Goal: Information Seeking & Learning: Check status

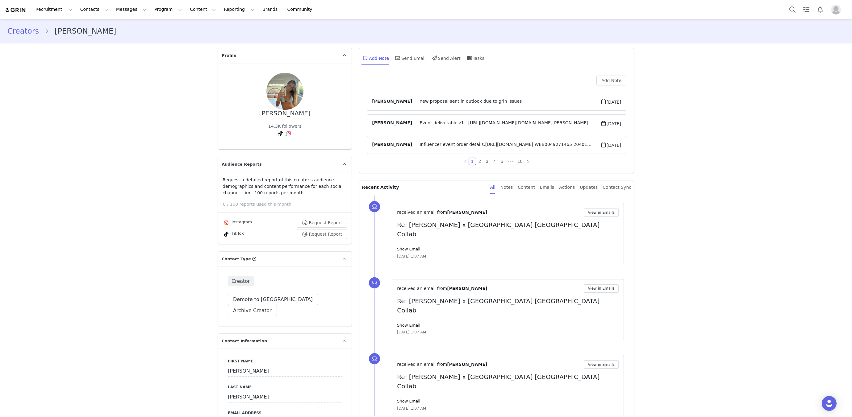
click at [470, 146] on span "Influencer event order details:https://app.shippit.com/tracking/PPJuPOamo1uaO W…" at bounding box center [506, 144] width 188 height 7
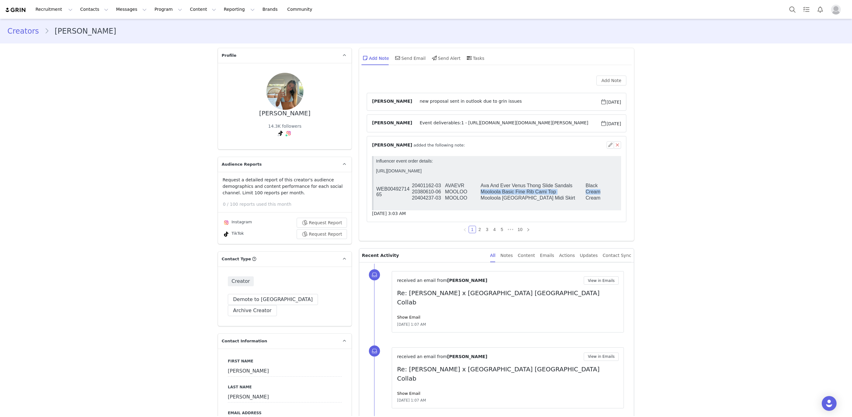
drag, startPoint x: 480, startPoint y: 193, endPoint x: 610, endPoint y: 193, distance: 129.4
click at [610, 193] on tr "20380610-06 MOOLOO Mooloola Basic Fine Rib Cami Top Cream 04" at bounding box center [522, 192] width 292 height 6
copy tr "Mooloola Basic Fine Rib Cami Top Cream"
click at [795, 7] on button "Search" at bounding box center [793, 9] width 14 height 14
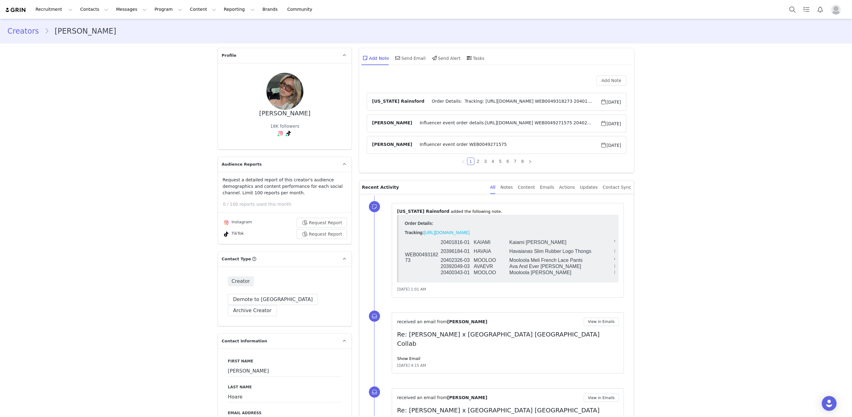
click at [407, 103] on span "[US_STATE] Rainsford" at bounding box center [398, 101] width 52 height 7
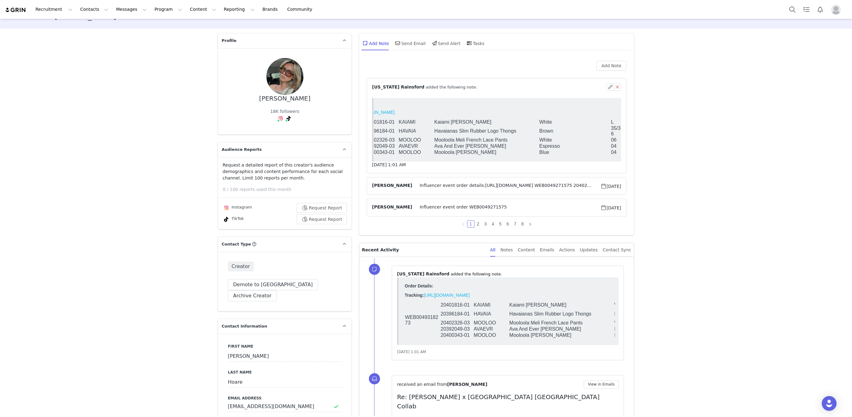
scroll to position [15, 0]
click at [467, 183] on span "Influencer event order details:[URL][DOMAIN_NAME] WEB0049271575 20402330-02 AVA…" at bounding box center [506, 185] width 188 height 7
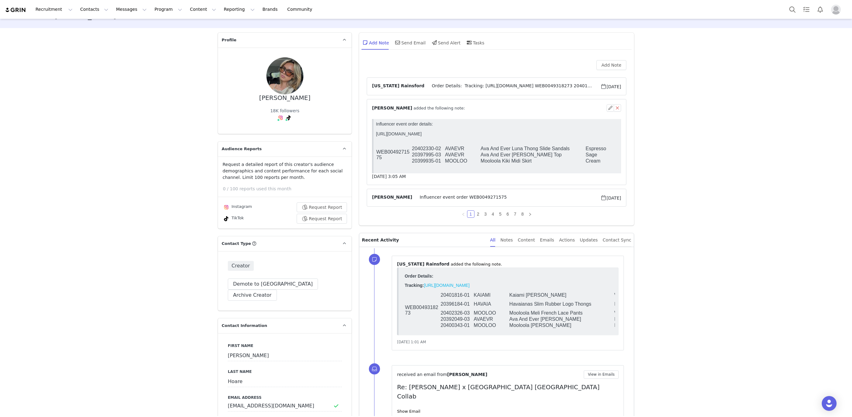
scroll to position [0, 0]
drag, startPoint x: 481, startPoint y: 150, endPoint x: 569, endPoint y: 151, distance: 88.3
click at [569, 151] on td "Ava And Ever Luna Thong Slide Sandals" at bounding box center [532, 149] width 105 height 6
copy td "Ava And Ever Luna Thong Slide Sandals"
click at [785, 11] on div "Recruitment Recruitment Creator Search Curated Lists Landing Pages Web Extensio…" at bounding box center [426, 9] width 852 height 19
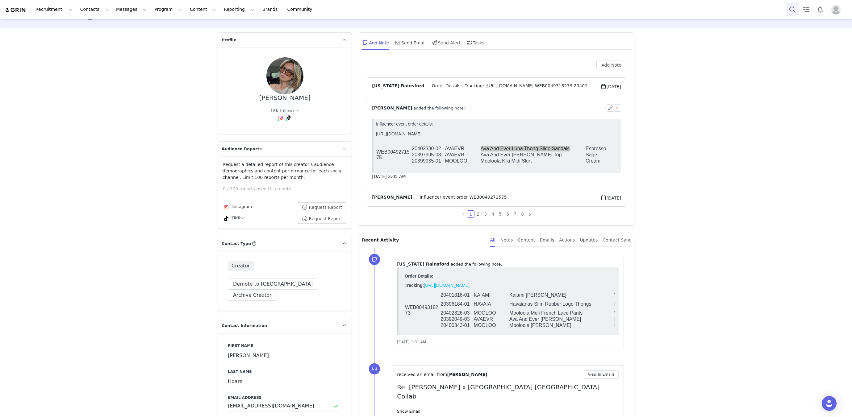
click at [794, 13] on button "Search" at bounding box center [793, 9] width 14 height 14
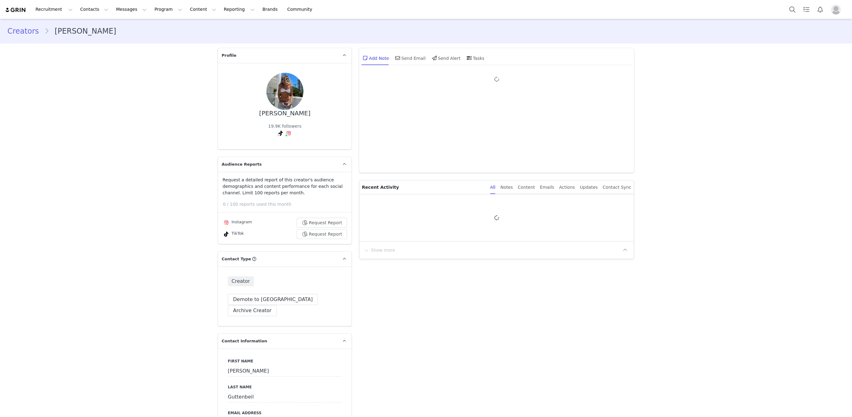
type input "+1 ([GEOGRAPHIC_DATA])"
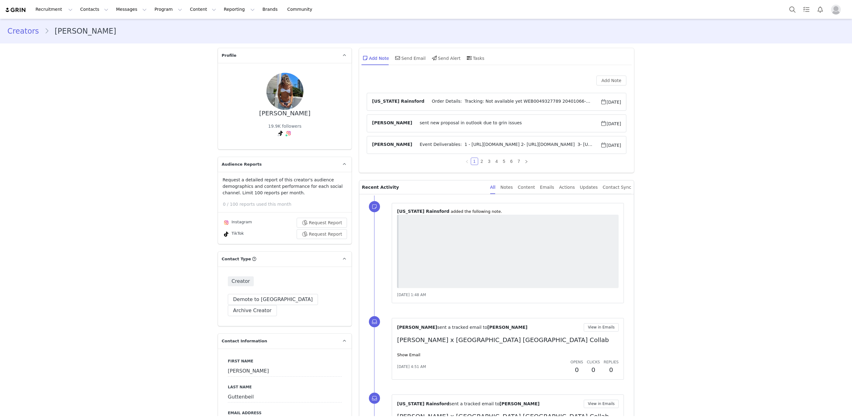
click at [447, 103] on span "Order Details: Tracking: Not available yet WEB0049327789 20401066-04 AVAEVR Ava…" at bounding box center [513, 101] width 176 height 7
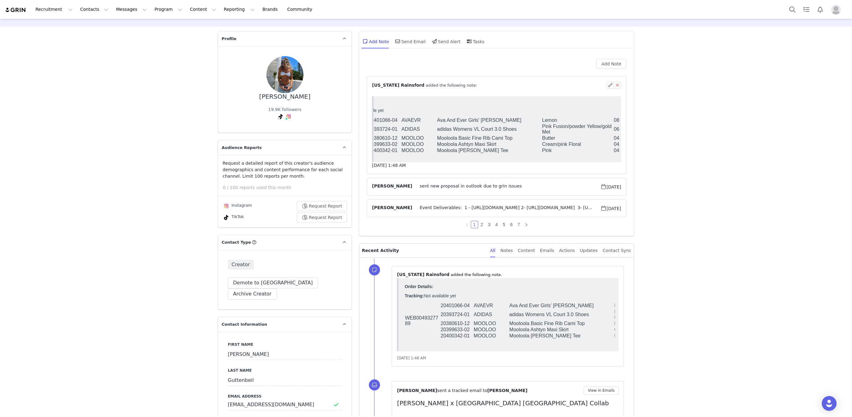
scroll to position [0, 46]
drag, startPoint x: 80, startPoint y: 23, endPoint x: 482, endPoint y: 224, distance: 449.1
click at [482, 224] on link "2" at bounding box center [482, 224] width 7 height 7
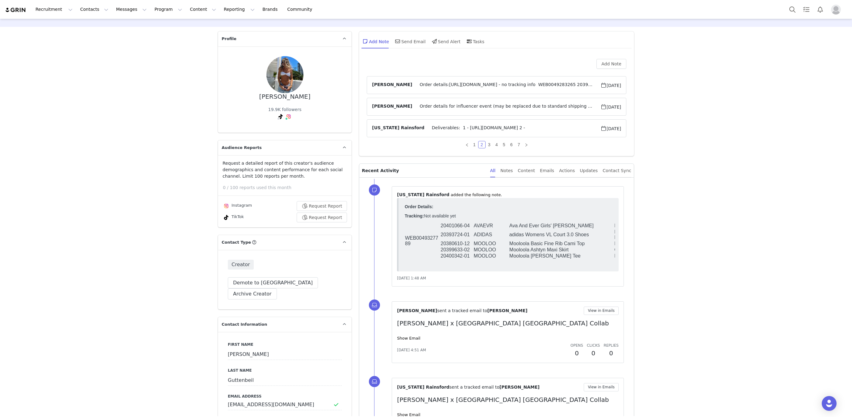
click at [453, 87] on span "Order details:https://app.shippit.com/tracking/PP1sqPicMTWlb - no tracking info…" at bounding box center [506, 85] width 188 height 7
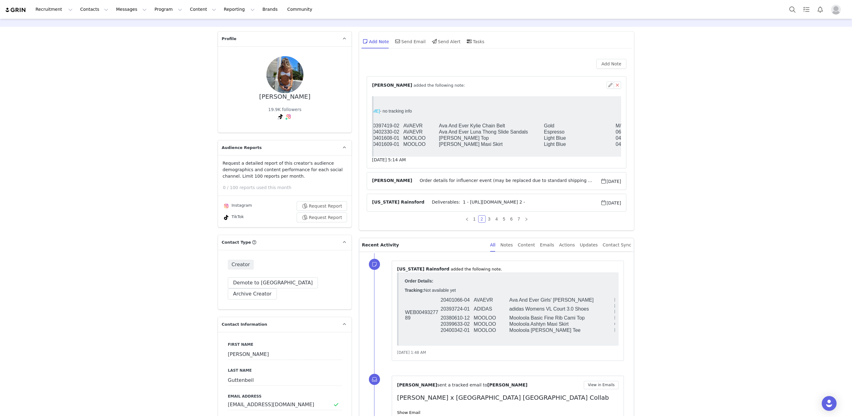
scroll to position [0, 41]
click at [438, 134] on td "AVAEVR" at bounding box center [422, 132] width 36 height 6
drag, startPoint x: 439, startPoint y: 133, endPoint x: 575, endPoint y: 134, distance: 136.5
click at [575, 134] on tr "20402330-02 AVAEVR Ava And Ever Luna Thong Slide Sandals Espresso 06" at bounding box center [481, 132] width 292 height 6
copy tr "Ava And Ever Luna Thong Slide Sandals Espresso"
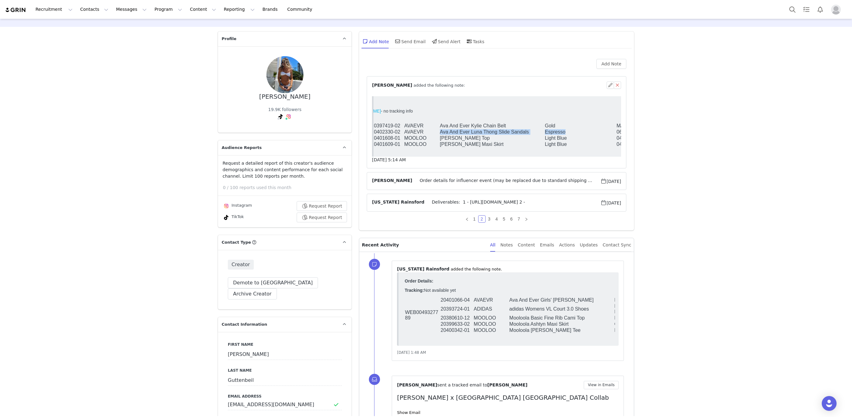
scroll to position [0, 0]
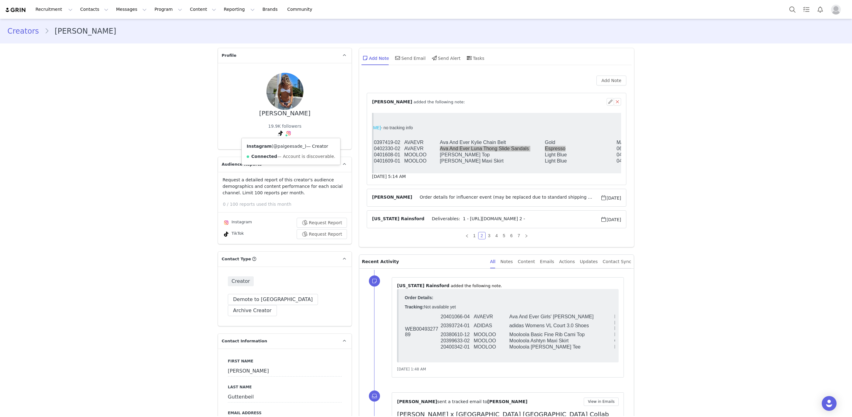
click at [285, 144] on link "@paigeesade_" at bounding box center [288, 146] width 31 height 5
click at [790, 11] on button "Search" at bounding box center [793, 9] width 14 height 14
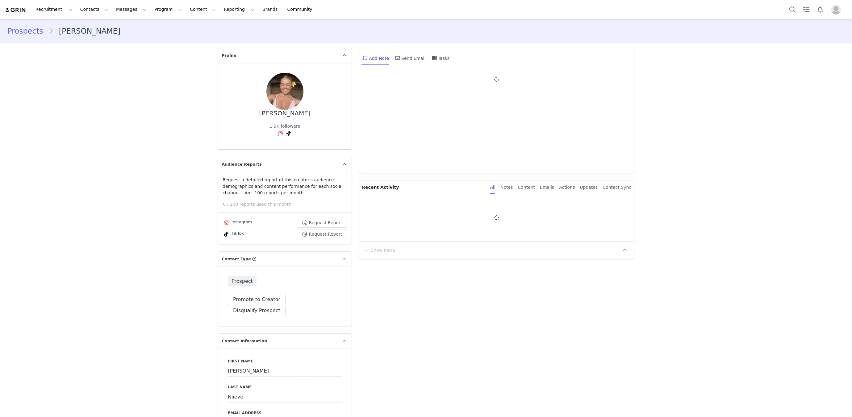
type input "+1 ([GEOGRAPHIC_DATA])"
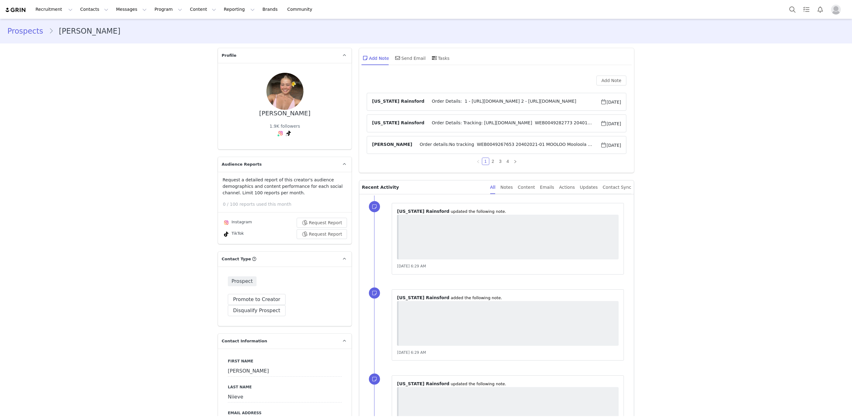
click at [450, 103] on span "Order Details: 1 - https://www.tiktok.com/@leilaniieve/video/755280762286963431…" at bounding box center [513, 101] width 176 height 7
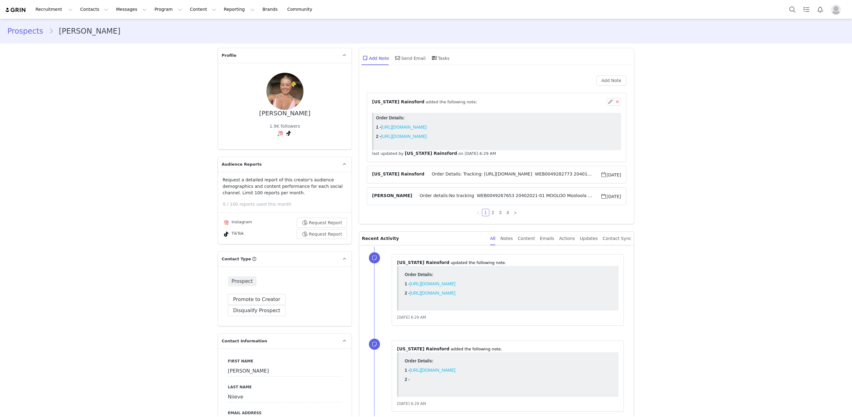
click at [469, 173] on span "Order Details: Tracking: https://app.shippit.com/tracking/PPYkHv2jhDr6F WEB0049…" at bounding box center [513, 174] width 176 height 7
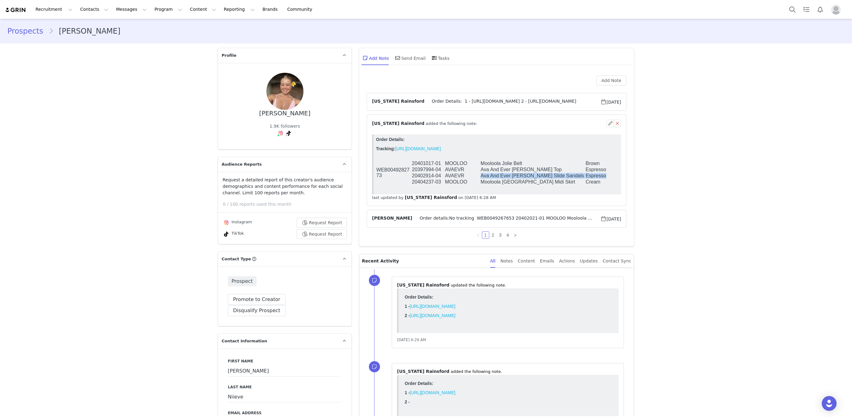
drag, startPoint x: 481, startPoint y: 179, endPoint x: 613, endPoint y: 180, distance: 132.5
click at [613, 179] on tr "20402914-04 AVAEVR Ava And Ever Gigi Thong Slide Sandals Espresso 04" at bounding box center [522, 176] width 292 height 6
copy tr "Ava And Ever Gigi Thong Slide Sandals Espresso"
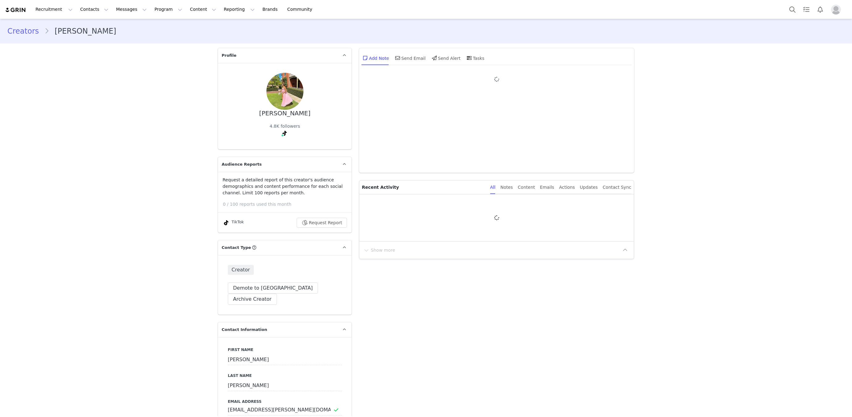
type input "+1 ([GEOGRAPHIC_DATA])"
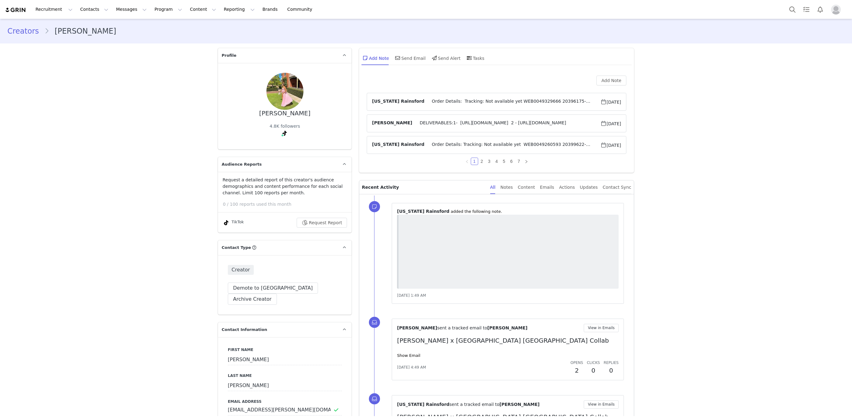
click at [425, 101] on span "Order Details: Tracking: Not available yet WEB0049329666 20396175-01 HAVAIA Hav…" at bounding box center [513, 101] width 176 height 7
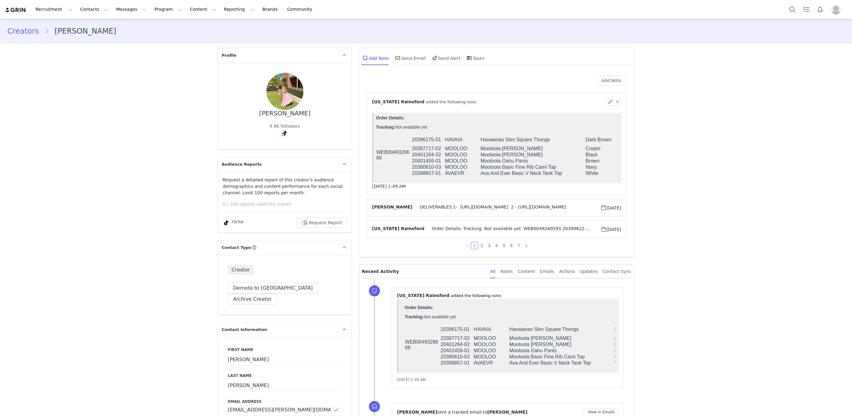
scroll to position [22, 0]
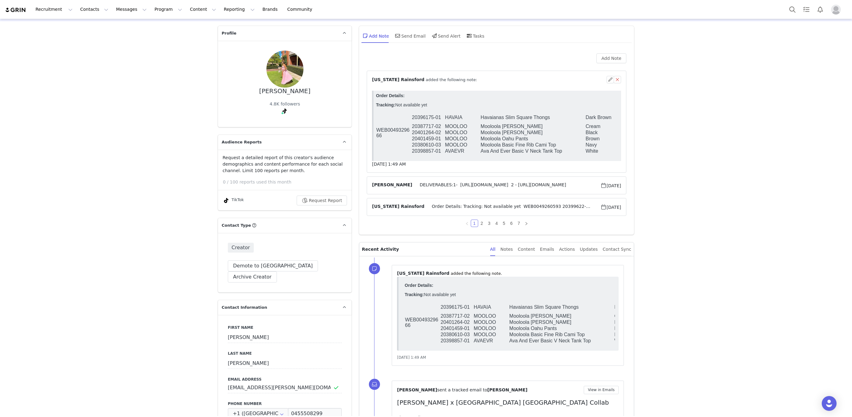
click at [450, 204] on span "Order Details: Tracking: Not available yet WEB0049260593 20399622-01 [PERSON_NA…" at bounding box center [513, 206] width 176 height 7
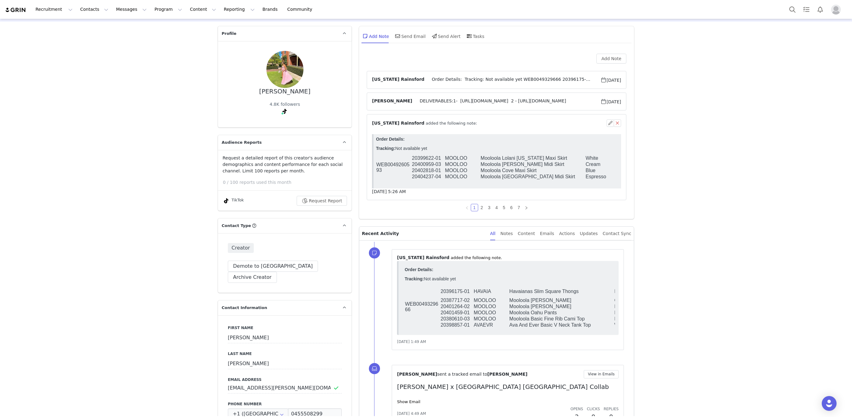
scroll to position [7, 0]
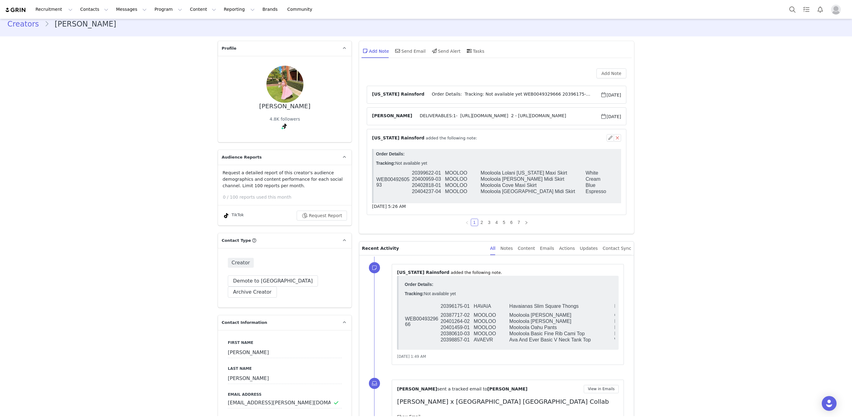
click at [474, 93] on span "Order Details: Tracking: Not available yet WEB0049329666 20396175-01 HAVAIA Hav…" at bounding box center [513, 94] width 176 height 7
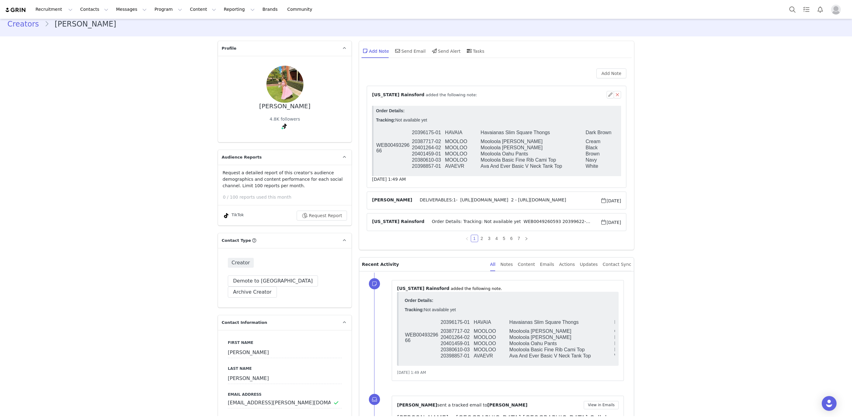
scroll to position [0, 0]
drag, startPoint x: 481, startPoint y: 169, endPoint x: 566, endPoint y: 168, distance: 85.5
click at [566, 168] on td "Ava And Ever Basic V Neck Tank Top" at bounding box center [532, 166] width 105 height 6
copy td "Ava And Ever Basic V Neck Tank Top"
drag, startPoint x: 481, startPoint y: 160, endPoint x: 603, endPoint y: 161, distance: 121.3
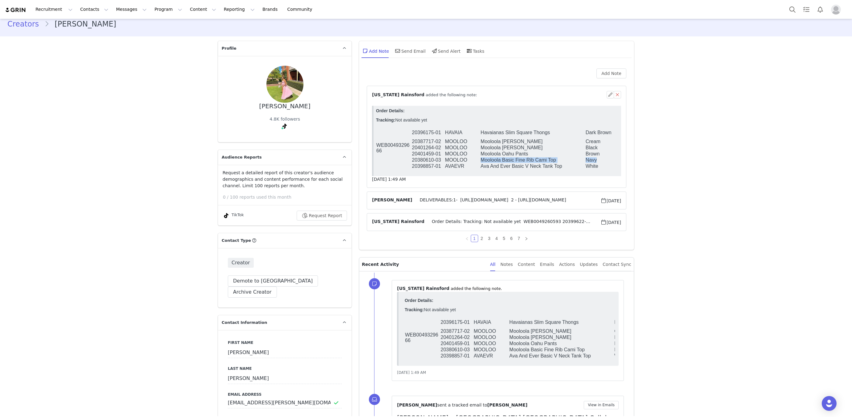
click at [603, 161] on tr "20380610-03 MOOLOO Mooloola Basic Fine Rib Cami Top Navy 04" at bounding box center [522, 160] width 292 height 6
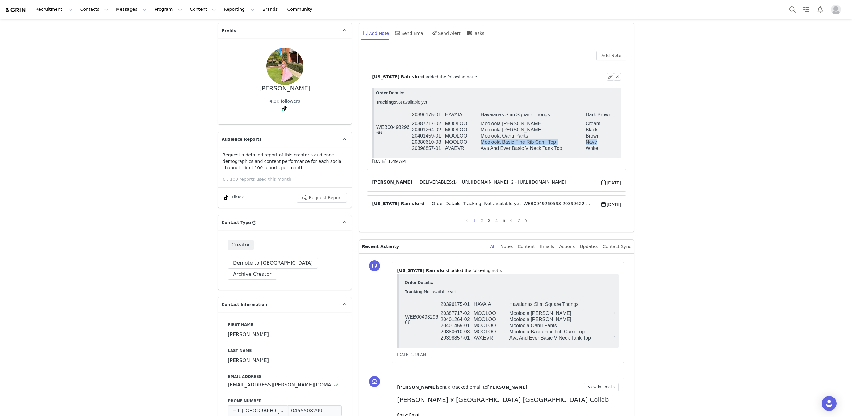
scroll to position [28, 0]
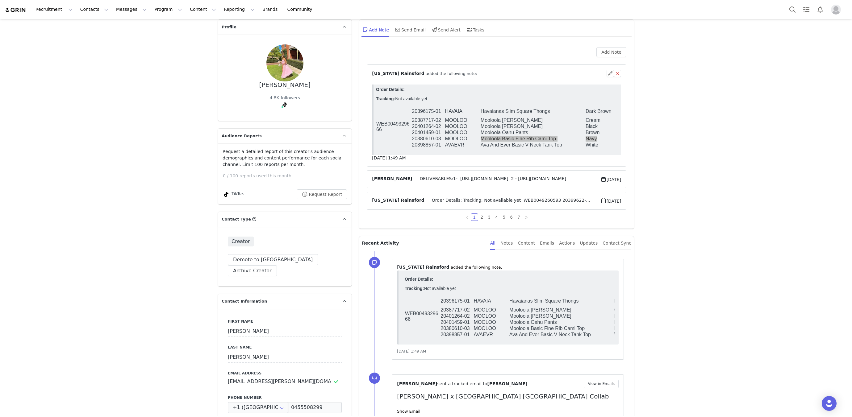
click at [464, 198] on span "Order Details: Tracking: Not available yet WEB0049260593 20399622-01 [PERSON_NA…" at bounding box center [513, 200] width 176 height 7
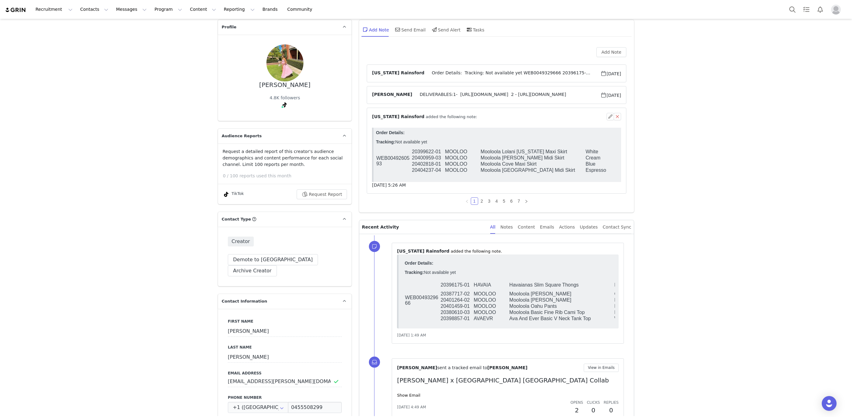
scroll to position [0, 0]
click at [481, 201] on link "2" at bounding box center [482, 201] width 7 height 7
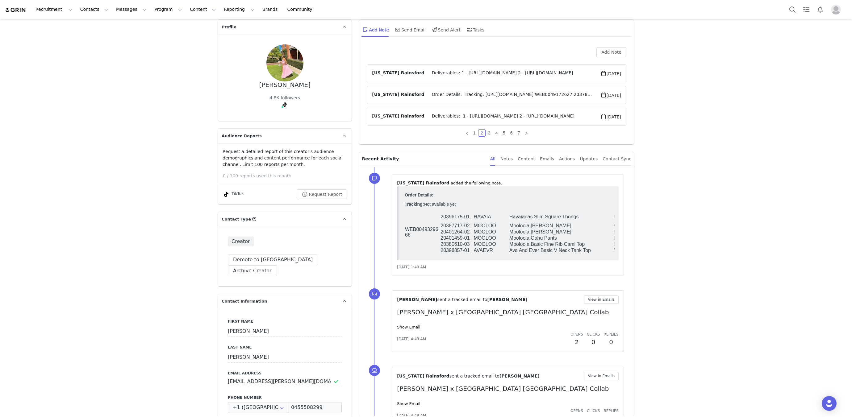
click at [453, 94] on span "Order Details: Tracking: [URL][DOMAIN_NAME] WEB0049172627 20378165-01 SECRET Se…" at bounding box center [513, 94] width 176 height 7
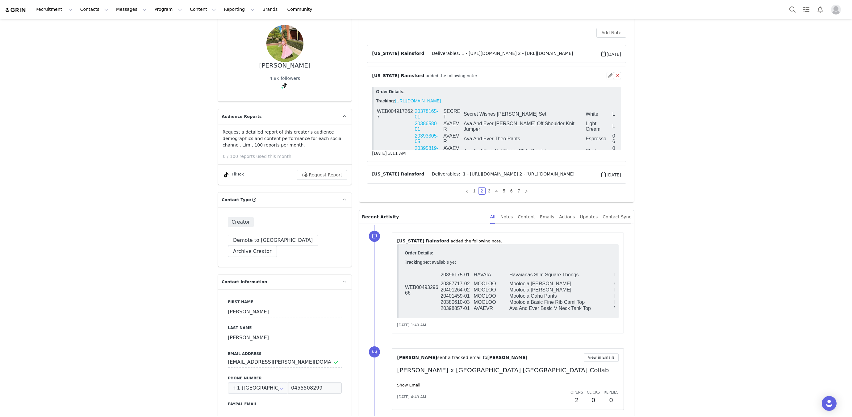
scroll to position [48, 0]
click at [490, 190] on link "3" at bounding box center [489, 190] width 7 height 7
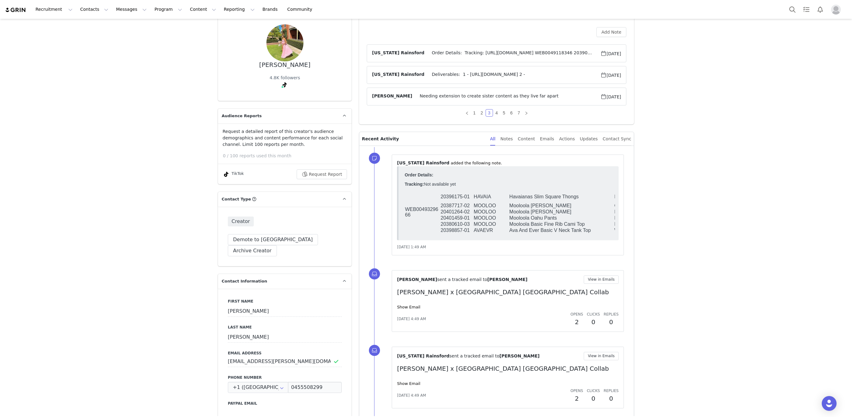
click at [451, 53] on span "Order Details: Tracking: [URL][DOMAIN_NAME] WEB0049118346 20390794-03 AVAEVR Av…" at bounding box center [513, 53] width 176 height 7
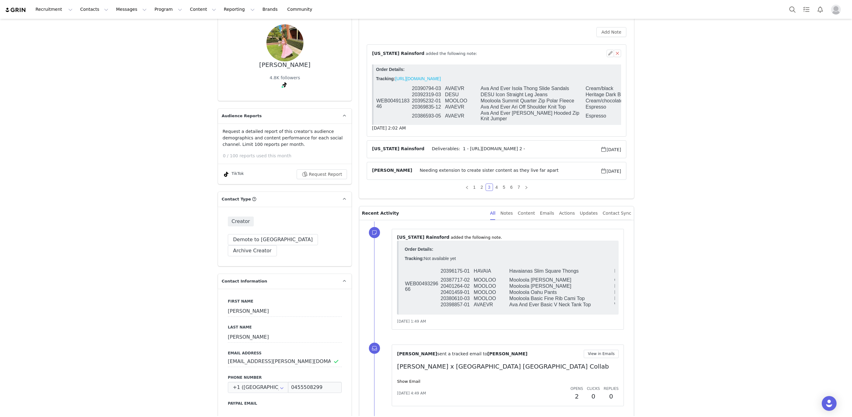
scroll to position [0, 0]
click at [475, 186] on link "1" at bounding box center [474, 187] width 7 height 7
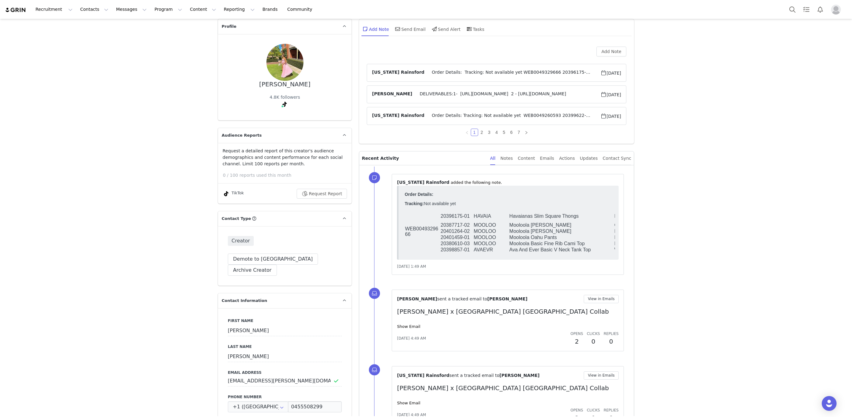
scroll to position [20, 0]
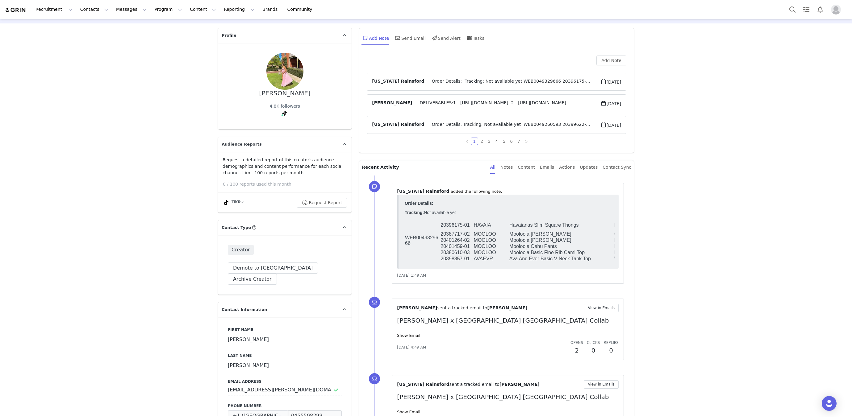
click at [438, 80] on span "Order Details: Tracking: Not available yet WEB0049329666 20396175-01 HAVAIA Hav…" at bounding box center [513, 81] width 176 height 7
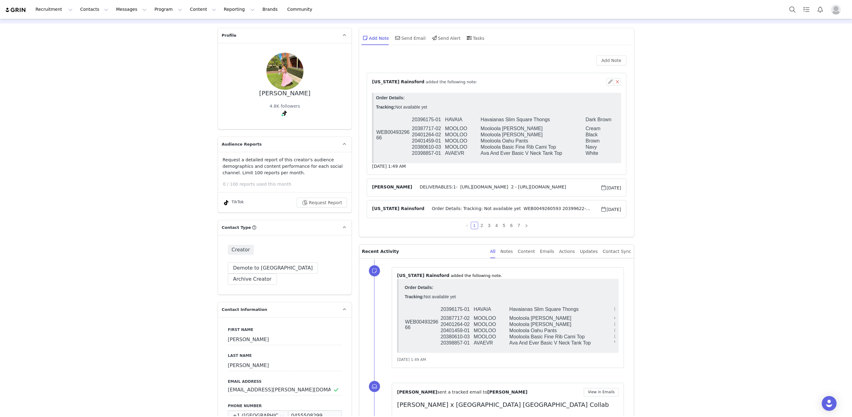
scroll to position [0, 0]
click at [487, 224] on link "3" at bounding box center [489, 225] width 7 height 7
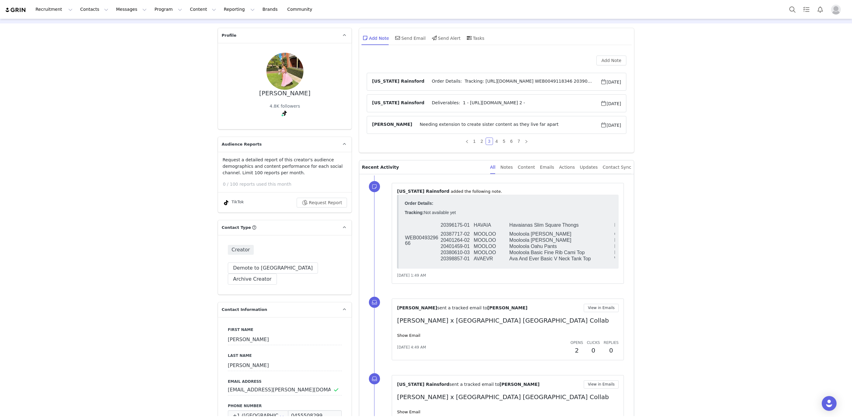
click at [458, 81] on span "Order Details: Tracking: [URL][DOMAIN_NAME] WEB0049118346 20390794-03 AVAEVR Av…" at bounding box center [513, 81] width 176 height 7
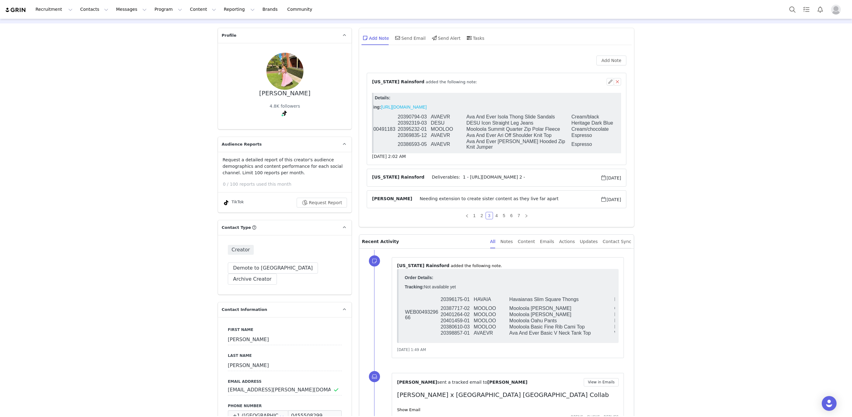
scroll to position [35, 0]
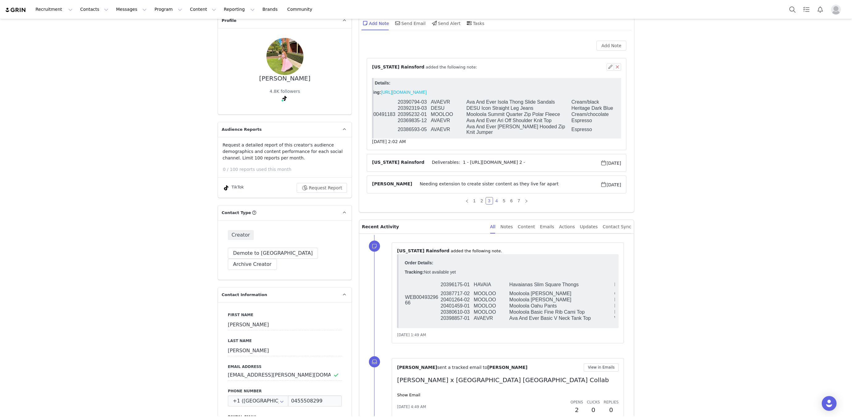
click at [496, 199] on link "4" at bounding box center [496, 201] width 7 height 7
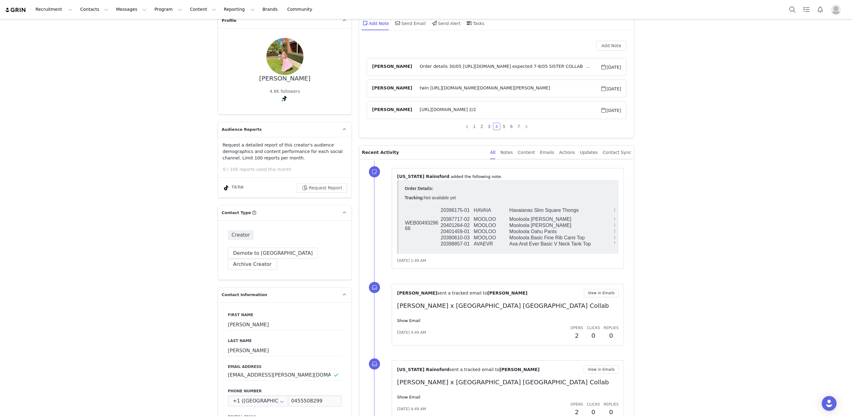
click at [460, 67] on span "Order details 30/05 [URL][DOMAIN_NAME] expected 7-8/05 SISTER COLLAB WEB0048978…" at bounding box center [506, 66] width 188 height 7
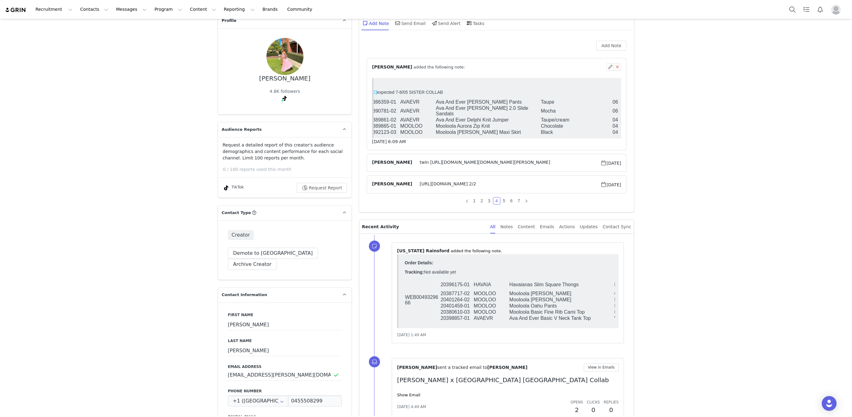
scroll to position [61, 0]
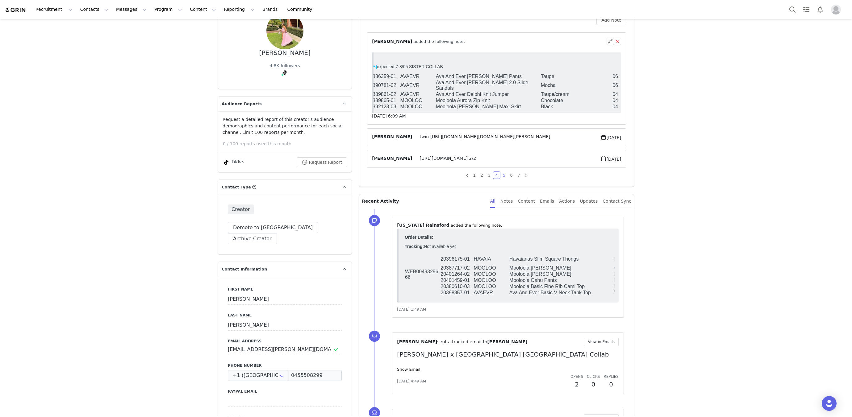
drag, startPoint x: 504, startPoint y: 174, endPoint x: 93, endPoint y: 4, distance: 444.7
click at [504, 174] on link "5" at bounding box center [504, 175] width 7 height 7
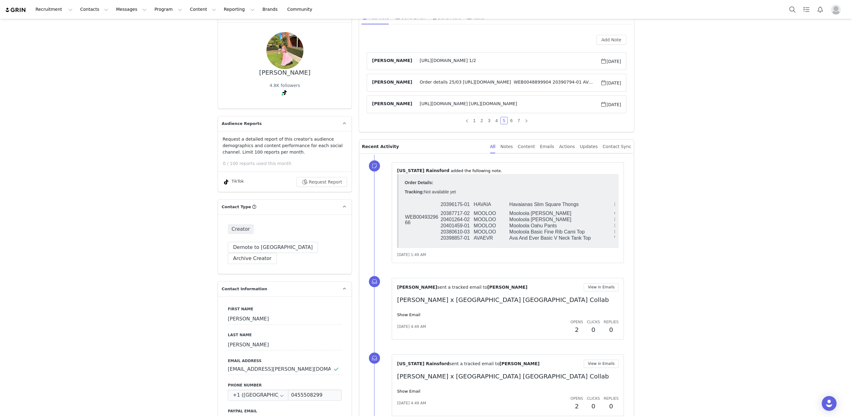
scroll to position [30, 0]
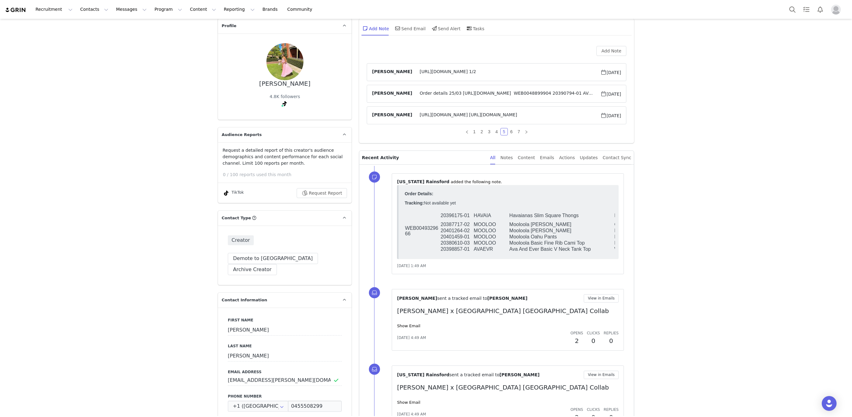
click at [442, 93] on span "Order details 25/03 [URL][DOMAIN_NAME] WEB0048899904 20390794-01 AVAEVR Ava And…" at bounding box center [506, 93] width 188 height 7
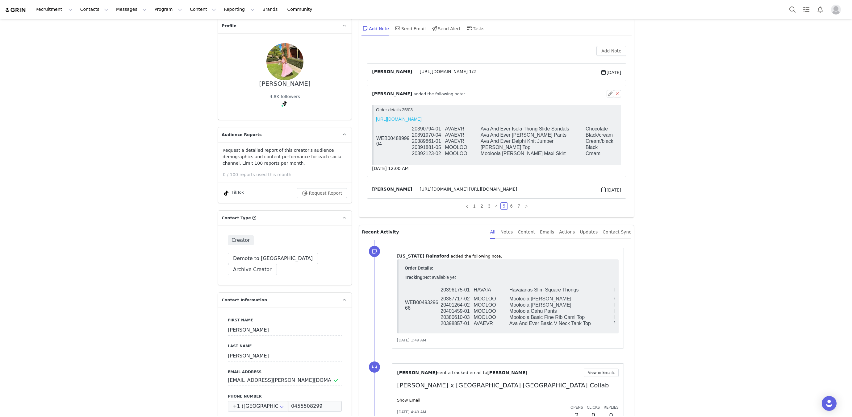
scroll to position [0, 0]
drag, startPoint x: 510, startPoint y: 207, endPoint x: 108, endPoint y: 19, distance: 443.8
click at [510, 207] on link "6" at bounding box center [511, 206] width 7 height 7
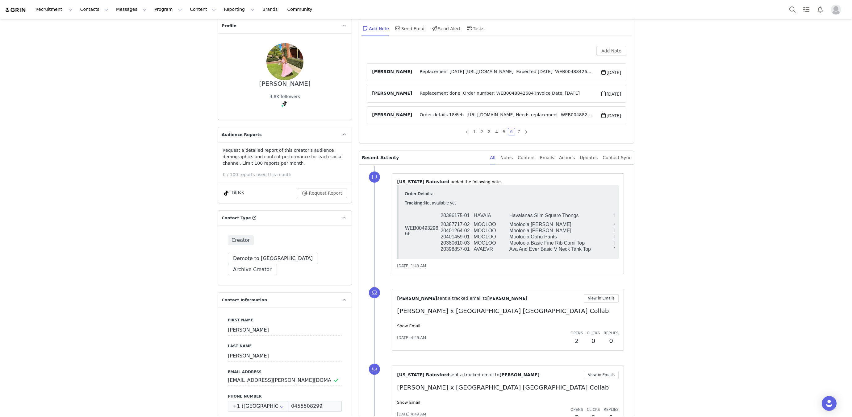
click at [479, 118] on span "Order details 18/Feb [URL][DOMAIN_NAME] Needs replacement WEB0048826648 2038130…" at bounding box center [506, 115] width 188 height 7
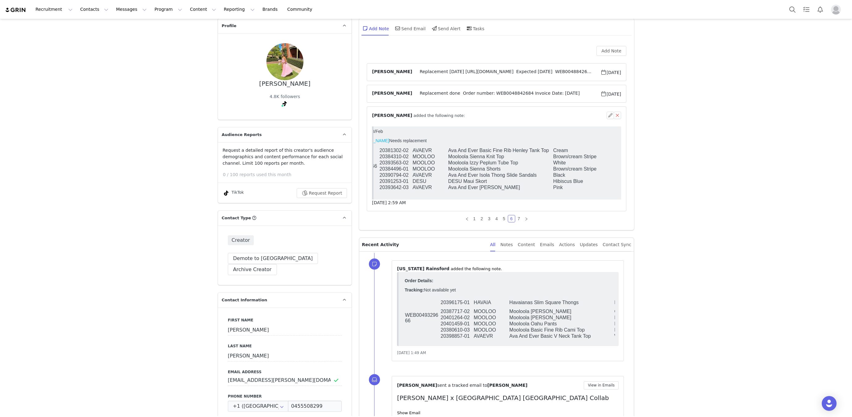
scroll to position [0, 33]
click at [522, 216] on li "7" at bounding box center [518, 218] width 7 height 7
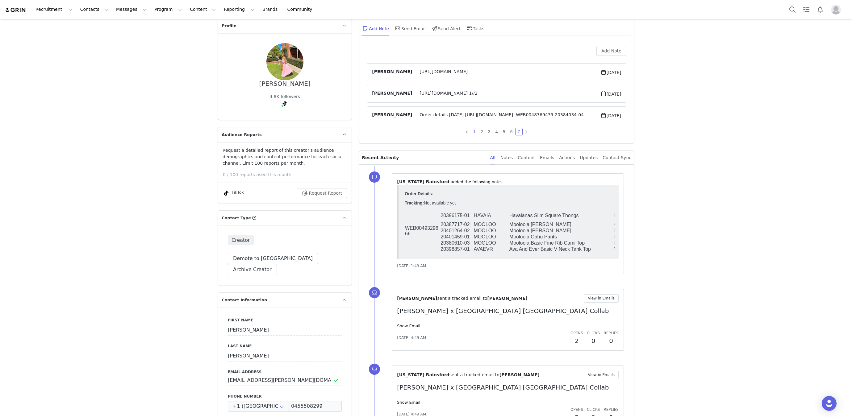
click at [474, 129] on link "1" at bounding box center [474, 131] width 7 height 7
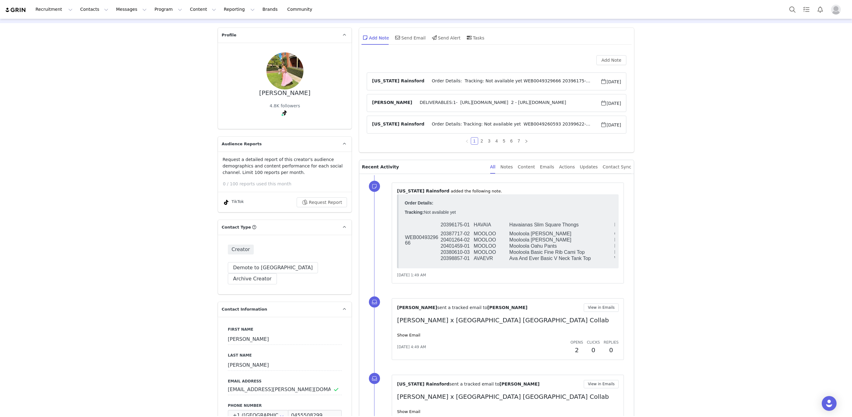
scroll to position [19, 0]
click at [464, 89] on article "[US_STATE] Rainsford Order Details: Tracking: Not available yet WEB0049329666 2…" at bounding box center [497, 83] width 260 height 18
click at [465, 85] on span "Order Details: Tracking: Not available yet WEB0049329666 20396175-01 HAVAIA Hav…" at bounding box center [513, 82] width 176 height 7
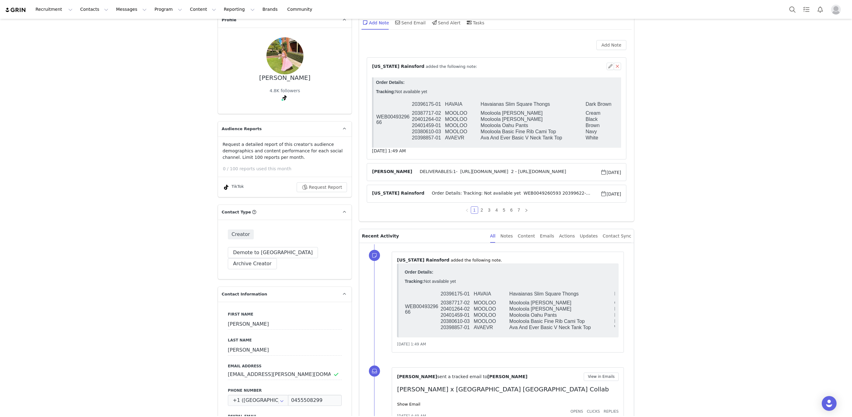
scroll to position [34, 0]
drag, startPoint x: 492, startPoint y: 141, endPoint x: 605, endPoint y: 140, distance: 113.3
click at [605, 140] on tr "20398857-01 AVAEVR Ava And Ever Basic V Neck Tank Top White 04" at bounding box center [522, 139] width 292 height 6
copy tr "Ava And Ever Basic V Neck Tank Top White"
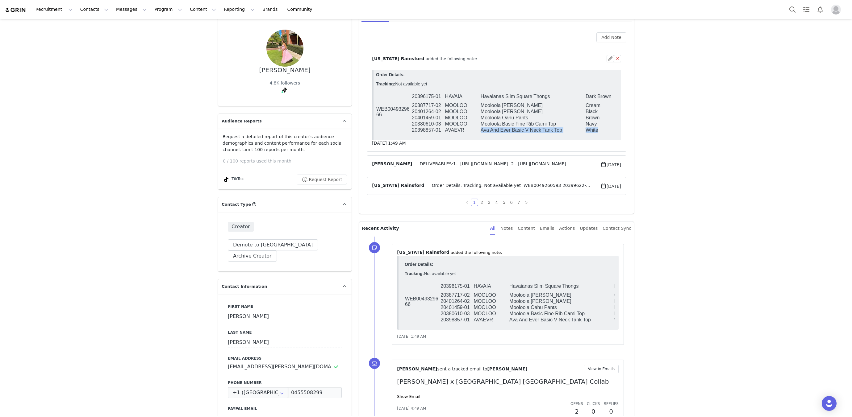
scroll to position [44, 0]
click at [455, 183] on span "Order Details: Tracking: Not available yet WEB0049260593 20399622-01 [PERSON_NA…" at bounding box center [513, 185] width 176 height 7
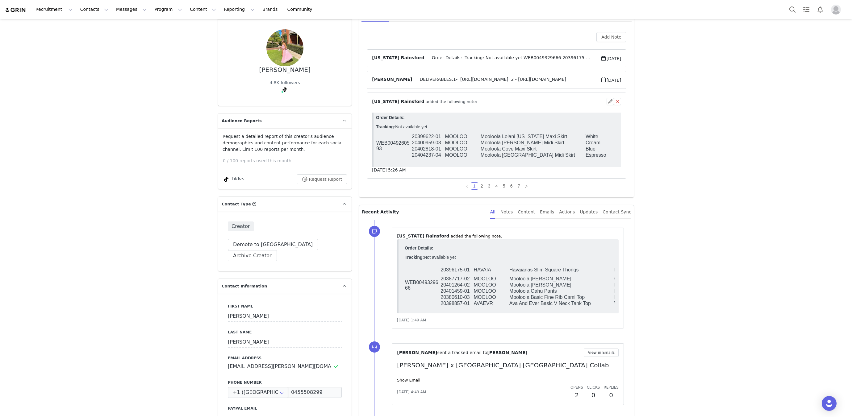
scroll to position [0, 0]
click at [456, 58] on span "Order Details: Tracking: Not available yet WEB0049329666 20396175-01 HAVAIA Hav…" at bounding box center [513, 58] width 176 height 7
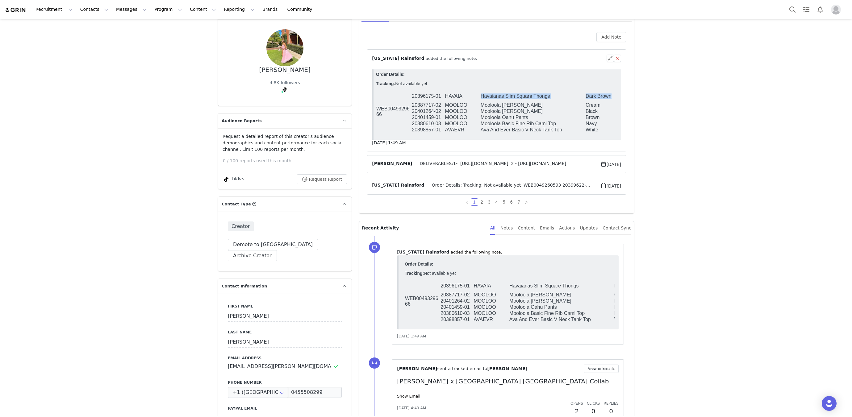
drag, startPoint x: 480, startPoint y: 97, endPoint x: 608, endPoint y: 102, distance: 127.6
click at [608, 102] on tr "WEB0049329666 20396175-01 HAVAIA Havaianas Slim Square Thongs Dark Brown 35/36" at bounding box center [522, 96] width 292 height 12
copy tr "Havaianas Slim Square Thongs Dark Brown"
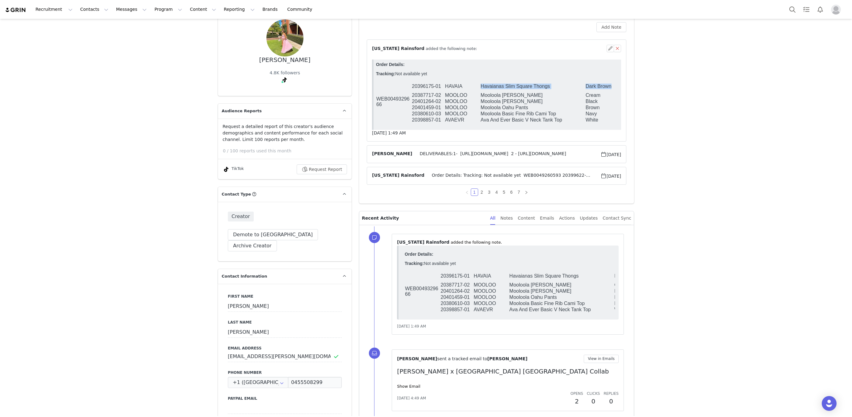
scroll to position [55, 0]
click at [489, 174] on span "Order Details: Tracking: Not available yet WEB0049260593 20399622-01 MOOLOO Moo…" at bounding box center [513, 174] width 176 height 7
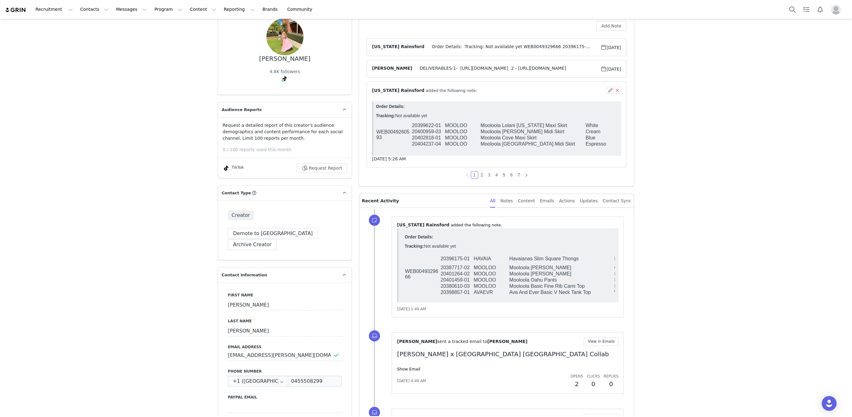
scroll to position [0, 0]
click at [481, 173] on link "2" at bounding box center [482, 175] width 7 height 7
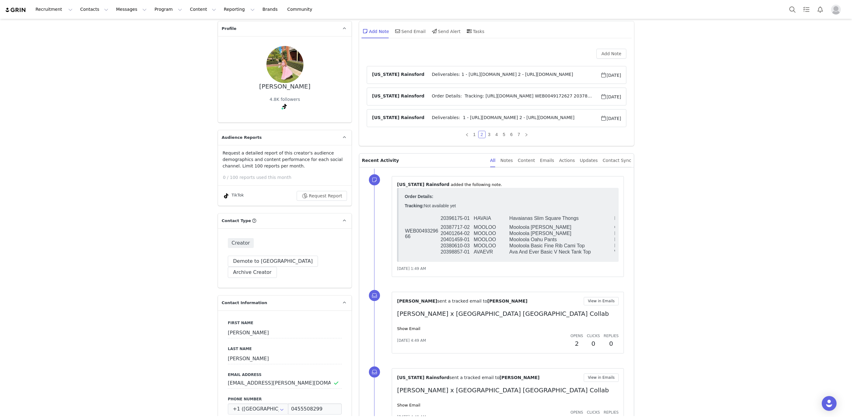
scroll to position [22, 0]
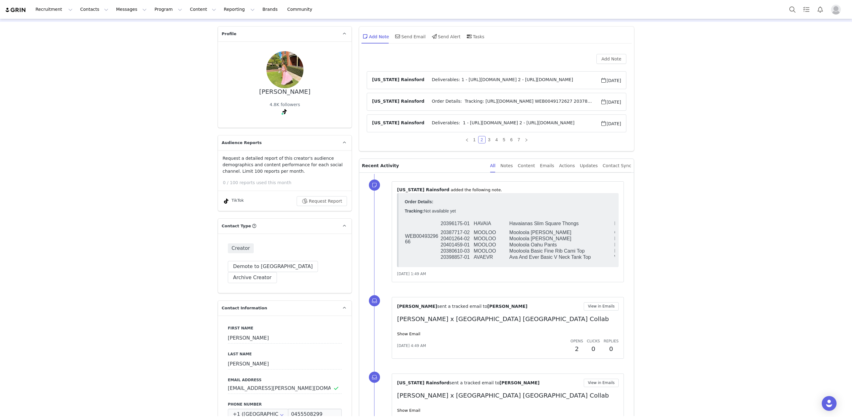
click at [441, 98] on span "Order Details: Tracking: https://app.shippit.com/tracking/PPTD2bj5p20Es WEB0049…" at bounding box center [513, 101] width 176 height 7
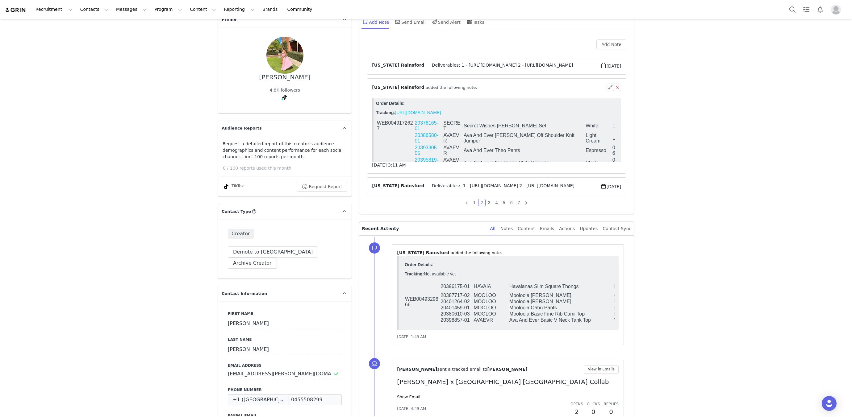
scroll to position [39, 0]
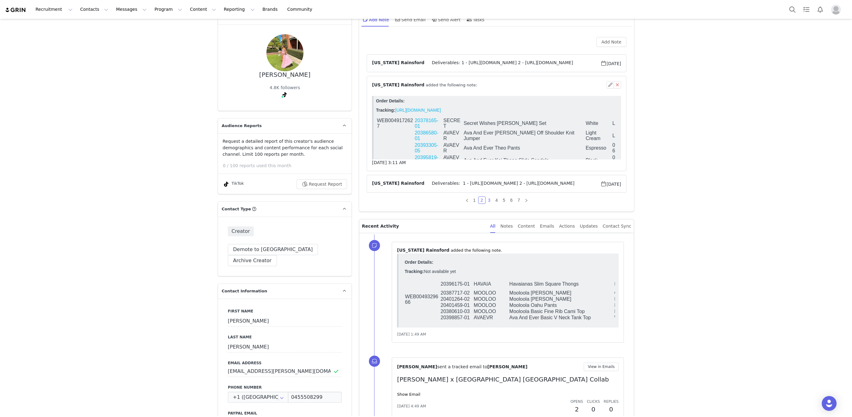
click at [491, 199] on link "3" at bounding box center [489, 200] width 7 height 7
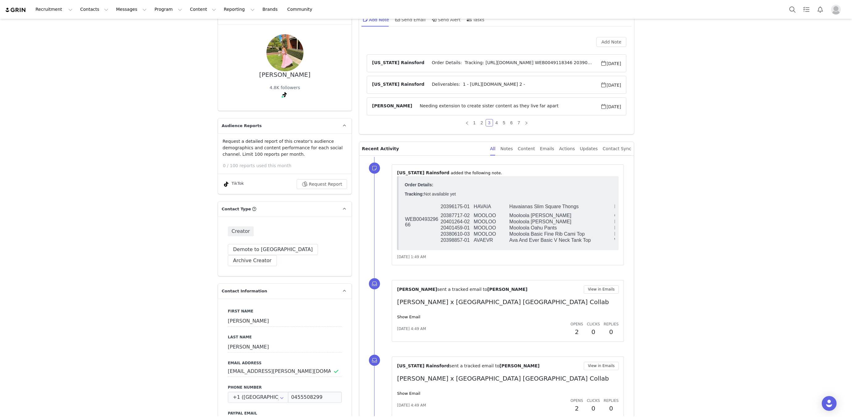
scroll to position [38, 0]
click at [452, 63] on span "Order Details: Tracking: https://app.shippit.com/tracking/PPqx4slDqpzPT WEB0049…" at bounding box center [513, 63] width 176 height 7
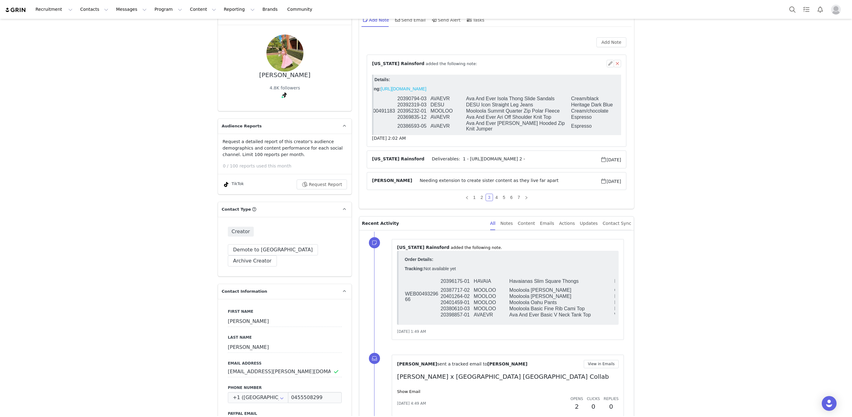
scroll to position [0, 14]
click at [475, 197] on link "1" at bounding box center [474, 197] width 7 height 7
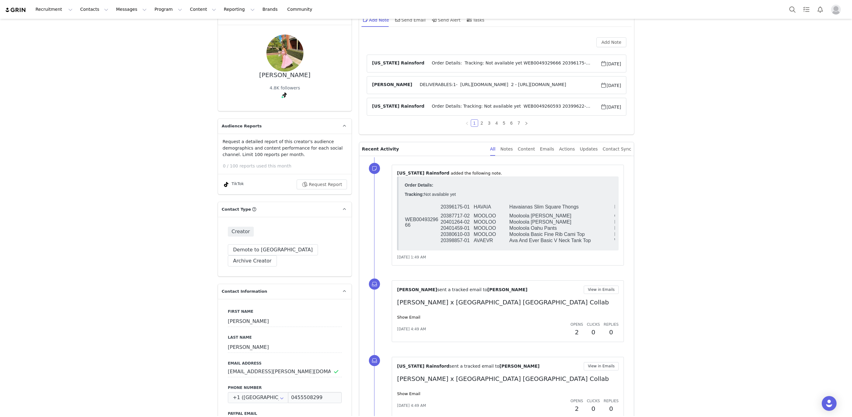
click at [454, 107] on span "Order Details: Tracking: Not available yet WEB0049260593 20399622-01 MOOLOO Moo…" at bounding box center [513, 106] width 176 height 7
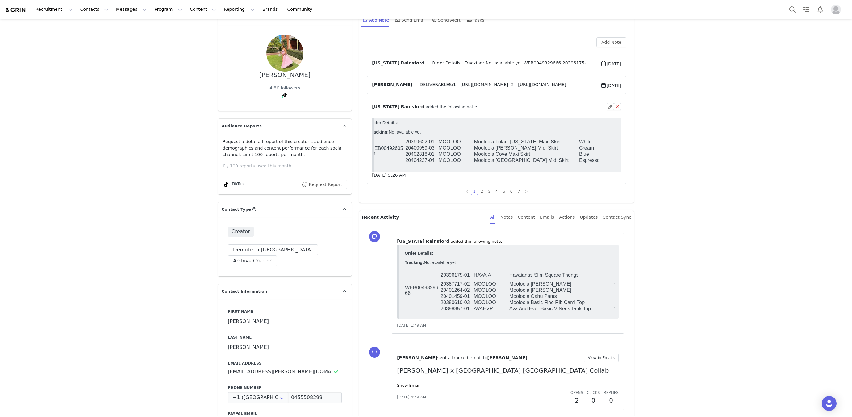
scroll to position [0, 7]
drag, startPoint x: 474, startPoint y: 143, endPoint x: 563, endPoint y: 146, distance: 88.6
click at [563, 145] on td "Mooloola Lolani Hawaii Maxi Skirt" at bounding box center [525, 142] width 105 height 6
copy td "Mooloola Lolani Hawaii Maxi Skirt"
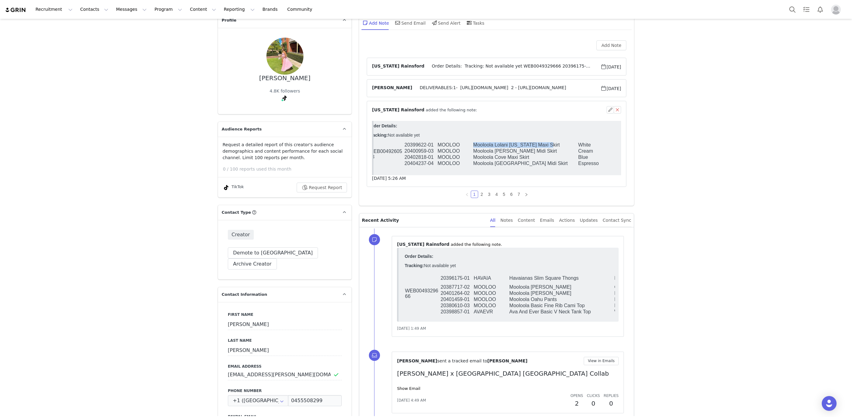
scroll to position [36, 0]
click at [503, 157] on td "Mooloola Cove Maxi Skirt" at bounding box center [525, 157] width 105 height 6
click at [425, 69] on span "Order Details: Tracking: Not available yet WEB0049329666 20396175-01 HAVAIA Hav…" at bounding box center [513, 66] width 176 height 7
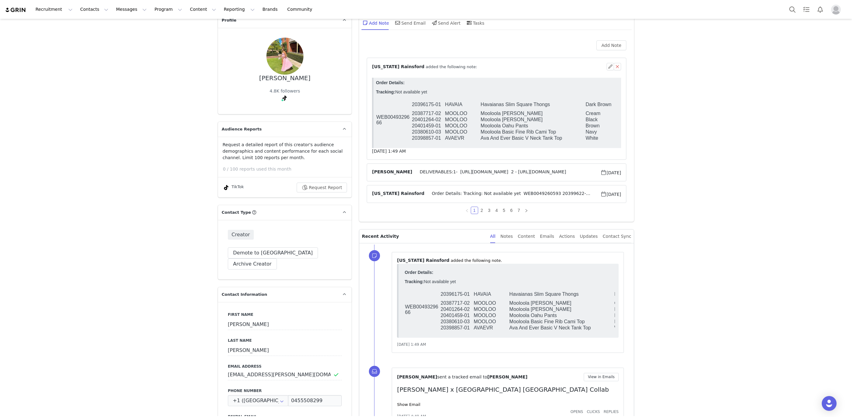
scroll to position [41, 0]
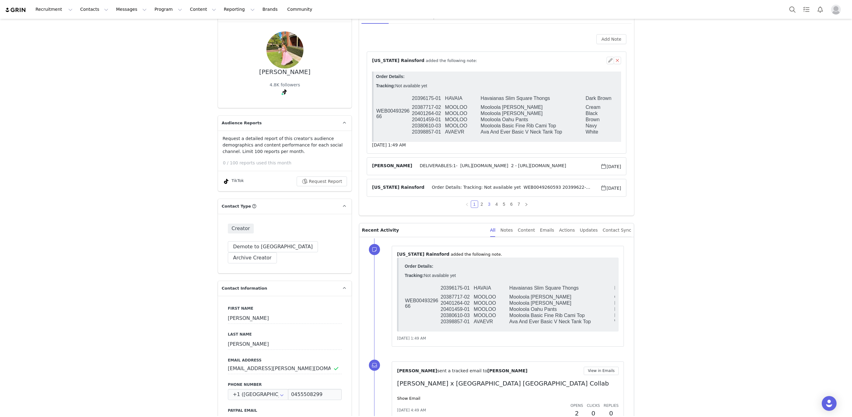
click at [487, 203] on link "3" at bounding box center [489, 204] width 7 height 7
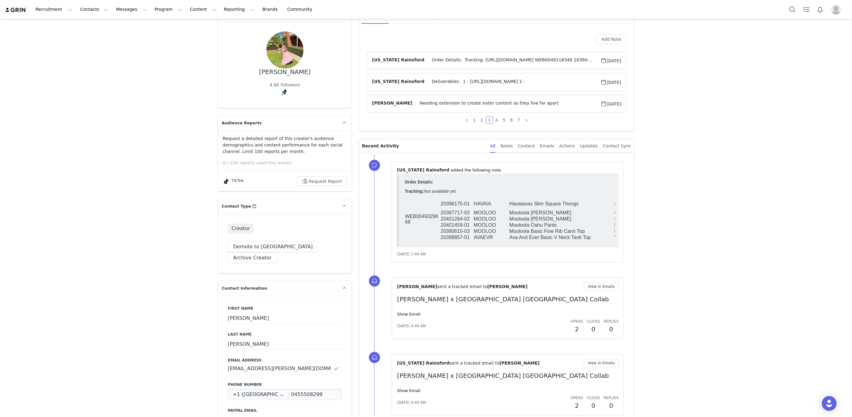
click at [459, 60] on span "Order Details: Tracking: https://app.shippit.com/tracking/PPqx4slDqpzPT WEB0049…" at bounding box center [513, 60] width 176 height 7
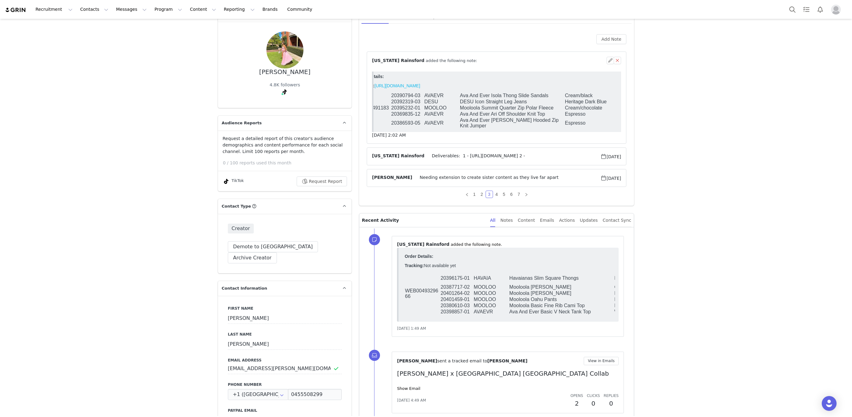
scroll to position [0, 20]
drag, startPoint x: 462, startPoint y: 95, endPoint x: 604, endPoint y: 95, distance: 142.6
click at [604, 95] on tr "WEB0049118346 20390794-03 AVAEVR Ava And Ever Isola Thong Slide Sandals Cream/b…" at bounding box center [502, 96] width 292 height 6
click at [474, 193] on link "1" at bounding box center [474, 194] width 7 height 7
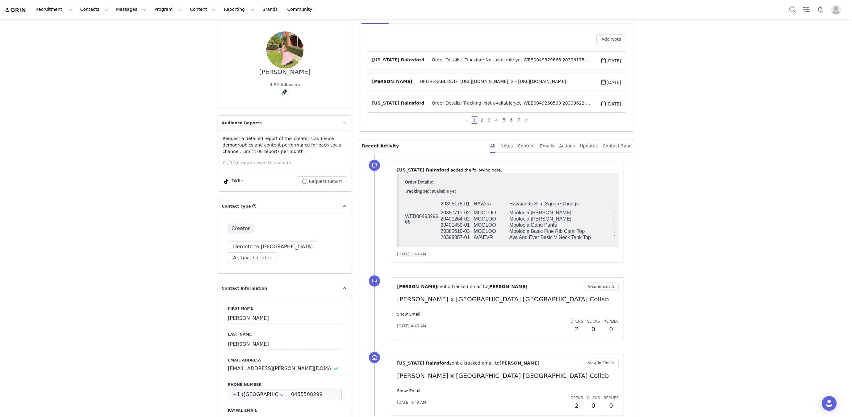
click at [503, 61] on span "Order Details: Tracking: Not available yet WEB0049329666 20396175-01 HAVAIA Hav…" at bounding box center [513, 60] width 176 height 7
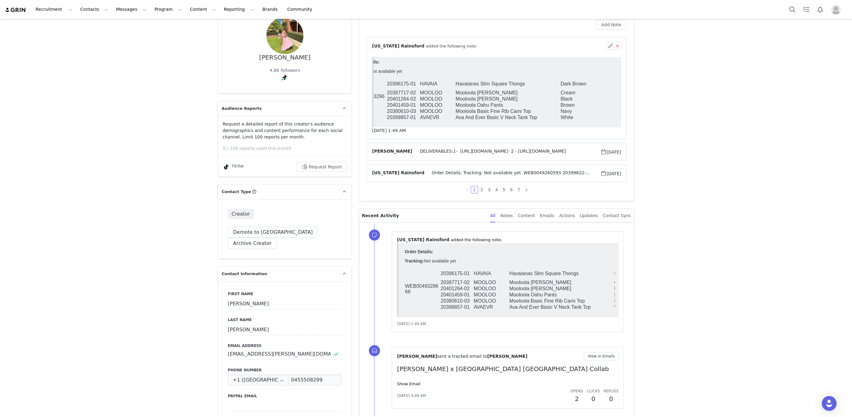
scroll to position [41, 0]
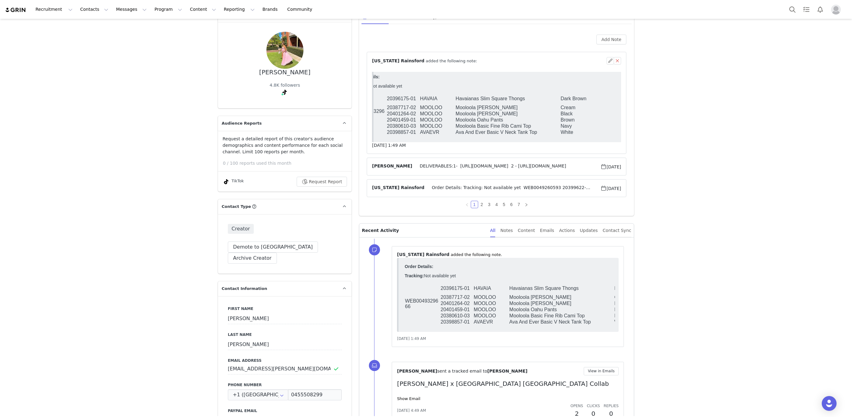
click at [438, 186] on span "Order Details: Tracking: Not available yet WEB0049260593 20399622-01 MOOLOO Moo…" at bounding box center [513, 188] width 176 height 7
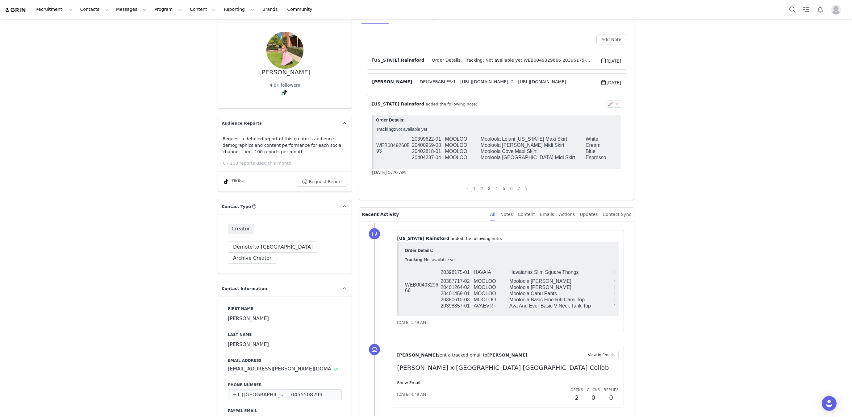
scroll to position [0, 0]
drag, startPoint x: 481, startPoint y: 153, endPoint x: 543, endPoint y: 155, distance: 62.1
click at [543, 155] on td "Mooloola Cove Maxi Skirt" at bounding box center [532, 152] width 105 height 6
copy td "Mooloola Cove Maxi Skirt"
click at [461, 58] on span "Order Details: Tracking: Not available yet WEB0049329666 20396175-01 HAVAIA Hav…" at bounding box center [513, 60] width 176 height 7
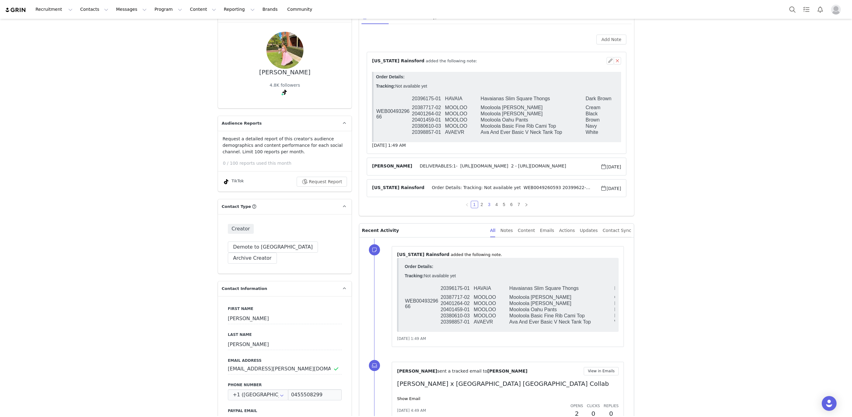
click at [490, 203] on link "3" at bounding box center [489, 204] width 7 height 7
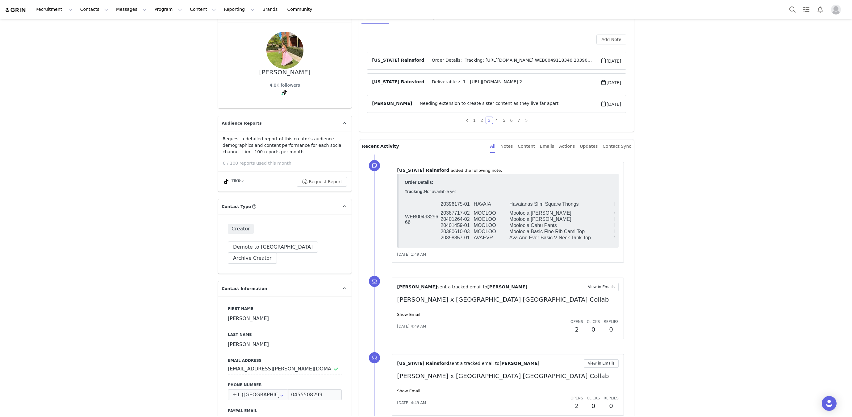
click at [429, 62] on span "Order Details: Tracking: https://app.shippit.com/tracking/PPqx4slDqpzPT WEB0049…" at bounding box center [513, 60] width 176 height 7
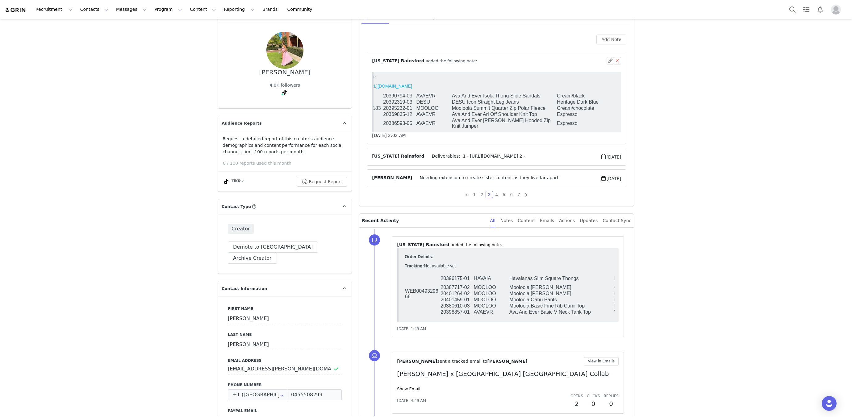
scroll to position [0, 28]
click at [496, 195] on link "4" at bounding box center [496, 194] width 7 height 7
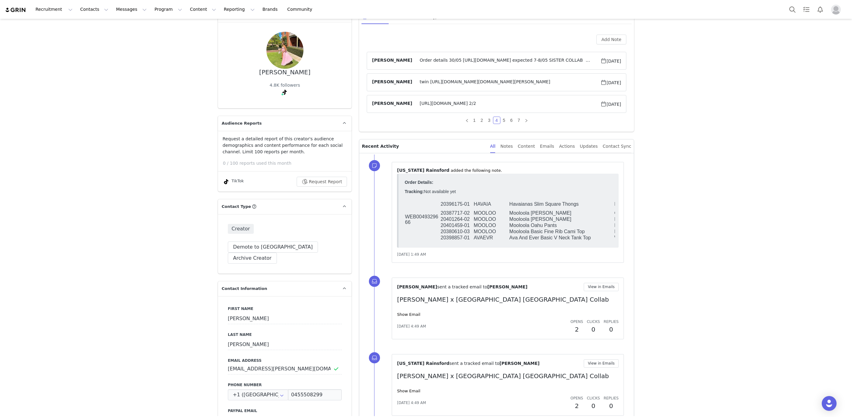
scroll to position [37, 0]
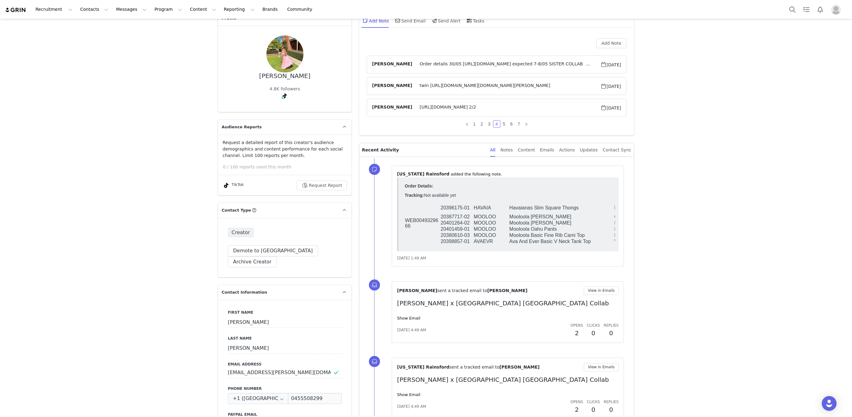
click at [447, 68] on article "Valentina Flores Flores Order details 30/05 https://app.shippit.com/tracking/PP…" at bounding box center [497, 65] width 260 height 18
click at [448, 63] on span "Order details 30/05 https://app.shippit.com/tracking/PPBPyTzQ6PDqG expected 7-8…" at bounding box center [506, 64] width 188 height 7
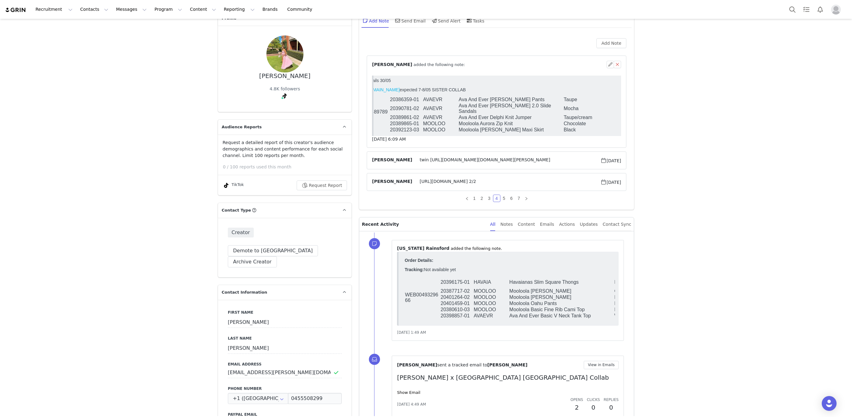
scroll to position [0, 23]
click at [502, 198] on link "5" at bounding box center [504, 198] width 7 height 7
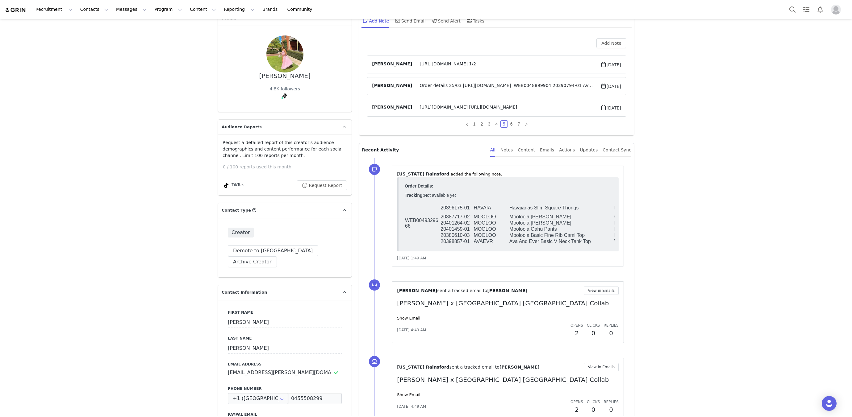
click at [451, 85] on span "Order details 25/03 https://app.shippit.com/tracking/PPuhNTnh5eyYX WEB004889990…" at bounding box center [506, 85] width 188 height 7
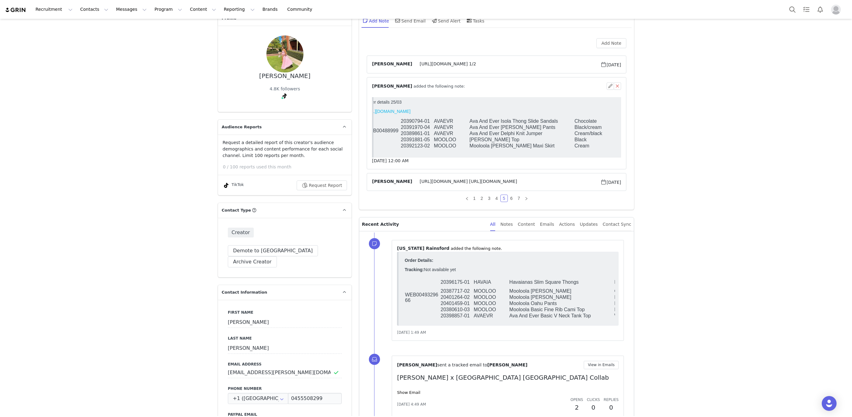
scroll to position [0, 14]
click at [510, 197] on link "6" at bounding box center [511, 198] width 7 height 7
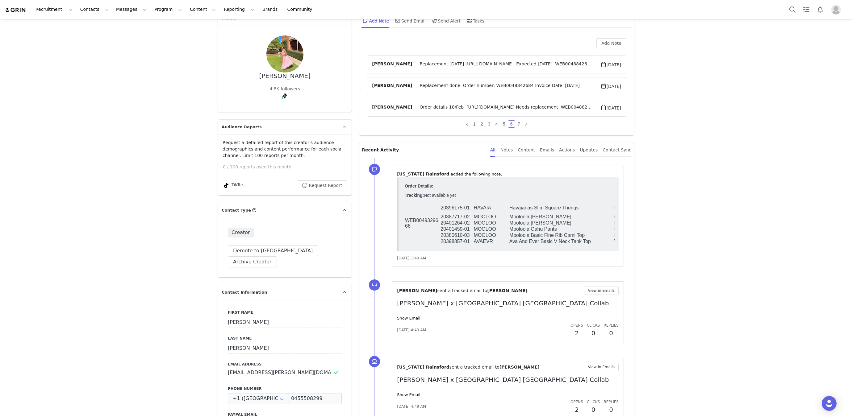
click at [433, 109] on span "Order details 18/Feb https://app.shippit.com/tracking/PPgbj1nFrAHAh Needs repla…" at bounding box center [506, 107] width 188 height 7
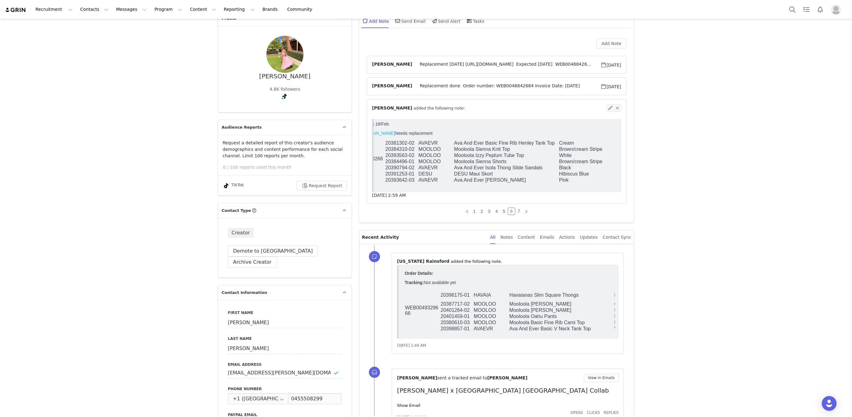
scroll to position [0, 26]
click at [518, 210] on link "7" at bounding box center [519, 211] width 7 height 7
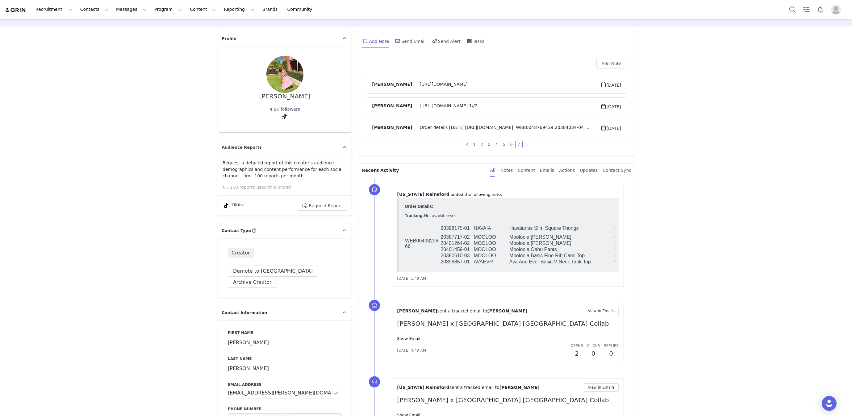
scroll to position [5, 0]
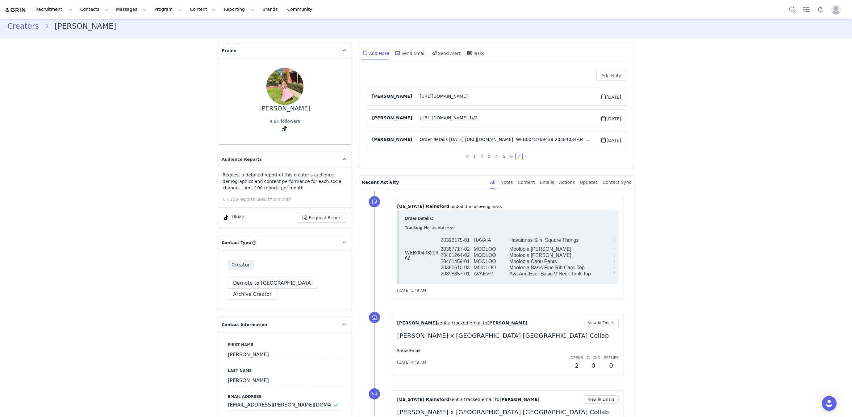
click at [473, 135] on article "Valentina Flores Flores Order details Jan 2025 https://app.shippit.com/tracking…" at bounding box center [497, 140] width 260 height 18
click at [473, 136] on span "Order details Jan 2025 https://app.shippit.com/tracking/PPso3qGzLkQ0M WEB004876…" at bounding box center [506, 139] width 188 height 7
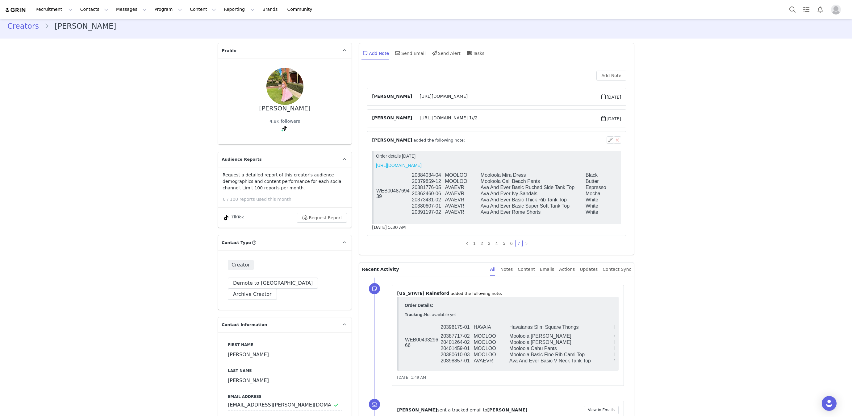
scroll to position [0, 0]
click at [791, 10] on button "Search" at bounding box center [793, 9] width 14 height 14
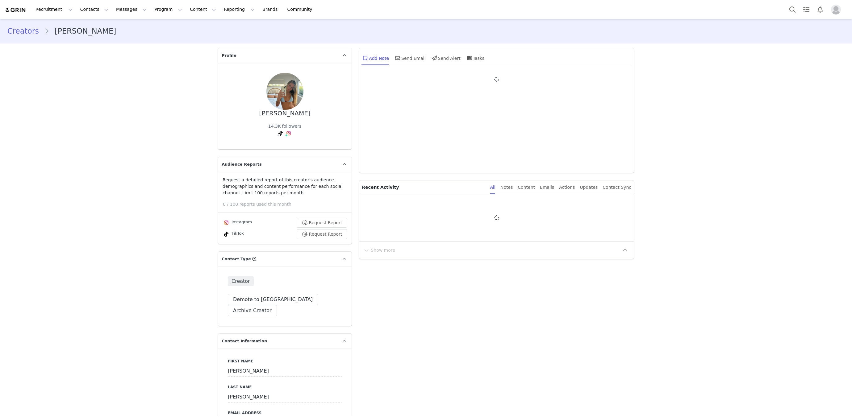
type input "+1 ([GEOGRAPHIC_DATA])"
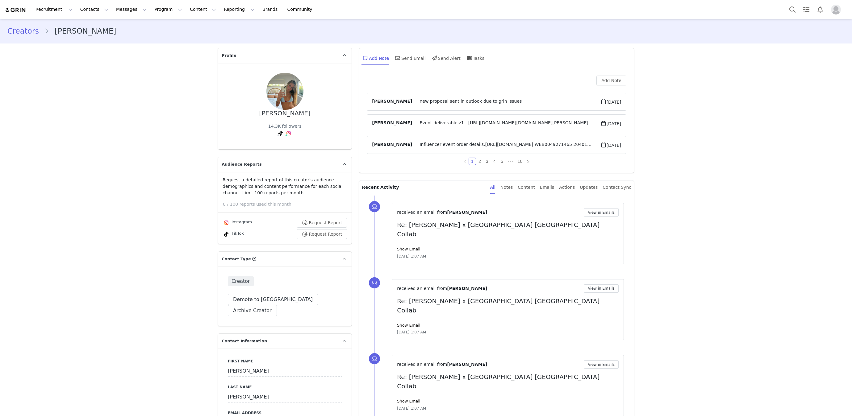
click at [475, 141] on span "Influencer event order details:https://app.shippit.com/tracking/PPJuPOamo1uaO W…" at bounding box center [506, 144] width 188 height 7
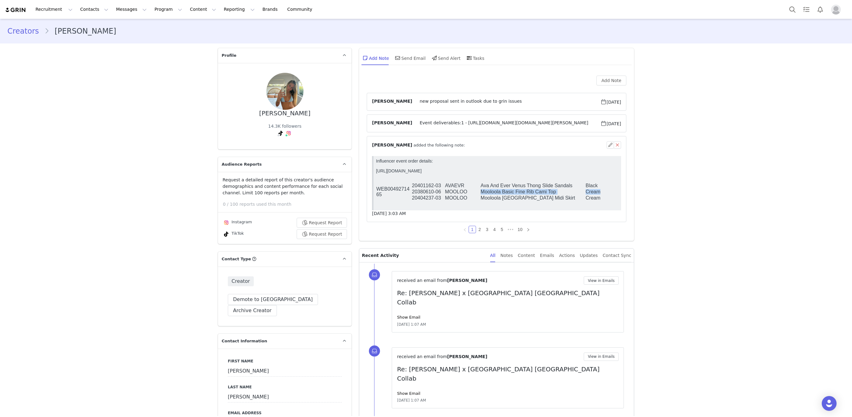
scroll to position [0, 46]
drag, startPoint x: 525, startPoint y: 193, endPoint x: 565, endPoint y: 193, distance: 40.4
click at [565, 193] on tr "20380610-06 MOOLOO Mooloola Basic Fine Rib Cami Top Cream 04" at bounding box center [476, 192] width 292 height 6
copy tr "Mooloola Basic Fine Rib Cami Top Cream"
click at [790, 10] on button "Search" at bounding box center [793, 9] width 14 height 14
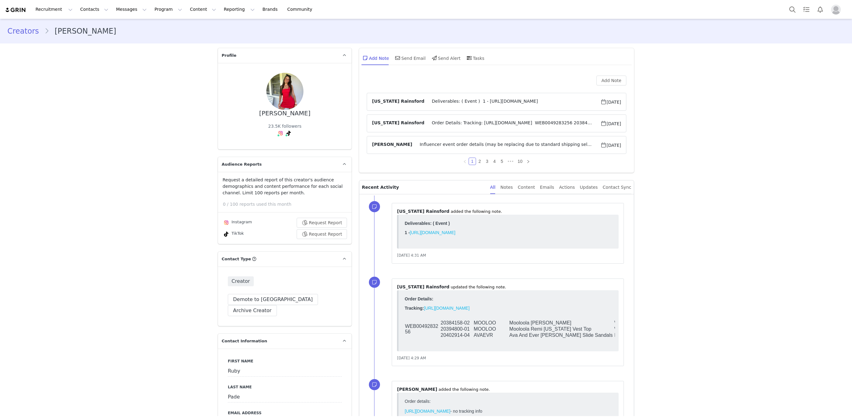
click at [448, 101] on span "Deliverables: ( Event ) 1 - [URL][DOMAIN_NAME]" at bounding box center [513, 101] width 176 height 7
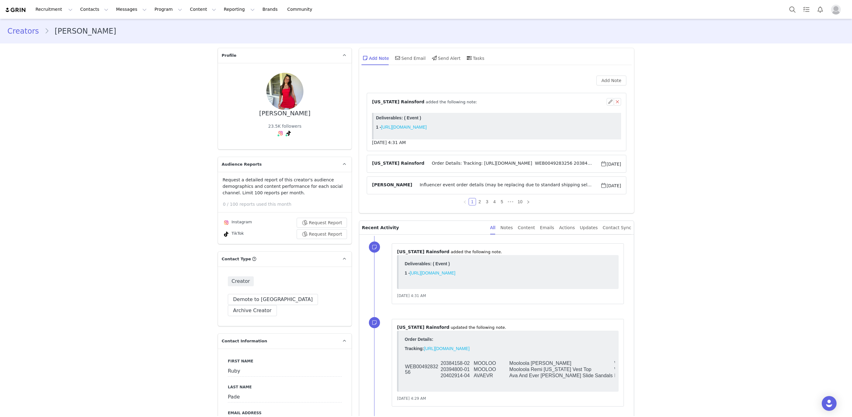
click at [442, 161] on span "Order Details: Tracking: [URL][DOMAIN_NAME] WEB0049283256 20384158-02 [PERSON_N…" at bounding box center [513, 163] width 176 height 7
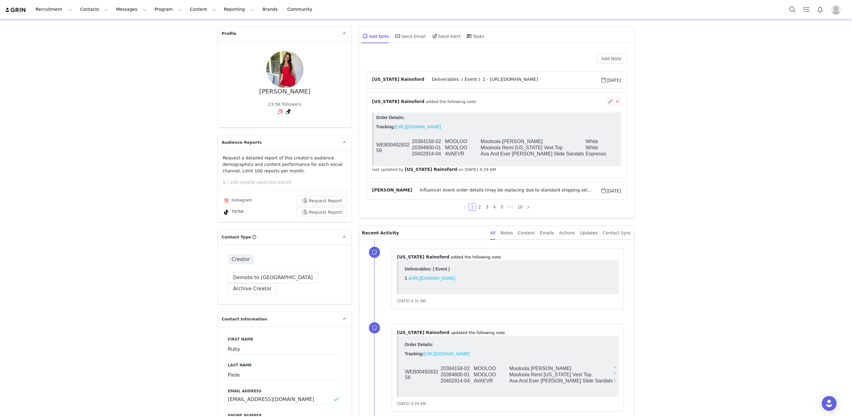
scroll to position [23, 0]
drag, startPoint x: 485, startPoint y: 148, endPoint x: 598, endPoint y: 148, distance: 113.3
click at [600, 148] on tr "20394800-01 MOOLOO Mooloola Remi [US_STATE] Vest Top White 04" at bounding box center [522, 147] width 292 height 6
copy tr "Mooloola Remi [US_STATE] Vest Top White"
drag, startPoint x: 482, startPoint y: 141, endPoint x: 600, endPoint y: 143, distance: 118.0
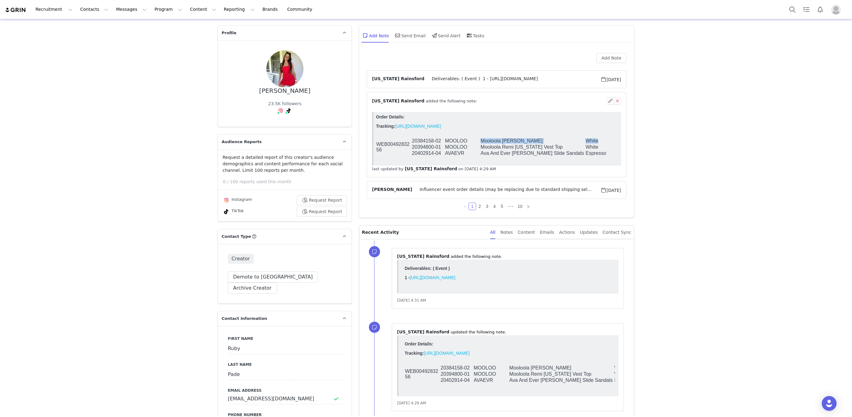
click at [600, 143] on tr "WEB0049283256 20384158-02 [PERSON_NAME] [PERSON_NAME] 06" at bounding box center [522, 141] width 292 height 6
copy tr "Mooloola [PERSON_NAME]"
click at [789, 13] on button "Search" at bounding box center [793, 9] width 14 height 14
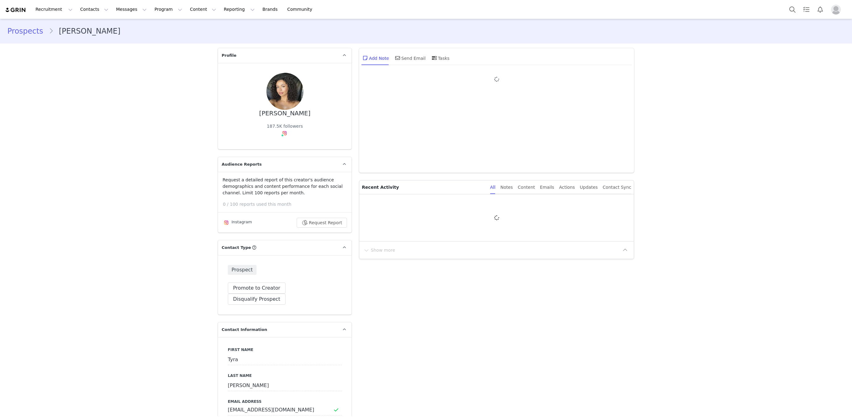
type input "+1 ([GEOGRAPHIC_DATA])"
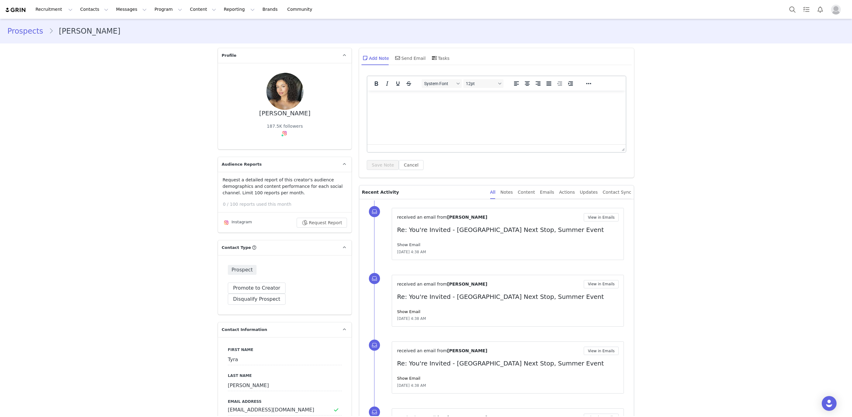
click at [415, 245] on link "Show Email" at bounding box center [408, 245] width 23 height 5
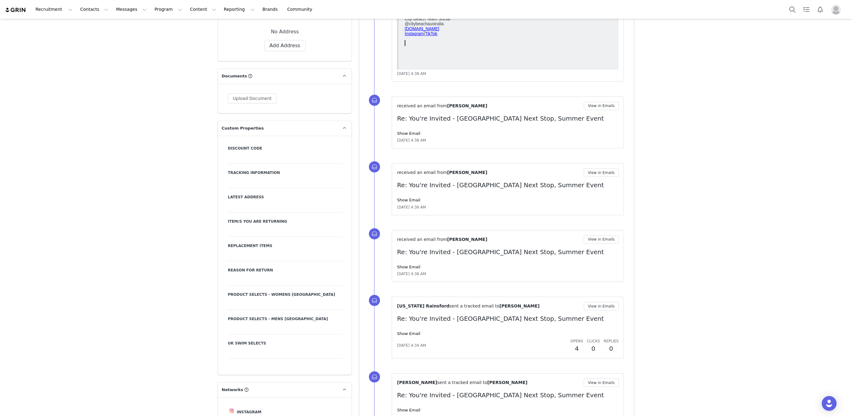
scroll to position [807, 0]
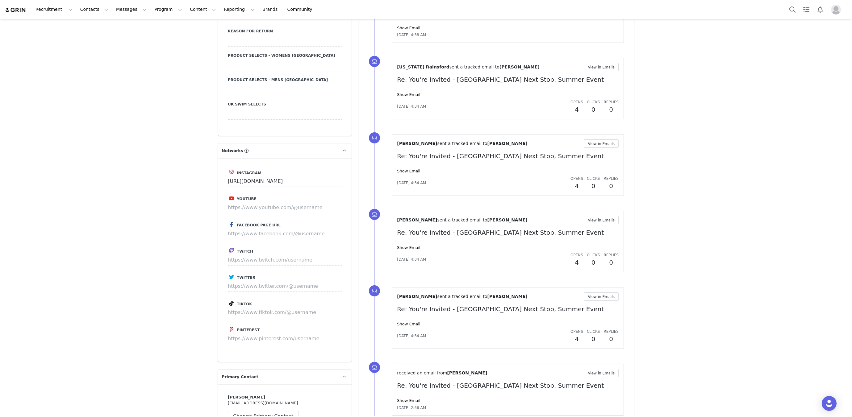
click at [405, 242] on div "Olivia Annable sent a tracked email to Tyra Johannes View in Emails Re: You're …" at bounding box center [508, 241] width 222 height 51
click at [405, 245] on link "Show Email" at bounding box center [408, 247] width 23 height 5
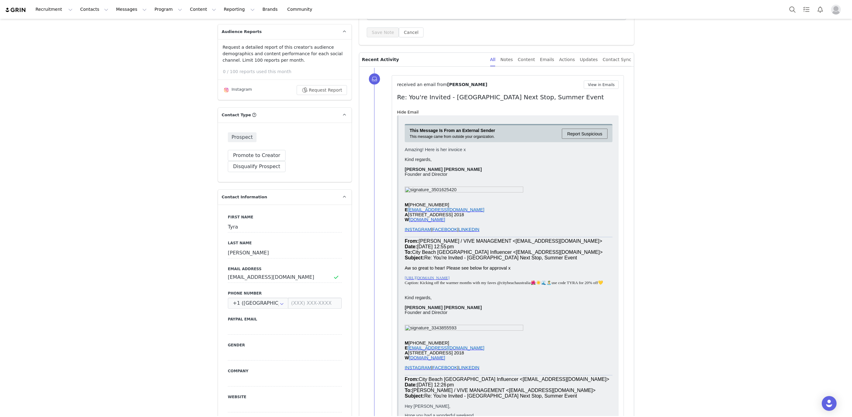
scroll to position [136, 0]
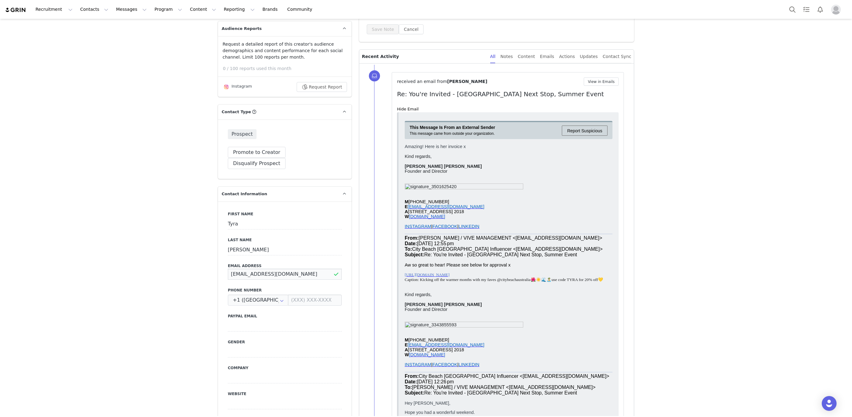
click at [241, 269] on input "tyra@vivemanagement.com.au" at bounding box center [285, 274] width 114 height 11
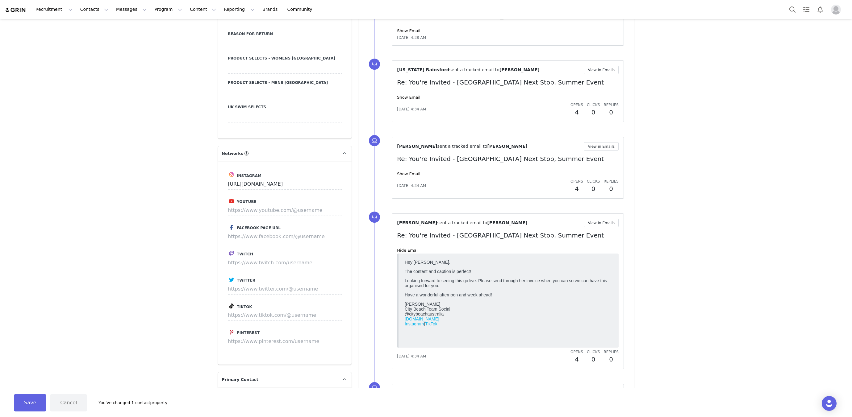
scroll to position [1194, 0]
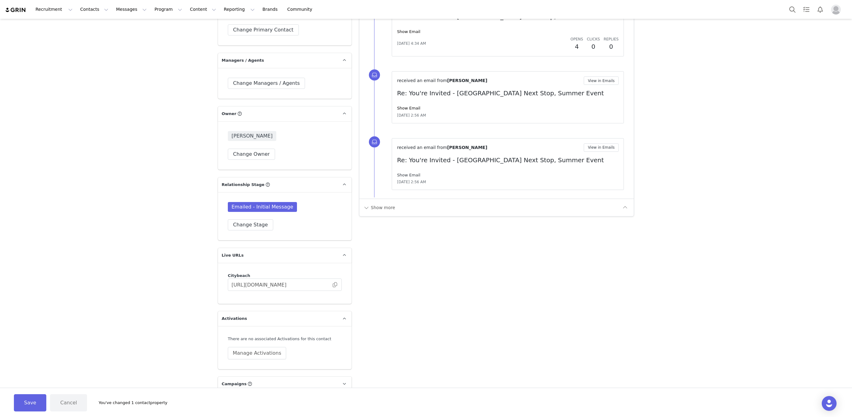
click at [405, 174] on link "Show Email" at bounding box center [408, 175] width 23 height 5
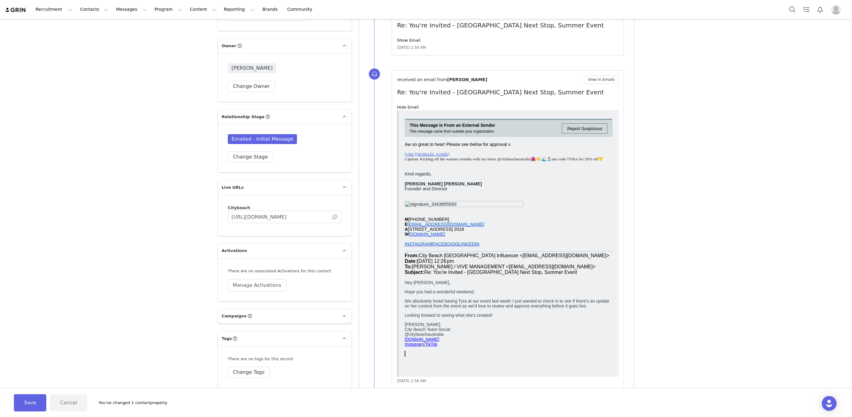
scroll to position [1252, 0]
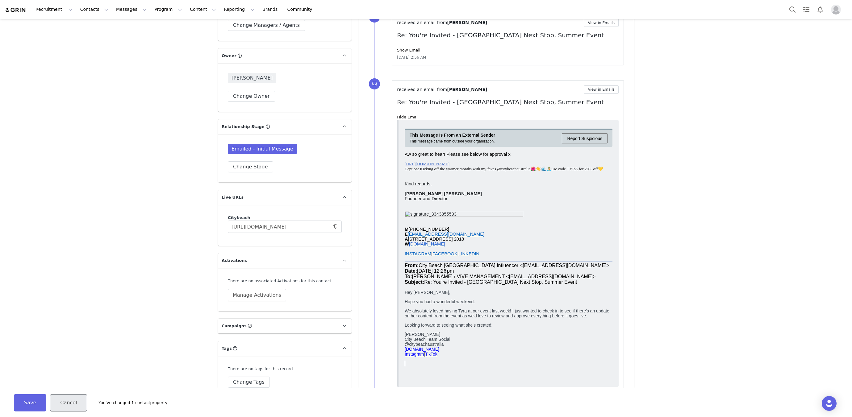
click at [59, 403] on button "Cancel" at bounding box center [68, 403] width 37 height 17
type input "tyra@vivemanagement.com.au"
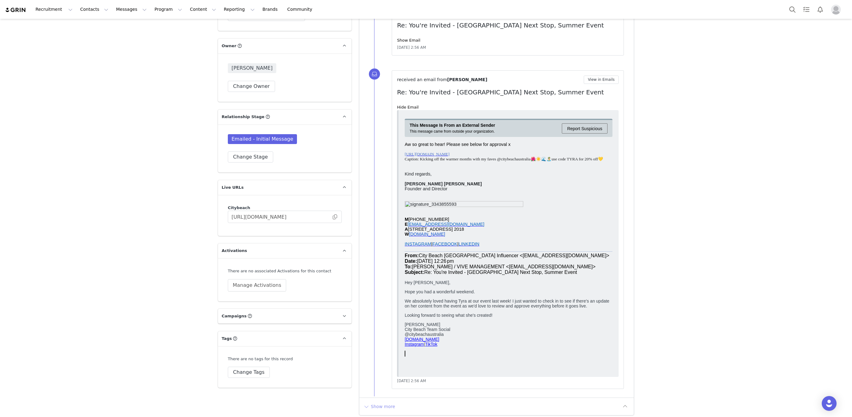
click at [373, 404] on button "Show more" at bounding box center [379, 407] width 32 height 10
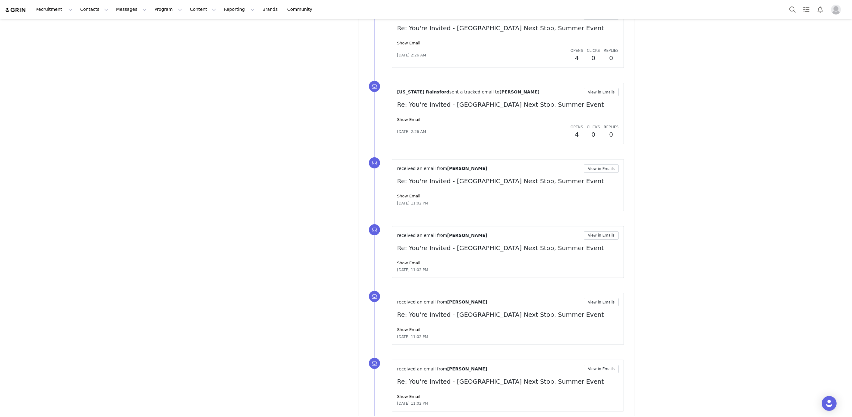
scroll to position [1966, 0]
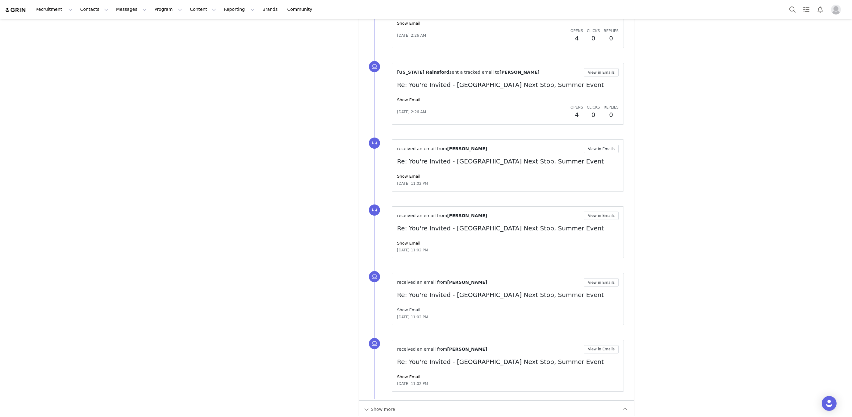
click at [412, 308] on link "Show Email" at bounding box center [408, 310] width 23 height 5
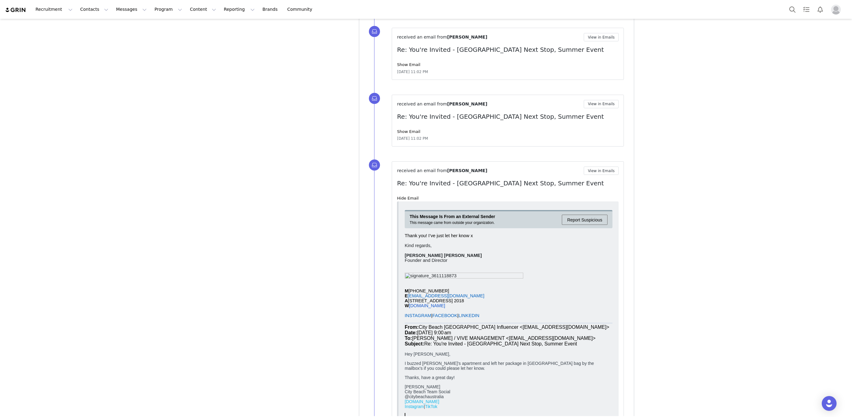
scroll to position [2197, 0]
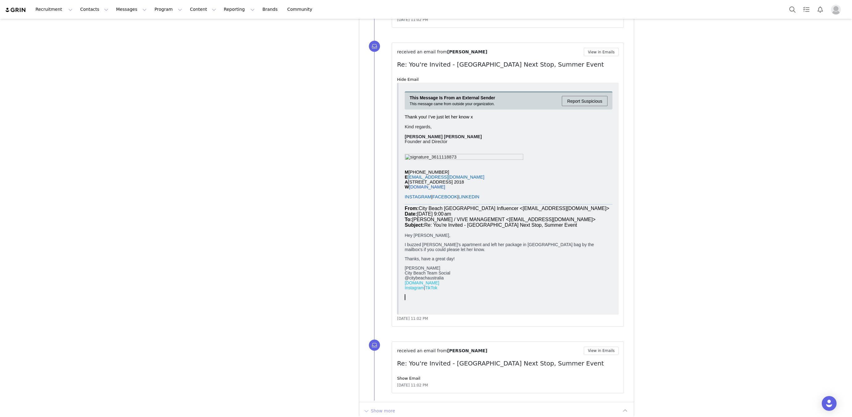
drag, startPoint x: 382, startPoint y: 404, endPoint x: 404, endPoint y: 388, distance: 27.3
click at [382, 406] on button "Show more" at bounding box center [379, 411] width 32 height 10
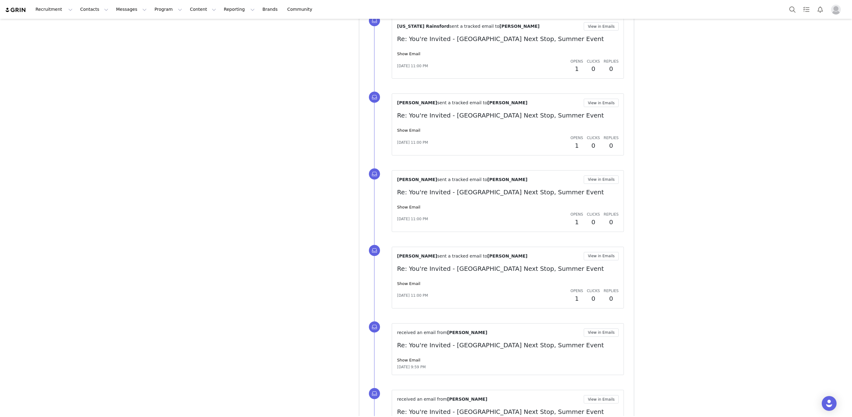
scroll to position [2922, 0]
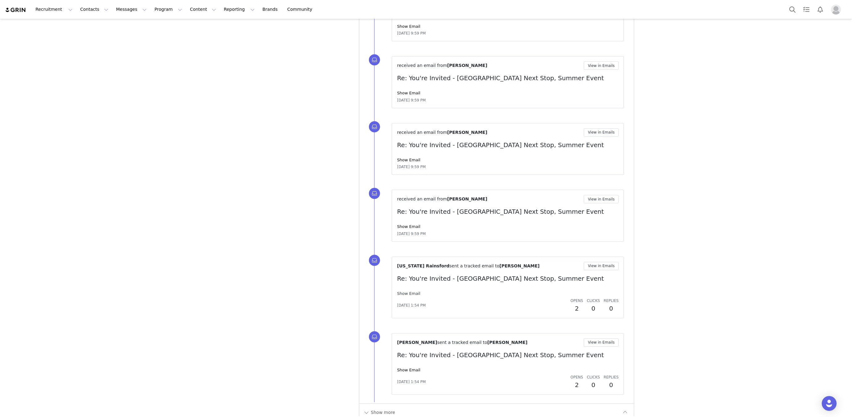
drag, startPoint x: 414, startPoint y: 278, endPoint x: 410, endPoint y: 283, distance: 6.6
click at [413, 279] on div "Montana Rainsford sent a tracked email to Tyra Johannes View in Emails Re: You'…" at bounding box center [508, 287] width 222 height 51
click at [410, 291] on link "Show Email" at bounding box center [408, 293] width 23 height 5
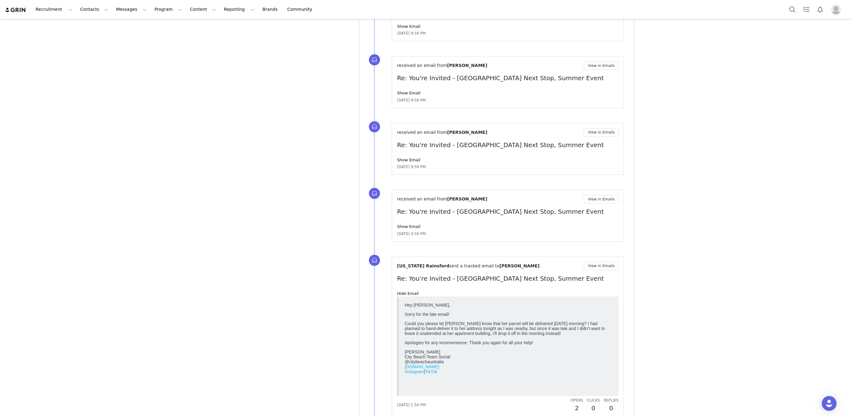
scroll to position [3022, 0]
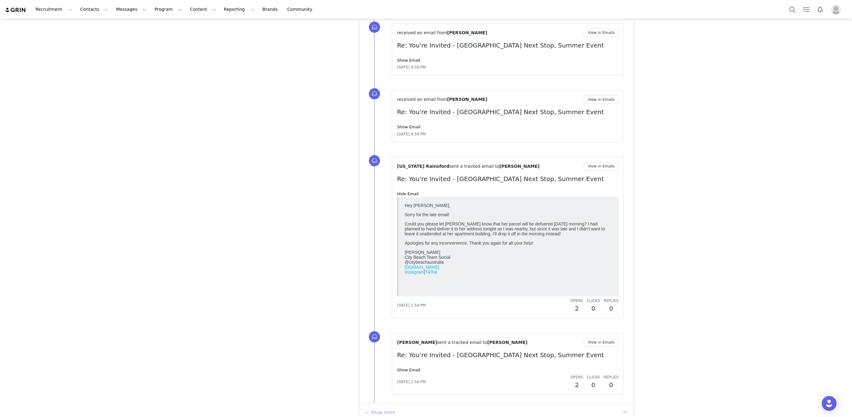
click at [370, 408] on button "Show more" at bounding box center [379, 413] width 32 height 10
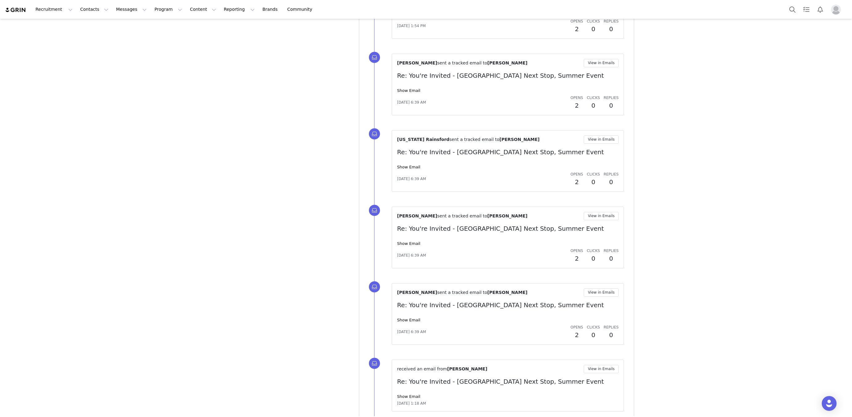
scroll to position [3746, 0]
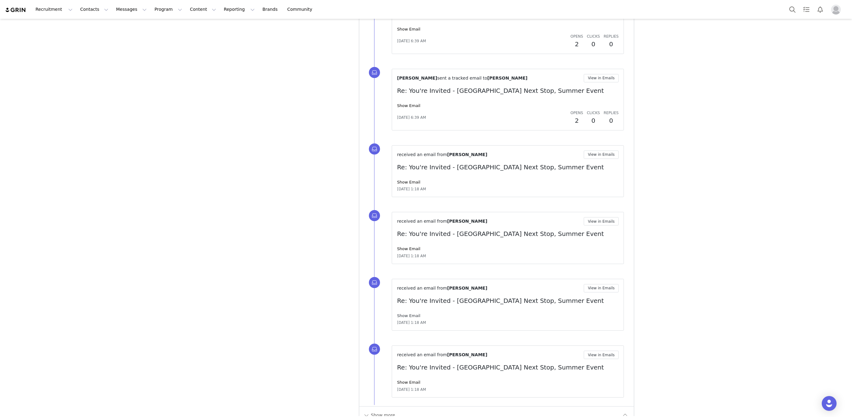
click at [403, 314] on link "Show Email" at bounding box center [408, 316] width 23 height 5
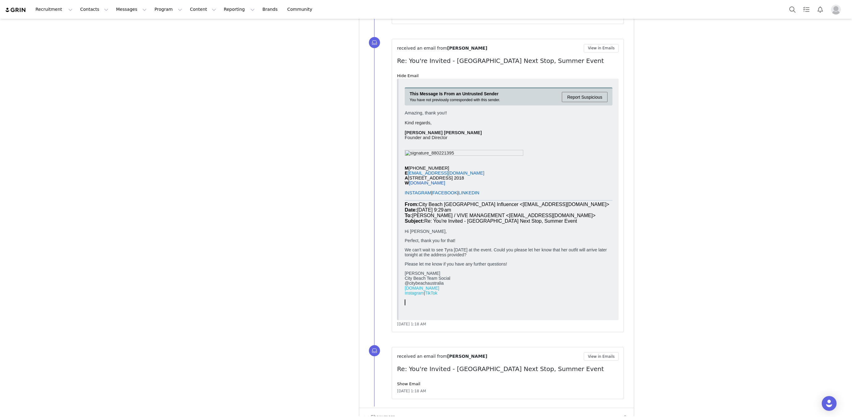
scroll to position [3988, 0]
click at [372, 409] on div "Show more" at bounding box center [496, 416] width 274 height 18
click at [374, 411] on button "Show more" at bounding box center [379, 416] width 32 height 10
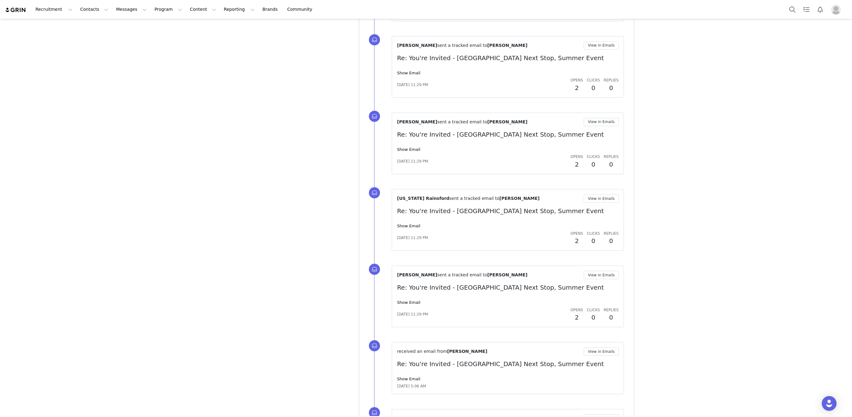
scroll to position [4400, 0]
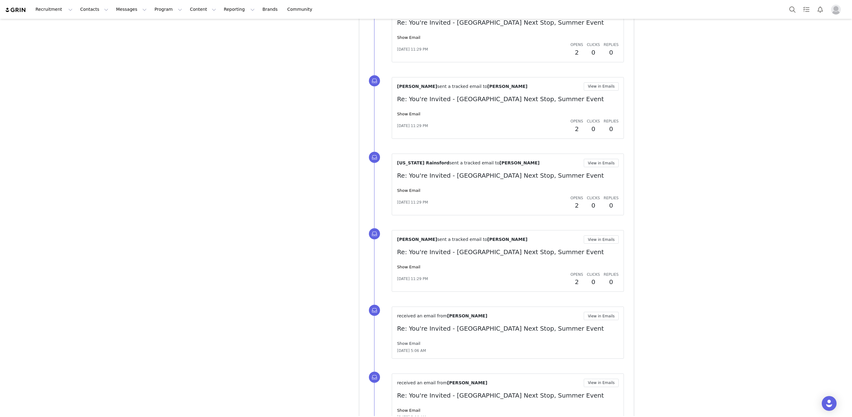
click at [410, 341] on link "Show Email" at bounding box center [408, 343] width 23 height 5
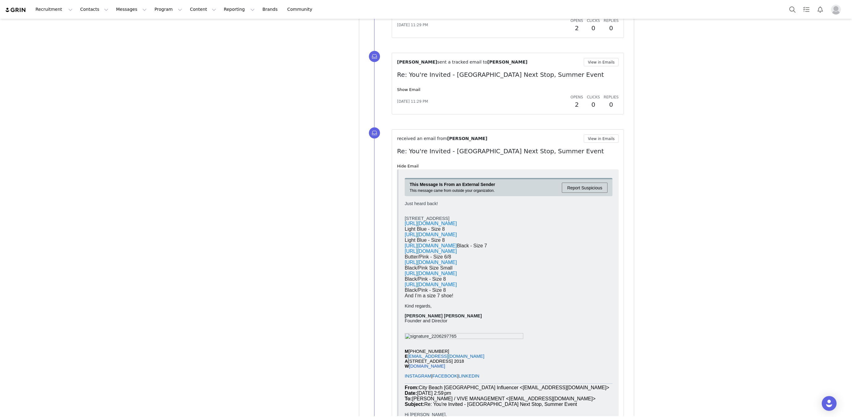
scroll to position [4579, 0]
click at [457, 252] on span "https://www.citybeach.com/au/mooloola-sharpay-midi-dress/20404055-02.html" at bounding box center [431, 249] width 52 height 5
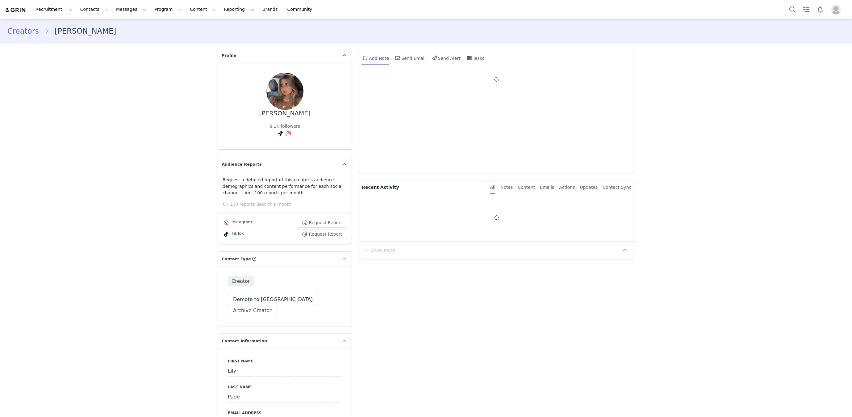
type input "+1 ([GEOGRAPHIC_DATA])"
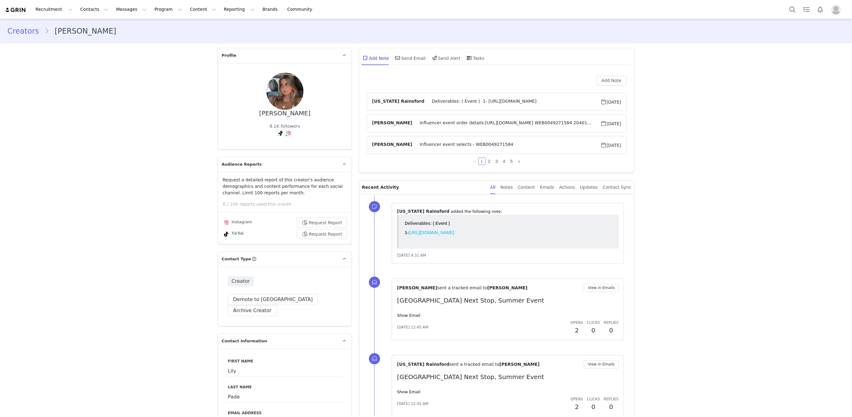
click at [425, 125] on span "Influencer event order details:[URL][DOMAIN_NAME] WEB0049271584 20401854-05 AVA…" at bounding box center [506, 123] width 188 height 7
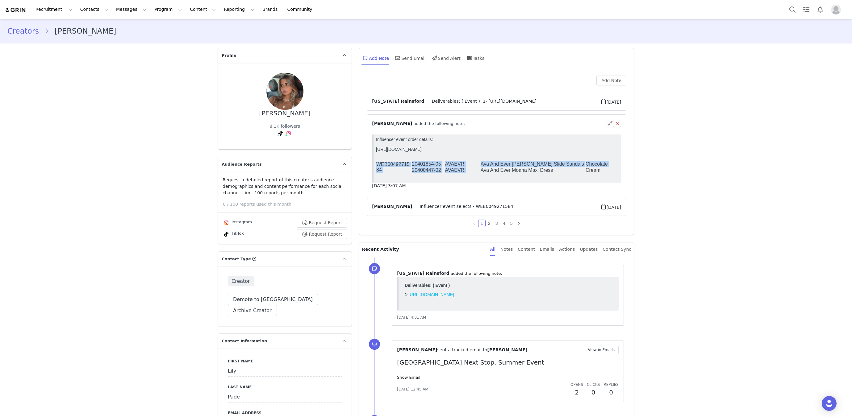
drag, startPoint x: 480, startPoint y: 170, endPoint x: 597, endPoint y: 177, distance: 117.2
click at [597, 177] on body "Influencer event order details: [URL][DOMAIN_NAME] WEB0049271584 20401854-05 AV…" at bounding box center [497, 158] width 243 height 43
copy table "WEB0049271584 20401854-05 AVAEVR Ava And Ever [PERSON_NAME] Slide Sandals Choco…"
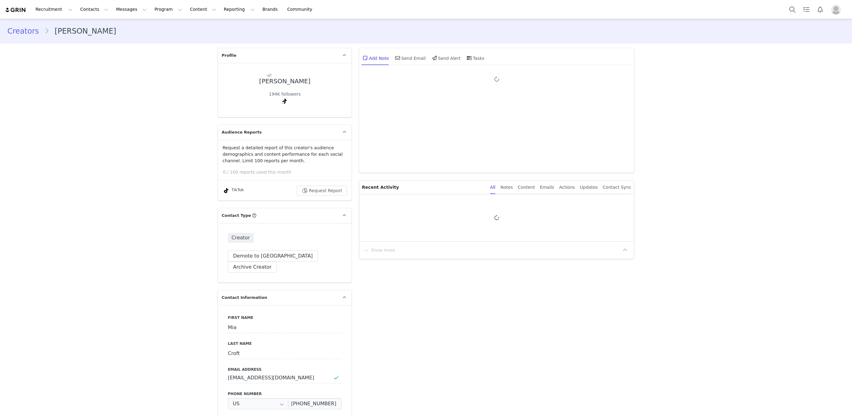
type input "+1 ([GEOGRAPHIC_DATA])"
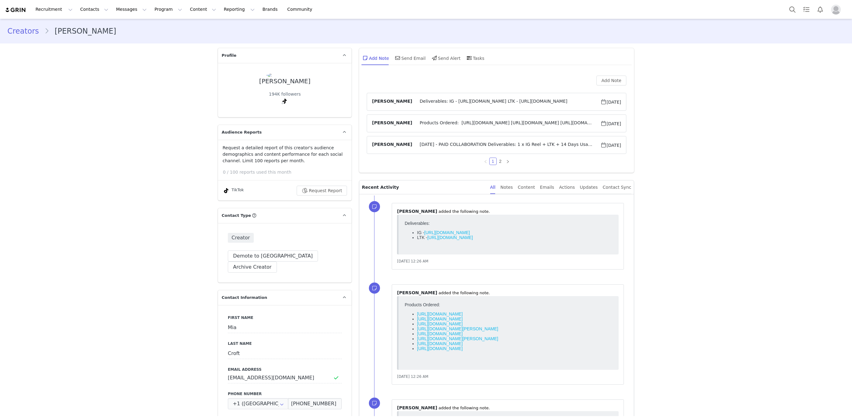
click at [433, 121] on span "Products Ordered: https://www.citybeach.com/au/desu-soho-wide-leg-jeans/2039232…" at bounding box center [506, 123] width 188 height 7
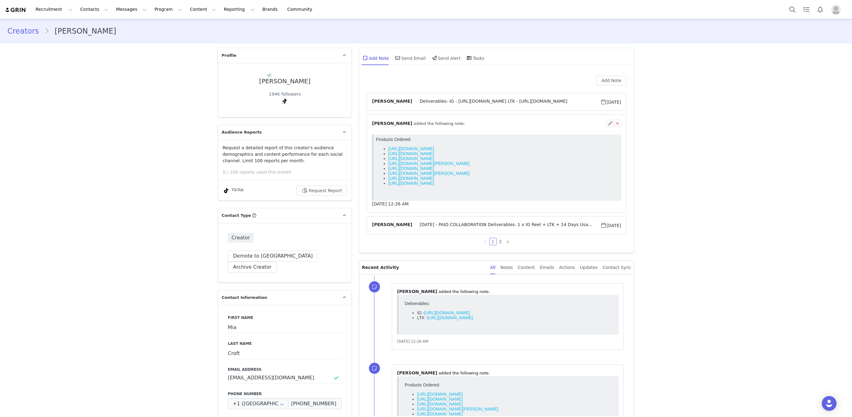
click at [432, 154] on link "https://www.citybeach.com/au/mooloola-basic-fine-rib-cami-top/20380610-07.html" at bounding box center [411, 153] width 46 height 5
click at [434, 160] on link "https://www.citybeach.com/au/mooloola-basic-fine-rib-cami-top/20380610-06.html" at bounding box center [411, 158] width 46 height 5
click at [470, 164] on link "https://www.citybeach.com/au/mooloola-deedee-midi-skirt/20400959-06.html" at bounding box center [428, 163] width 81 height 5
click at [434, 169] on link "https://www.citybeach.com/au/mooloola-jack-shirt/20392049-02.html" at bounding box center [411, 168] width 46 height 5
click at [470, 173] on link "https://www.citybeach.com/au/mooloola-rose-vanessa-shorts/20377378-03.html" at bounding box center [428, 173] width 81 height 5
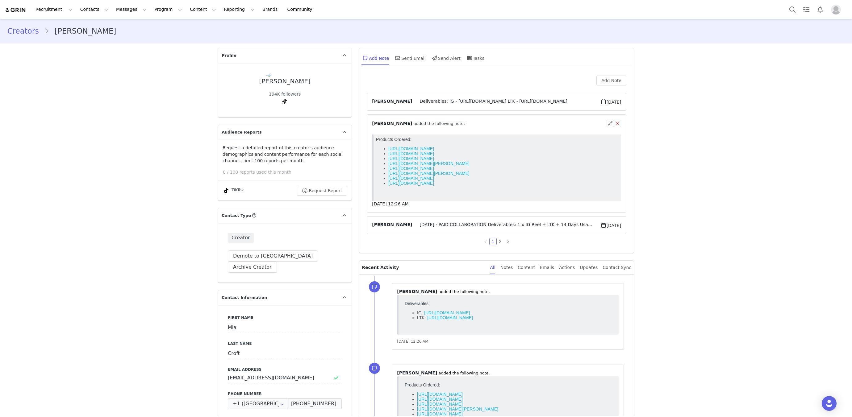
click at [434, 148] on link "https://www.citybeach.com/au/desu-soho-wide-leg-jeans/20392327-02.html" at bounding box center [411, 148] width 46 height 5
click at [434, 179] on link "https://www.citybeach.com/au/ava-and-ever-ollie-dicaprio-pants/20386359-01.html" at bounding box center [411, 178] width 46 height 5
click at [434, 186] on link "https://www.citybeach.com/au/ava-and-ever-gigi-thong-slide-sandals/20402914-05.…" at bounding box center [411, 183] width 46 height 5
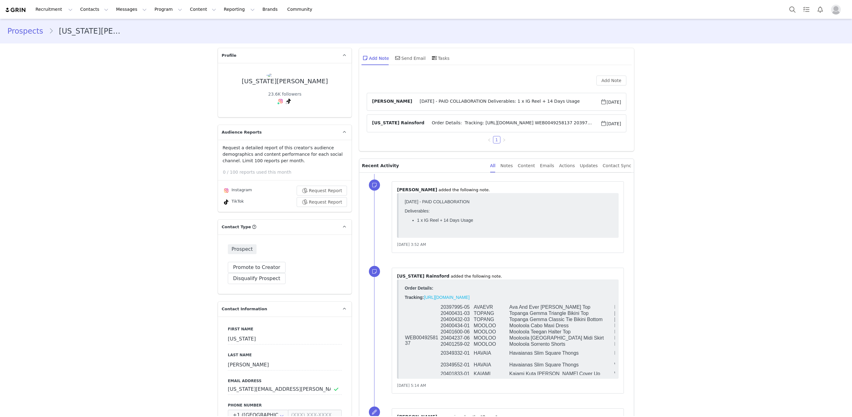
click at [457, 98] on span "SEPTEMBER 2025 - PAID COLLABORATION Deliverables: 1 x IG Reel + 14 Days Usage" at bounding box center [506, 101] width 188 height 7
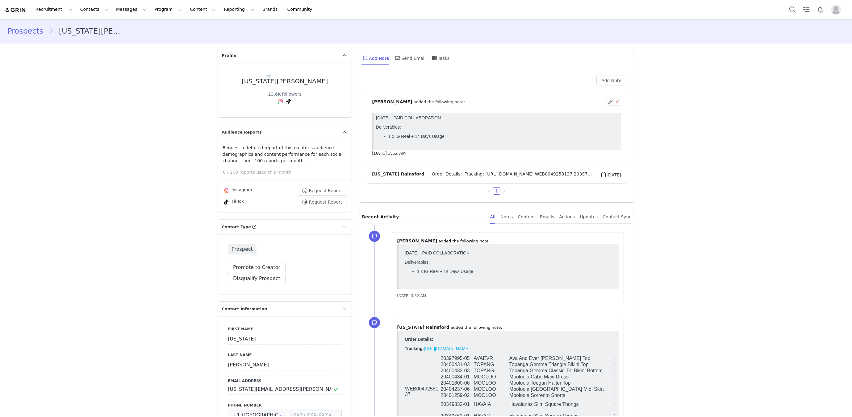
click at [444, 167] on article "Montana Rainsford Order Details: Tracking: https://app.shippit.com/tracking/PPx…" at bounding box center [497, 175] width 260 height 18
click at [445, 174] on span "Order Details: Tracking: https://app.shippit.com/tracking/PPxW8LNOOyYuU WEB0049…" at bounding box center [513, 174] width 176 height 7
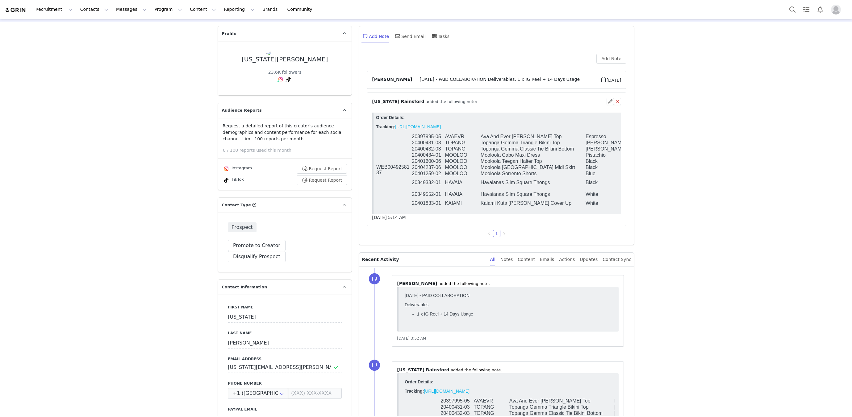
scroll to position [23, 0]
drag, startPoint x: 479, startPoint y: 143, endPoint x: 611, endPoint y: 143, distance: 131.8
click at [613, 143] on tr "20400431-03 TOPANG Topanga Gemma Triangle Bikini Top Berry/pink 04" at bounding box center [522, 142] width 292 height 6
copy tr "Topanga Gemma Triangle Bikini Top Berry/pink"
click at [481, 186] on td "Havaianas Slim Square Thongs" at bounding box center [532, 182] width 105 height 12
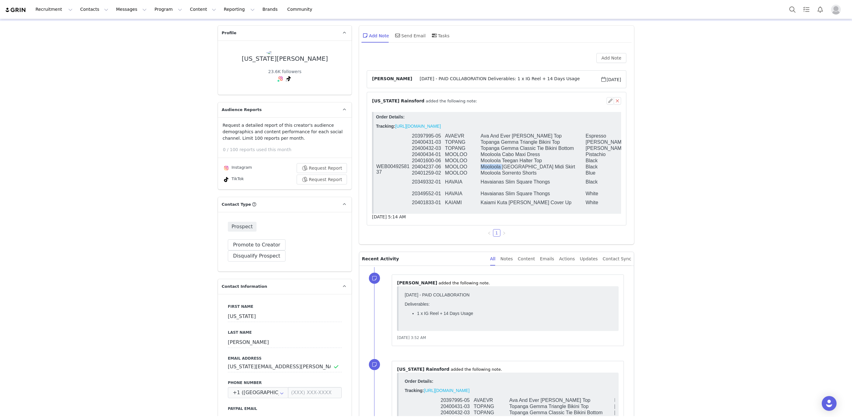
drag, startPoint x: 479, startPoint y: 168, endPoint x: 504, endPoint y: 169, distance: 25.3
click at [504, 169] on tr "20404237-06 MOOLOO Mooloola Mallorca Midi Skirt Black 04" at bounding box center [522, 167] width 292 height 6
drag, startPoint x: 479, startPoint y: 208, endPoint x: 598, endPoint y: 209, distance: 118.9
click at [598, 206] on tr "20401833-01 KAIAMI Kaiami Kuta Ruch Cover Up White L" at bounding box center [522, 203] width 292 height 6
copy tr "Kaiami Kuta Ruch Cover Up White"
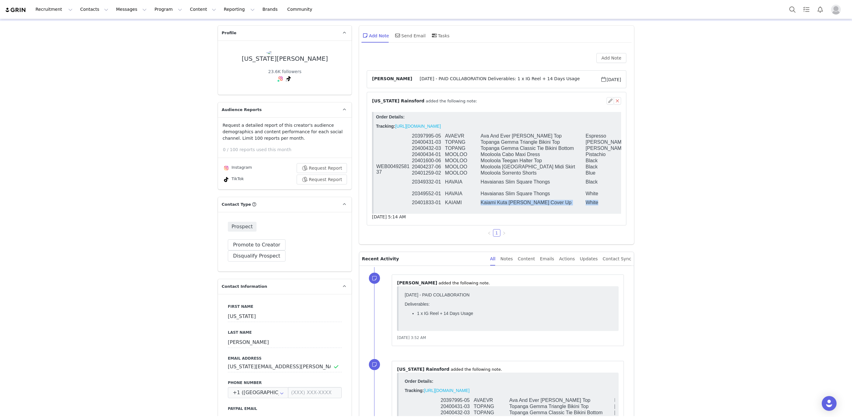
scroll to position [23, 0]
drag, startPoint x: 480, startPoint y: 169, endPoint x: 493, endPoint y: 127, distance: 43.7
click at [548, 170] on tr "20404237-06 MOOLOO Mooloola Mallorca Midi Skirt Black 04" at bounding box center [522, 167] width 292 height 6
copy tr "Mooloola Mallorca Midi Skirt"
drag, startPoint x: 479, startPoint y: 136, endPoint x: 555, endPoint y: 138, distance: 75.4
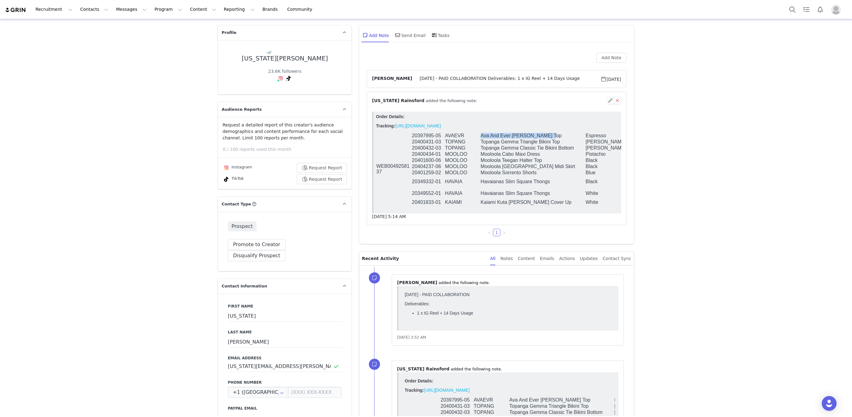
click at [555, 138] on tr "WEB0049258137 20397995-05 AVAEVR Ava And Ever Eden Halter Top Espresso 04" at bounding box center [522, 136] width 292 height 6
copy tr "Ava And Ever Eden Halter Top"
drag, startPoint x: 481, startPoint y: 175, endPoint x: 542, endPoint y: 176, distance: 60.5
click at [542, 176] on td "Mooloola Sorrento Shorts" at bounding box center [532, 173] width 105 height 6
copy td "Mooloola Sorrento Shorts"
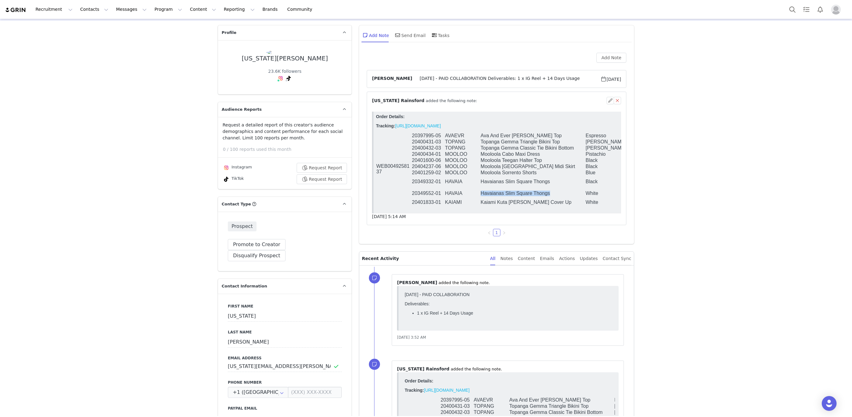
drag, startPoint x: 481, startPoint y: 198, endPoint x: 560, endPoint y: 196, distance: 78.4
click at [560, 196] on td "Havaianas Slim Square Thongs" at bounding box center [532, 194] width 105 height 12
copy td "Havaianas Slim Square Thongs"
drag, startPoint x: 482, startPoint y: 156, endPoint x: 608, endPoint y: 155, distance: 126.6
click at [608, 155] on tr "20400434-01 MOOLOO Mooloola Cabo Maxi Dress Pistachio 04" at bounding box center [522, 154] width 292 height 6
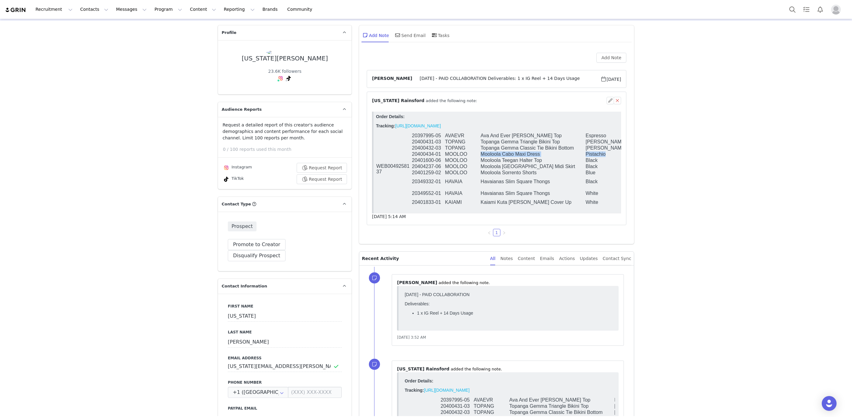
copy tr "Mooloola Cabo Maxi Dress Pistachio"
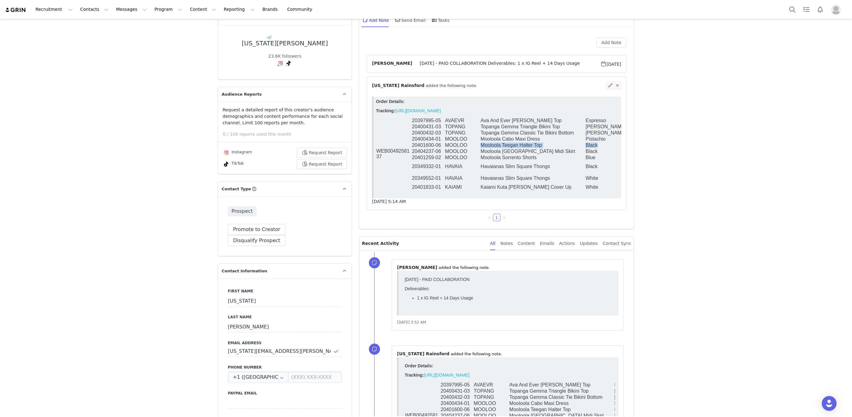
drag, startPoint x: 479, startPoint y: 146, endPoint x: 600, endPoint y: 148, distance: 120.7
click at [600, 148] on tr "20401600-06 MOOLOO Mooloola Teegan Halter Top Black 04" at bounding box center [522, 145] width 292 height 6
copy tr "Mooloola Teegan Halter Top Black"
drag, startPoint x: 541, startPoint y: 172, endPoint x: 605, endPoint y: 174, distance: 63.6
click at [605, 173] on tr "20349332-01 HAVAIA Havaianas Slim Square Thongs Black 35/36" at bounding box center [522, 167] width 292 height 12
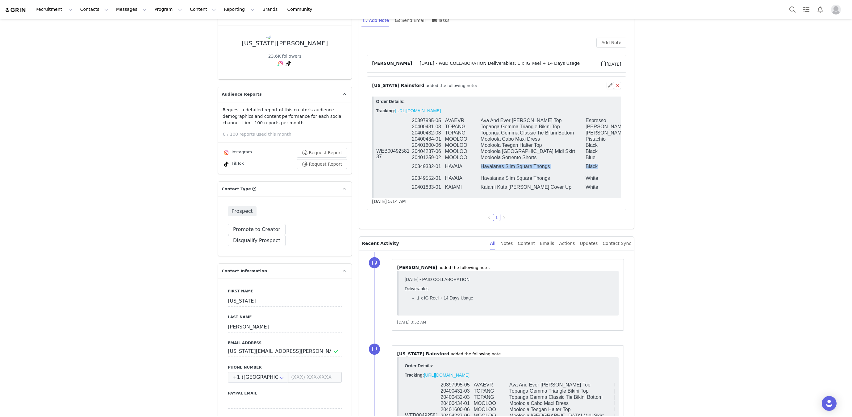
copy tr "Havaianas Slim Square Thongs Black"
click at [791, 7] on button "Search" at bounding box center [793, 9] width 14 height 14
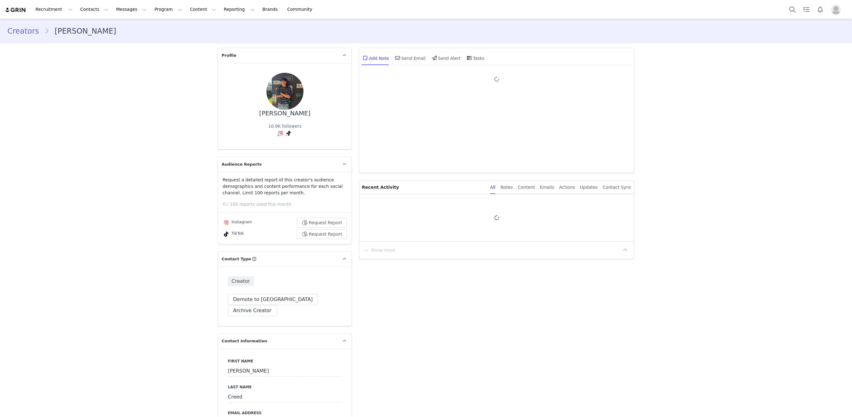
type input "+1 ([GEOGRAPHIC_DATA])"
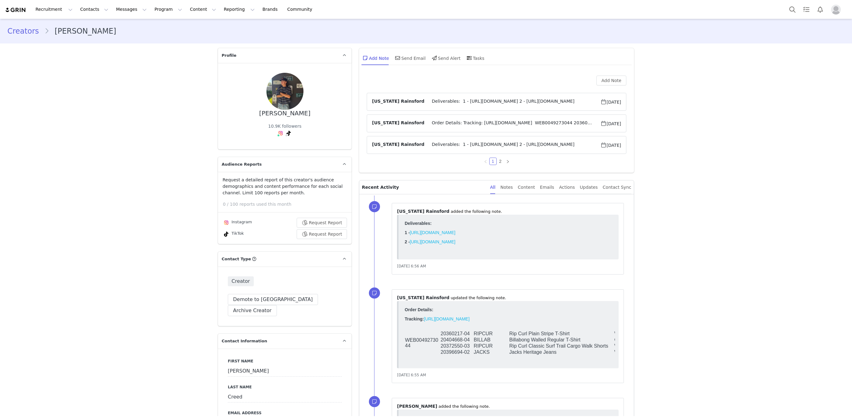
click at [425, 122] on span "Order Details: Tracking: https://app.shippit.com/tracking/PPBHWrEXpy9rZ WEB0049…" at bounding box center [513, 123] width 176 height 7
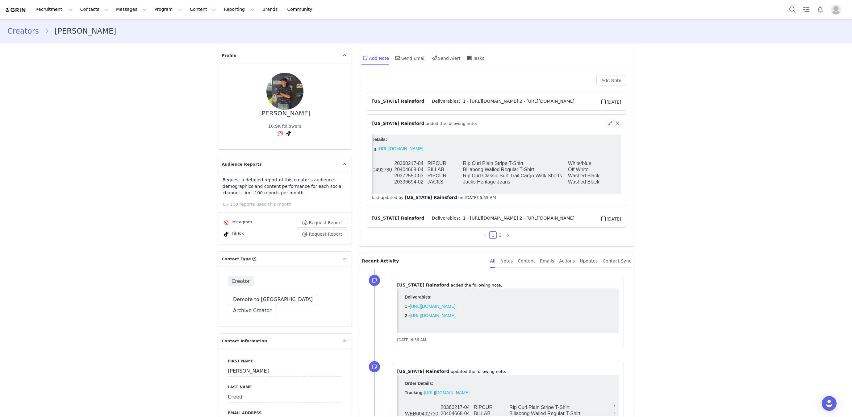
scroll to position [0, 14]
drag, startPoint x: 464, startPoint y: 183, endPoint x: 616, endPoint y: 185, distance: 152.2
click at [616, 185] on tr "20396694-02 JACKS Jacks Heritage Jeans Washed Black 28" at bounding box center [508, 182] width 292 height 6
copy tr "Jacks Heritage Jeans Washed Black"
drag, startPoint x: 467, startPoint y: 172, endPoint x: 599, endPoint y: 172, distance: 132.5
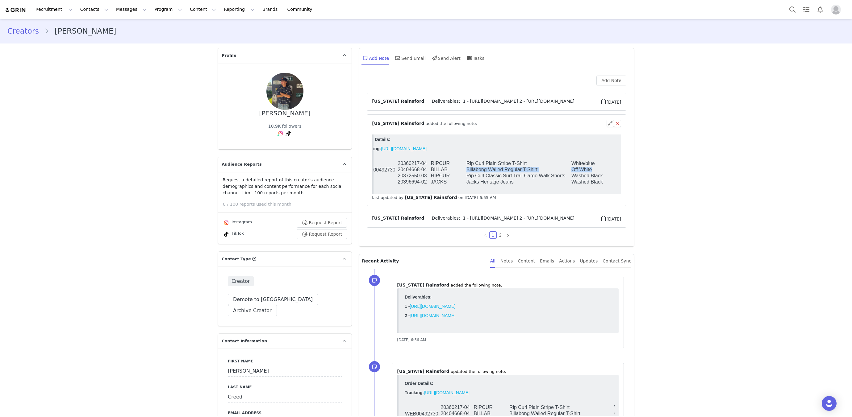
click at [599, 172] on tr "20404668-04 BILLAB Billabong Walled Regular T-Shirt Off White L" at bounding box center [508, 170] width 292 height 6
copy tr "Billabong Walled Regular T-Shirt Off White"
drag, startPoint x: 466, startPoint y: 178, endPoint x: 603, endPoint y: 177, distance: 137.7
click at [603, 177] on tr "20372550-03 RIPCUR Rip Curl Classic Surf Trail Cargo Walk Shorts Washed Black 30" at bounding box center [508, 176] width 292 height 6
copy tr "Rip Curl Classic Surf Trail Cargo Walk Shorts Washed Black"
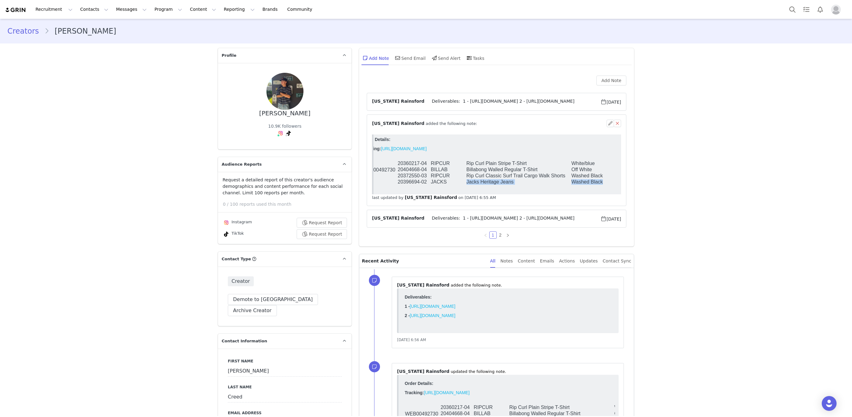
drag, startPoint x: 467, startPoint y: 184, endPoint x: 607, endPoint y: 183, distance: 140.2
click at [607, 183] on tr "20396694-02 JACKS Jacks Heritage Jeans Washed Black 28" at bounding box center [508, 182] width 292 height 6
copy tr "Jacks Heritage Jeans Washed Black"
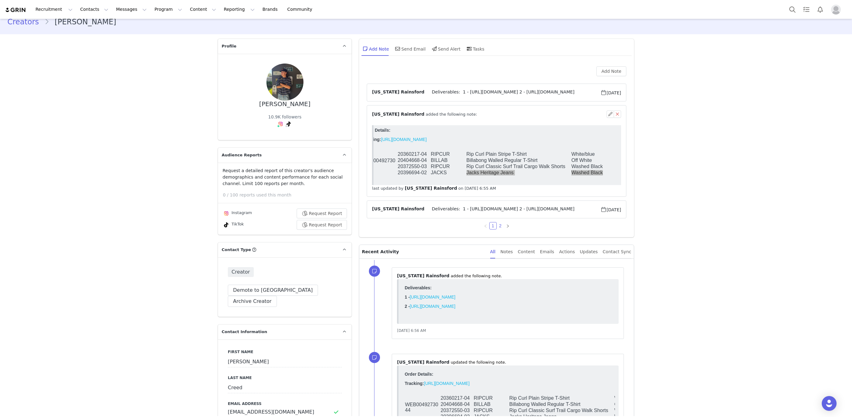
click at [499, 227] on link "2" at bounding box center [500, 226] width 7 height 7
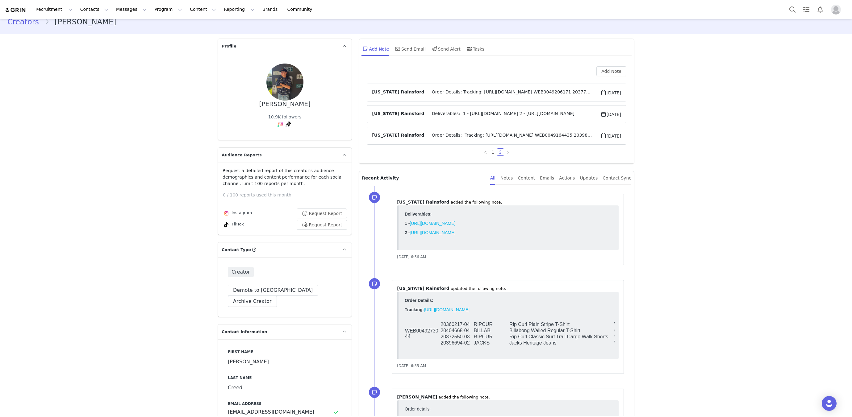
click at [443, 92] on span "Order Details: Tracking: https://app.shippit.com/tracking/PPba9fao8EQE9 WEB0049…" at bounding box center [513, 92] width 176 height 7
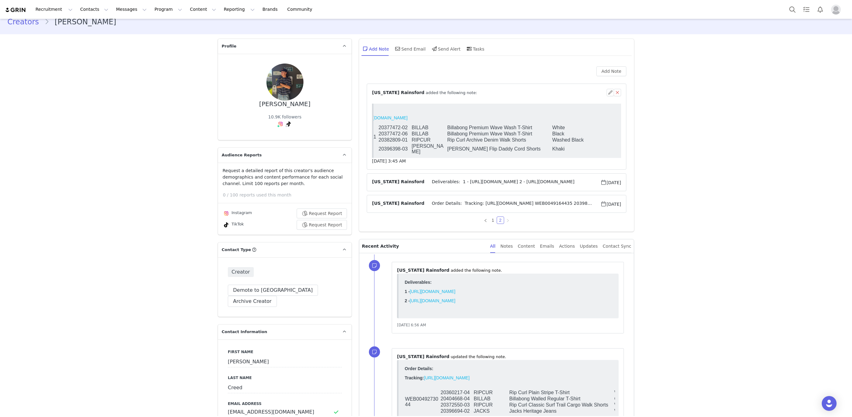
scroll to position [0, 41]
click at [497, 200] on span "Order Details: Tracking: https://app.shippit.com/tracking/PPkHDjgxhsupo WEB0049…" at bounding box center [513, 203] width 176 height 7
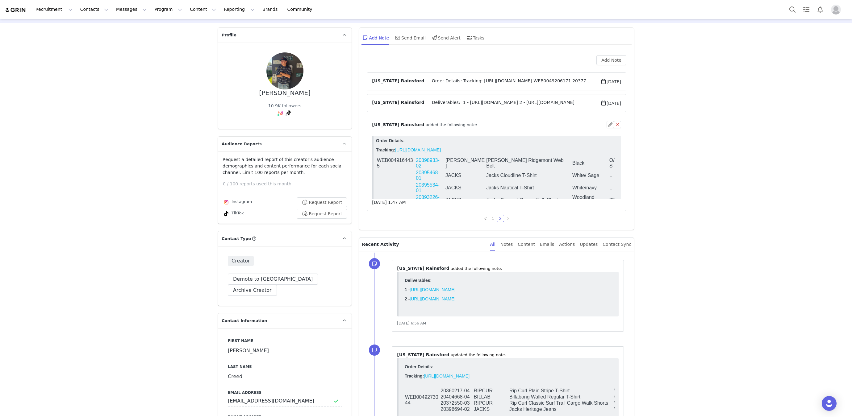
scroll to position [23, 0]
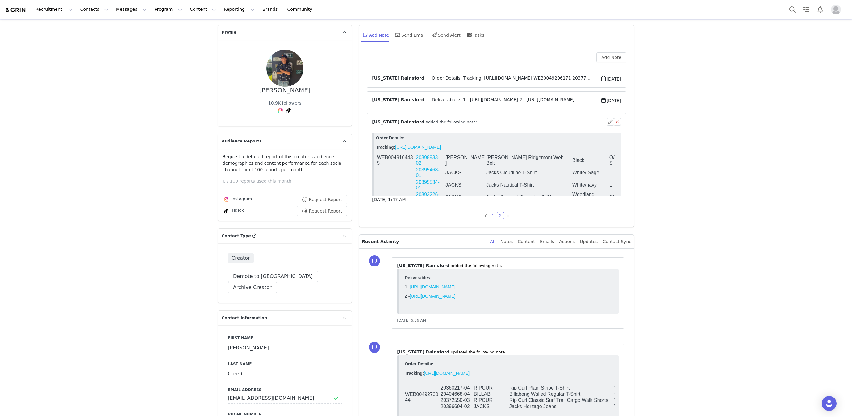
drag, startPoint x: 492, startPoint y: 213, endPoint x: 89, endPoint y: 7, distance: 452.6
click at [492, 213] on link "1" at bounding box center [493, 215] width 7 height 7
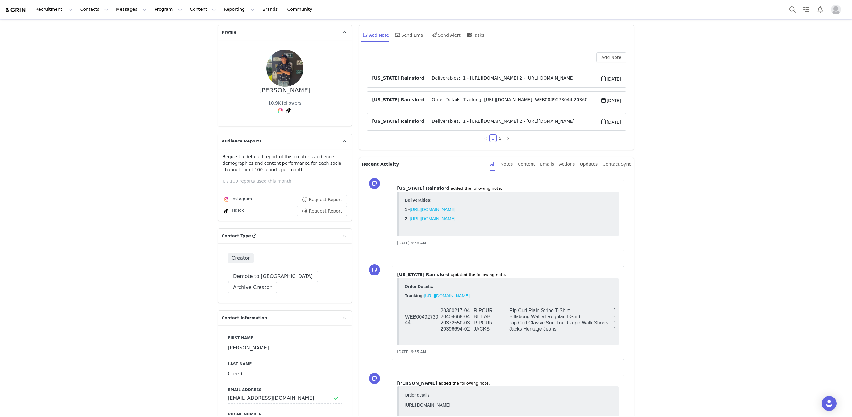
click at [452, 97] on span "Order Details: Tracking: https://app.shippit.com/tracking/PPBHWrEXpy9rZ WEB0049…" at bounding box center [513, 100] width 176 height 7
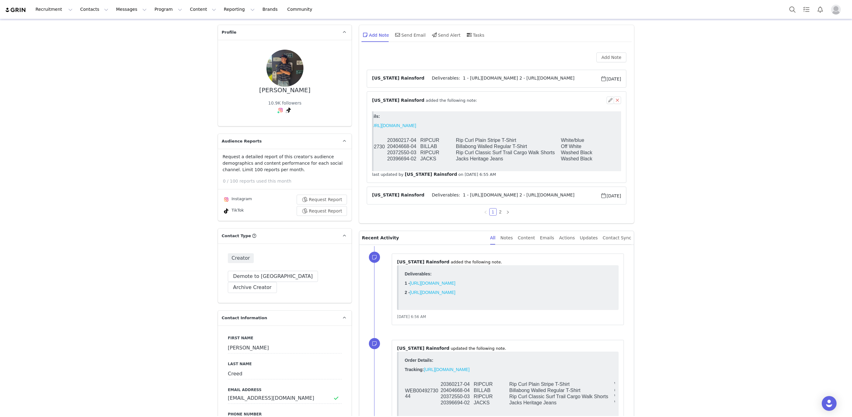
scroll to position [28, 0]
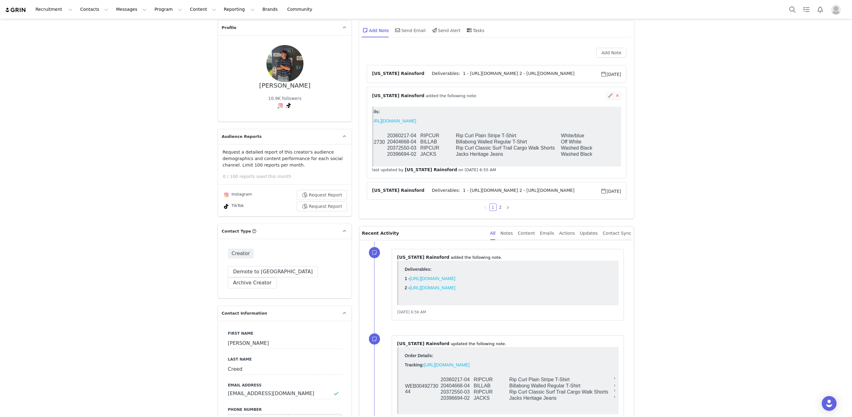
click at [475, 154] on td "Jacks Heritage Jeans" at bounding box center [508, 154] width 105 height 6
click at [499, 208] on link "2" at bounding box center [500, 207] width 7 height 7
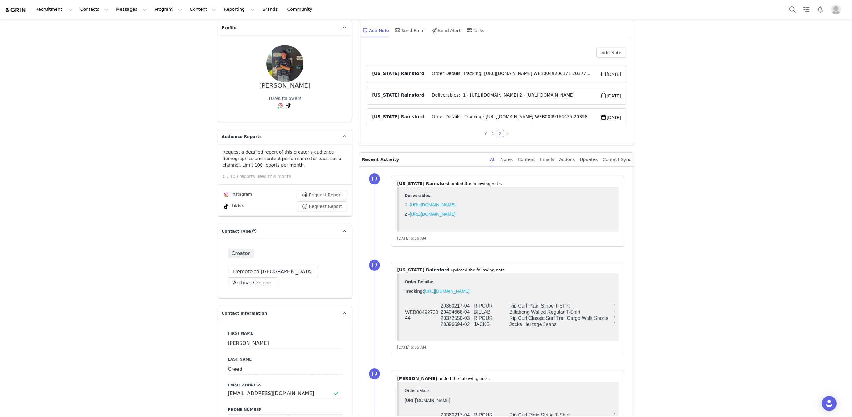
click at [469, 74] on span "Order Details: Tracking: https://app.shippit.com/tracking/PPba9fao8EQE9 WEB0049…" at bounding box center [513, 73] width 176 height 7
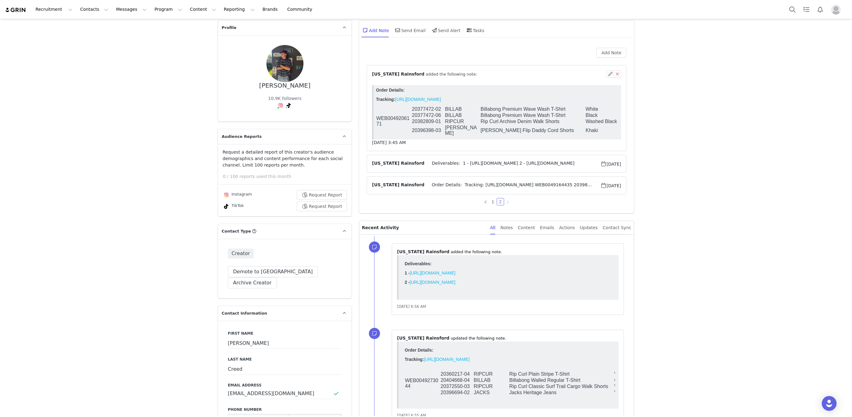
scroll to position [0, 0]
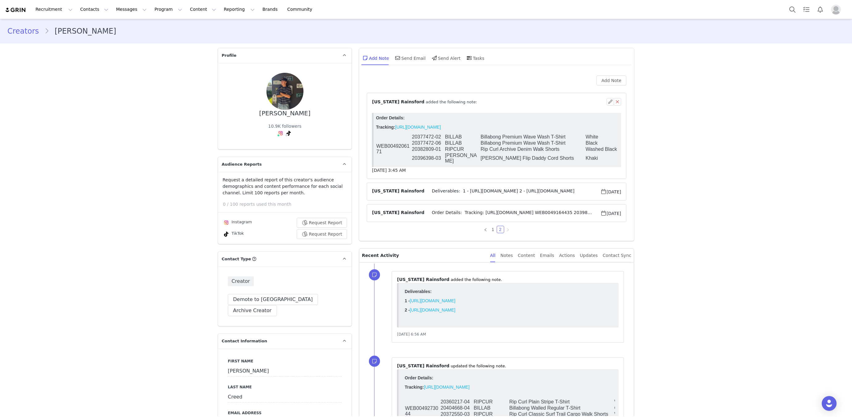
drag, startPoint x: 480, startPoint y: 137, endPoint x: 520, endPoint y: 144, distance: 40.4
click at [599, 138] on tr "WEB0049206171 20377472-02 BILLAB Billabong Premium Wave Wash T-Shirt White L" at bounding box center [522, 137] width 292 height 6
drag, startPoint x: 482, startPoint y: 138, endPoint x: 605, endPoint y: 137, distance: 122.6
click at [605, 137] on tr "WEB0049206171 20377472-02 BILLAB Billabong Premium Wave Wash T-Shirt White L" at bounding box center [522, 137] width 292 height 6
copy tr "Billabong Premium Wave Wash T-Shirt White"
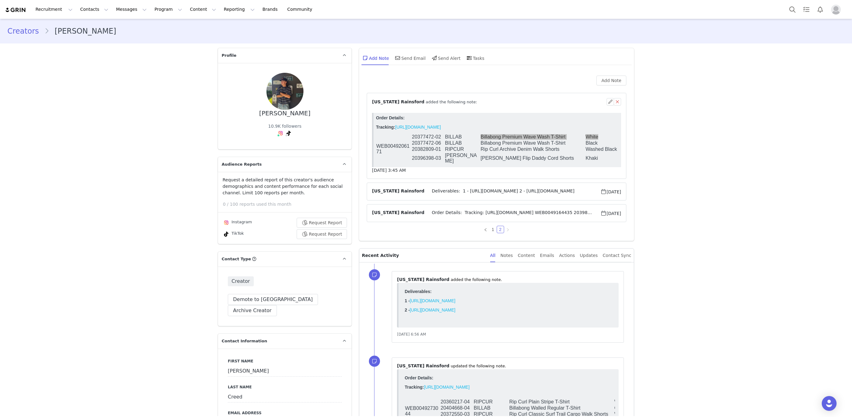
click at [458, 212] on span "Order Details: Tracking: https://app.shippit.com/tracking/PPkHDjgxhsupo WEB0049…" at bounding box center [513, 213] width 176 height 7
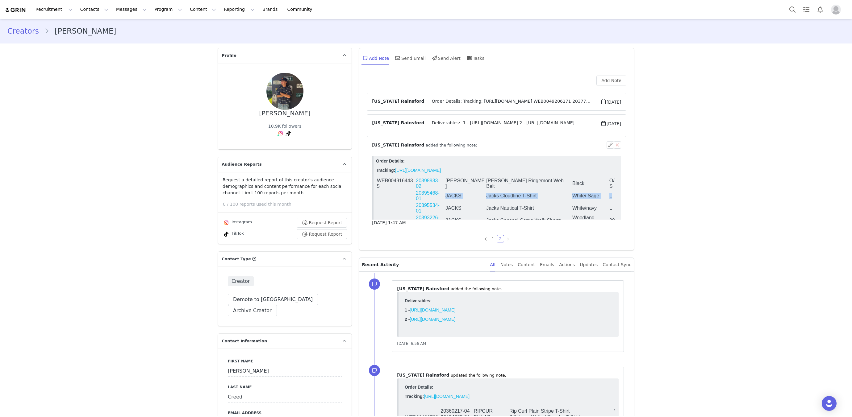
drag, startPoint x: 447, startPoint y: 187, endPoint x: 588, endPoint y: 191, distance: 140.5
click at [588, 191] on table "WEB0049164435 20398933-02 RUSTY Rusty Ridgemont Web Belt Black O/S 20395468-01 …" at bounding box center [497, 208] width 243 height 62
click at [466, 102] on span "Order Details: Tracking: https://app.shippit.com/tracking/PPba9fao8EQE9 WEB0049…" at bounding box center [513, 101] width 176 height 7
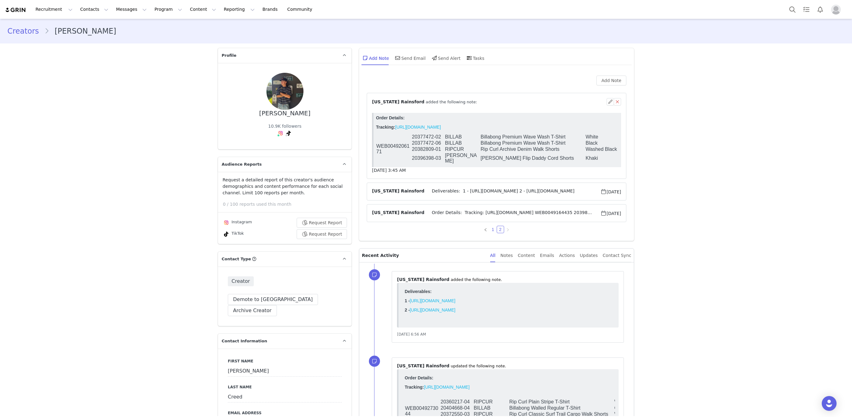
click at [491, 228] on link "1" at bounding box center [493, 229] width 7 height 7
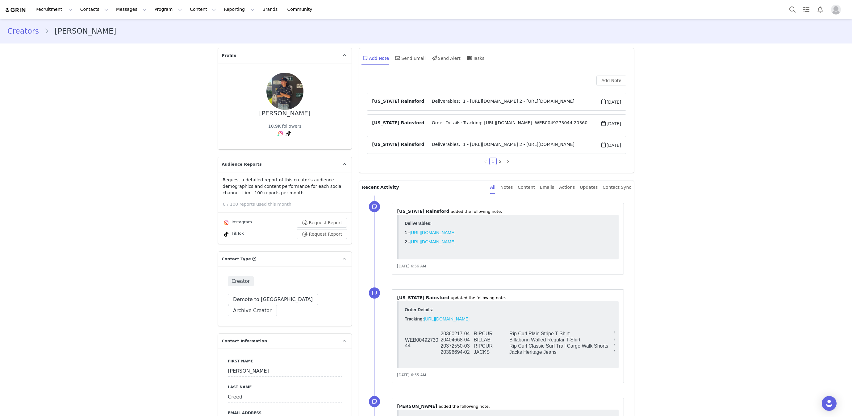
click at [449, 121] on span "Order Details: Tracking: https://app.shippit.com/tracking/PPBHWrEXpy9rZ WEB0049…" at bounding box center [513, 123] width 176 height 7
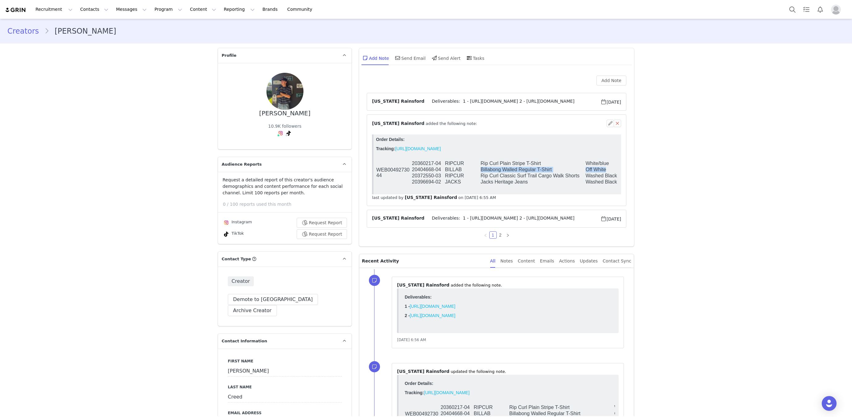
drag, startPoint x: 479, startPoint y: 171, endPoint x: 602, endPoint y: 171, distance: 122.6
click at [609, 172] on tr "20404668-04 BILLAB Billabong Walled Regular T-Shirt Off White L" at bounding box center [522, 170] width 292 height 6
drag, startPoint x: 479, startPoint y: 165, endPoint x: 611, endPoint y: 164, distance: 131.2
click at [611, 164] on tr "WEB0049273044 20360217-04 RIPCUR Rip Curl Plain Stripe T-Shirt White/blue L" at bounding box center [522, 164] width 292 height 6
copy tr "Rip Curl Plain Stripe T-Shirt White/blue"
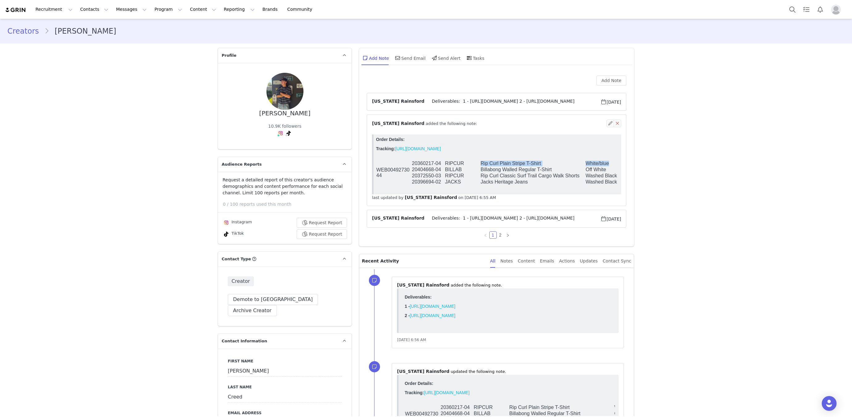
scroll to position [0, 1]
click at [515, 181] on td "Jacks Heritage Jeans" at bounding box center [532, 182] width 105 height 6
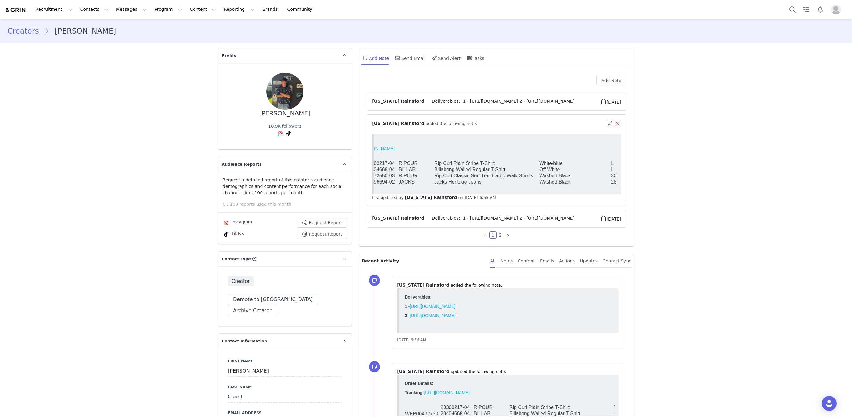
scroll to position [0, 43]
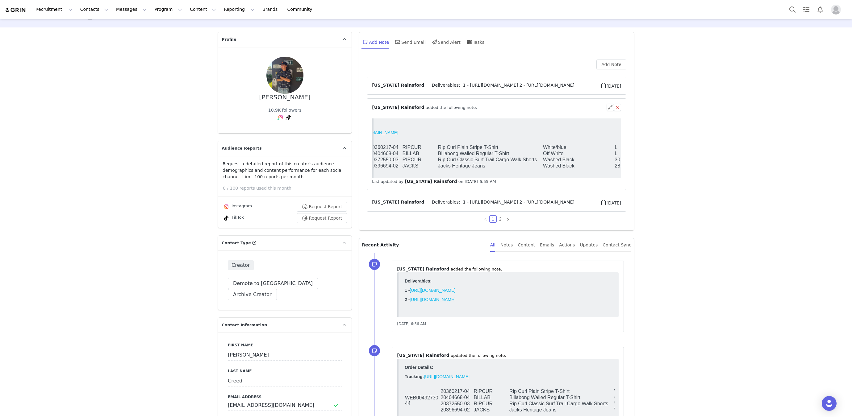
click at [462, 166] on td "Jacks Heritage Jeans" at bounding box center [490, 166] width 105 height 6
drag, startPoint x: 437, startPoint y: 161, endPoint x: 577, endPoint y: 163, distance: 139.6
click at [577, 163] on tr "20372550-03 RIPCUR Rip Curl Classic Surf Trail Cargo Walk Shorts Washed Black 30" at bounding box center [479, 160] width 292 height 6
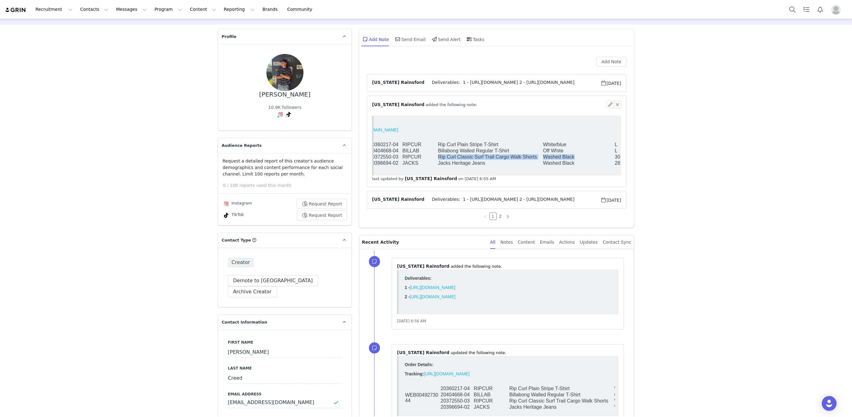
copy tr "Rip Curl Classic Surf Trail Cargo Walk Shorts Washed Black"
click at [789, 10] on button "Search" at bounding box center [793, 9] width 14 height 14
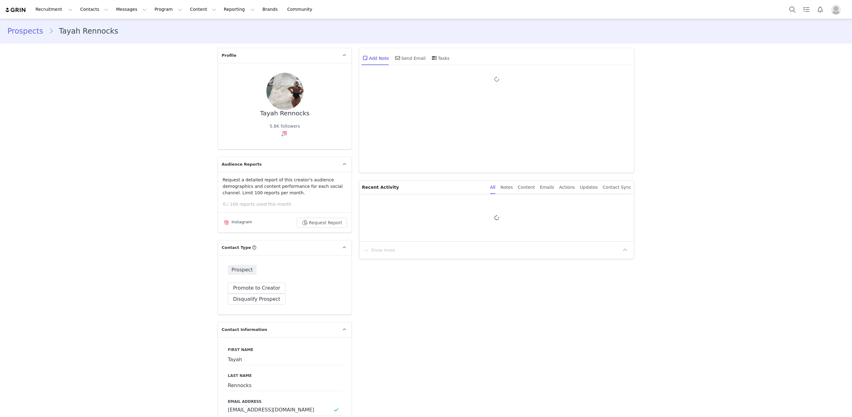
type input "+61 ([GEOGRAPHIC_DATA])"
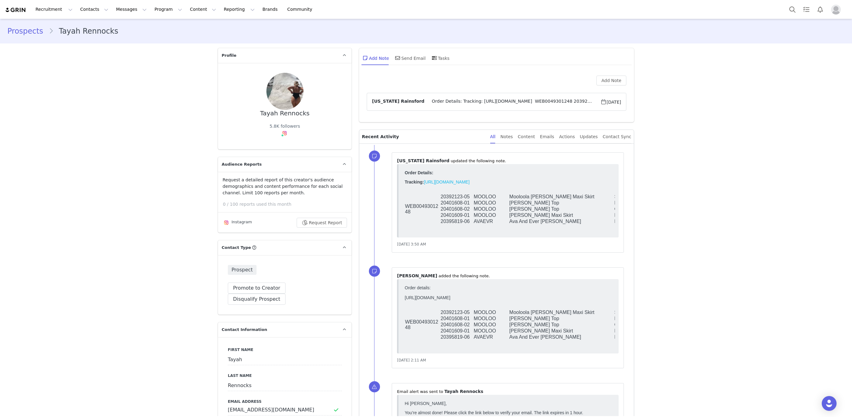
click at [437, 181] on link "[URL][DOMAIN_NAME]" at bounding box center [447, 182] width 46 height 5
click at [280, 146] on link "@tayahrennocks" at bounding box center [286, 146] width 36 height 5
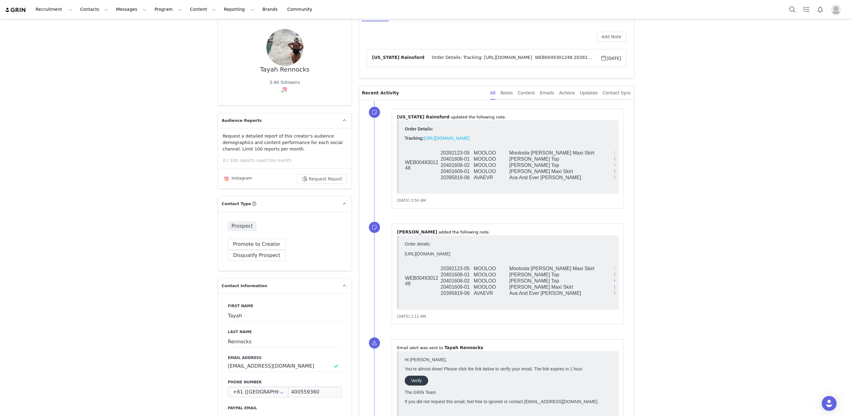
scroll to position [115, 0]
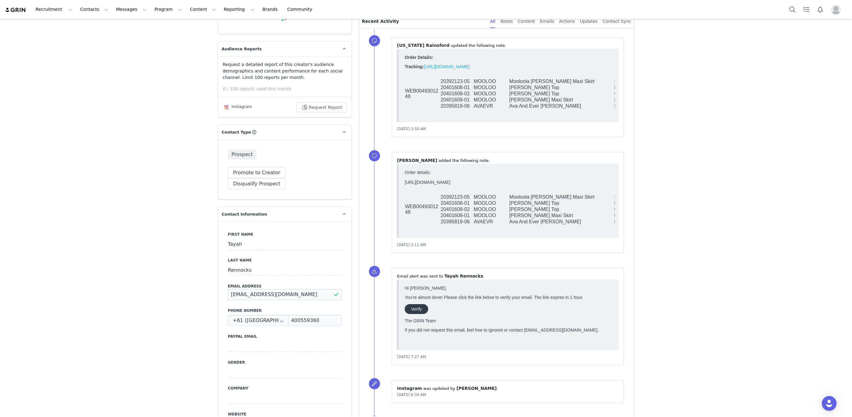
click at [277, 289] on input "[EMAIL_ADDRESS][DOMAIN_NAME]" at bounding box center [285, 294] width 114 height 11
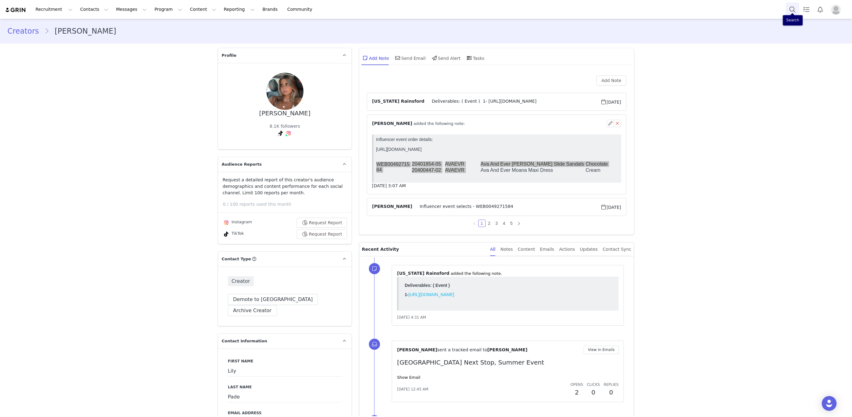
click at [793, 6] on button "Search" at bounding box center [793, 9] width 14 height 14
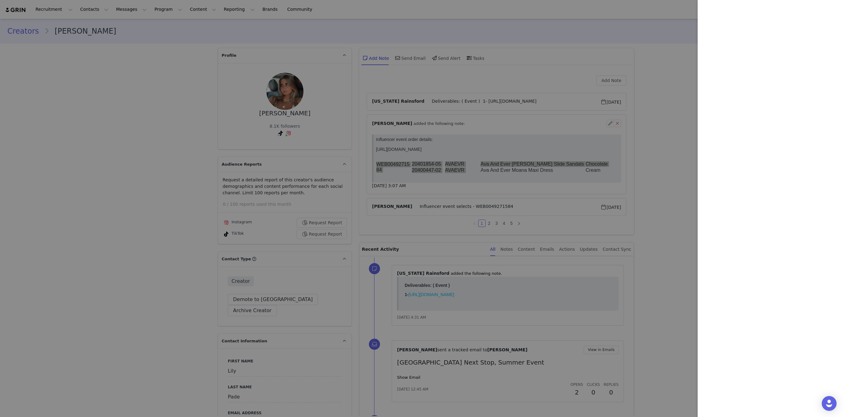
click at [647, 63] on div at bounding box center [426, 208] width 852 height 417
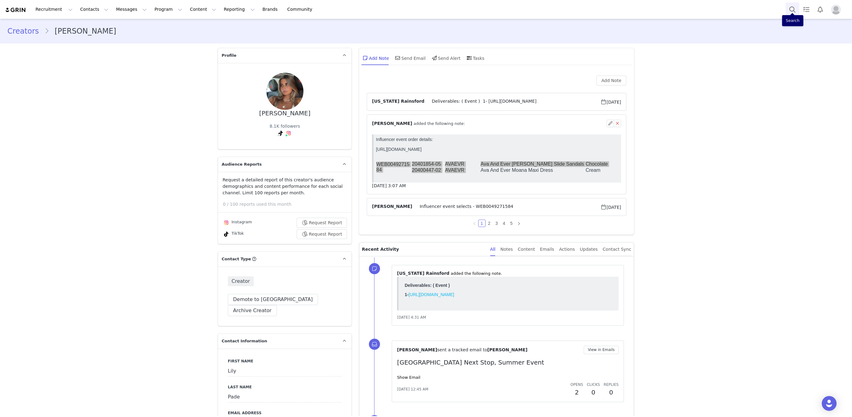
click at [791, 11] on button "Search" at bounding box center [793, 9] width 14 height 14
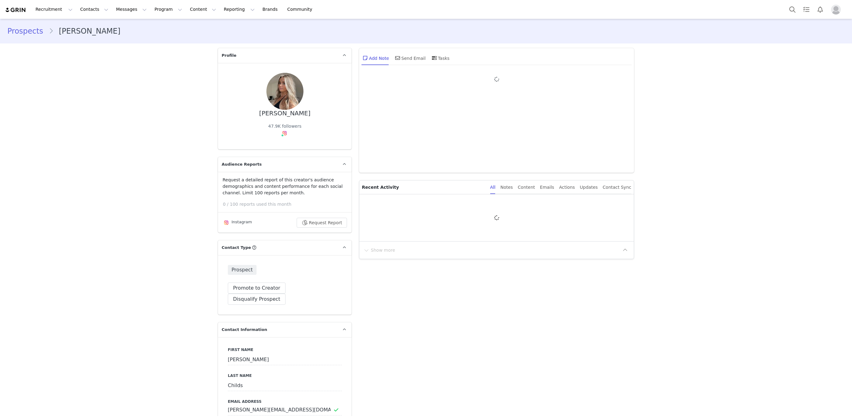
type input "+1 ([GEOGRAPHIC_DATA])"
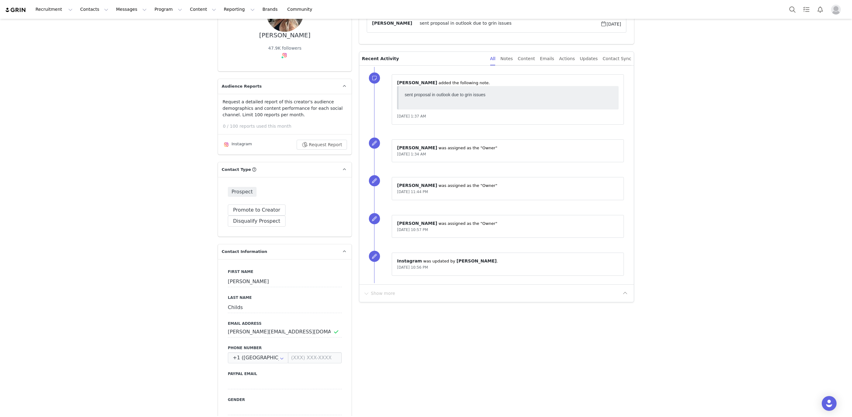
scroll to position [79, 0]
click at [293, 326] on input "[PERSON_NAME][EMAIL_ADDRESS][DOMAIN_NAME]" at bounding box center [285, 331] width 114 height 11
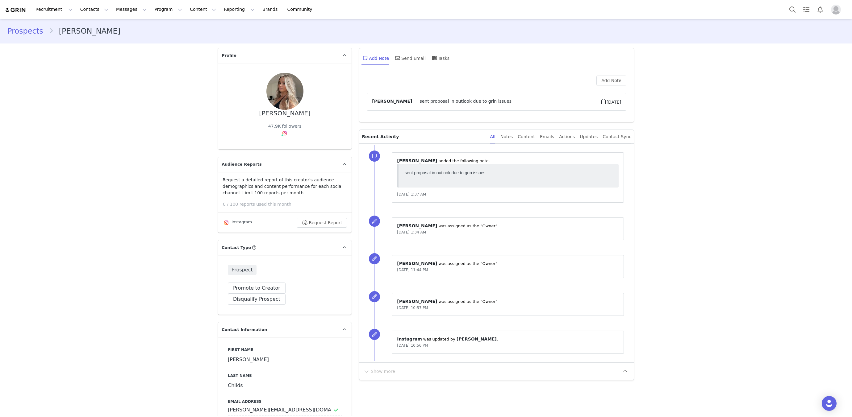
click at [277, 113] on div "[PERSON_NAME]" at bounding box center [284, 113] width 51 height 7
copy div "[PERSON_NAME]"
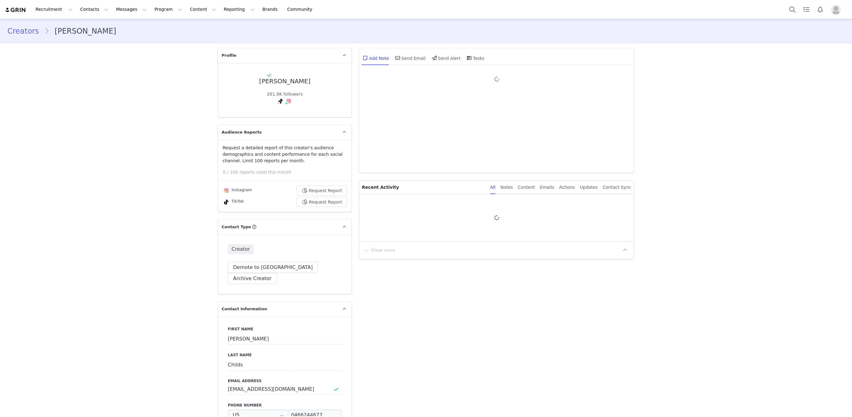
type input "+1 ([GEOGRAPHIC_DATA])"
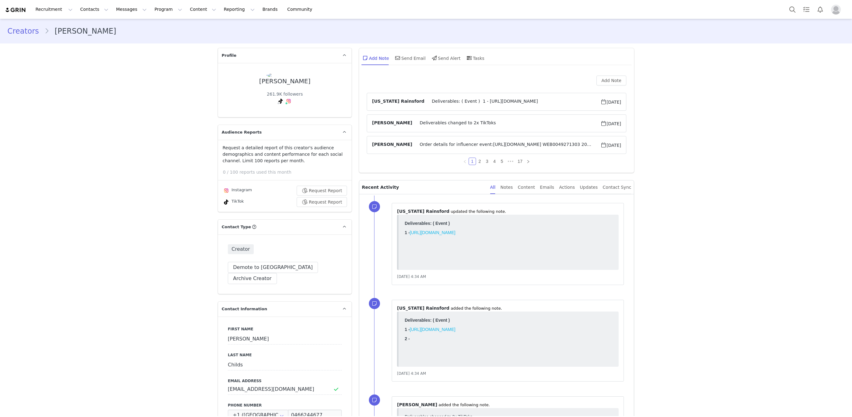
click at [431, 143] on span "Order details for influencer event:https://app.shippit.com/tracking/PPE6OsIQrAh…" at bounding box center [506, 144] width 188 height 7
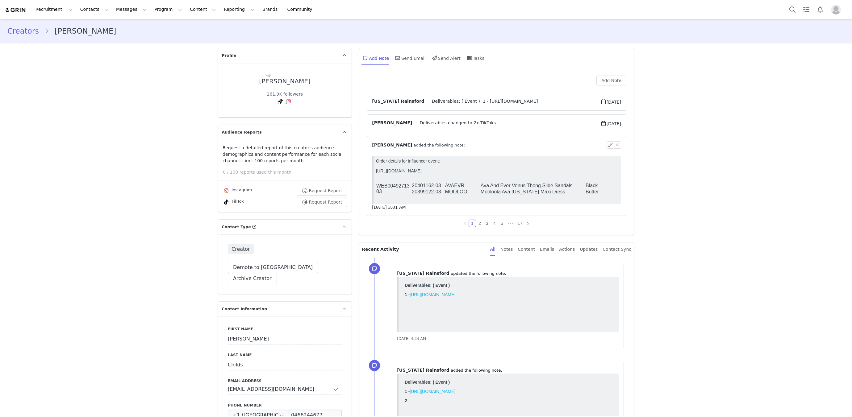
scroll to position [13, 0]
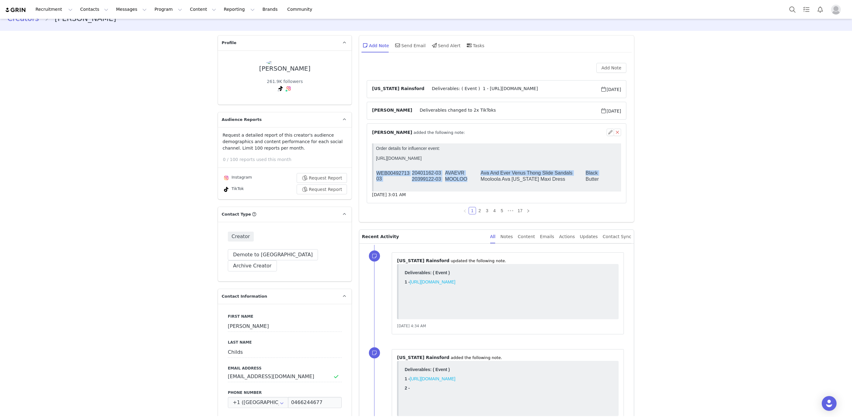
drag, startPoint x: 480, startPoint y: 179, endPoint x: 609, endPoint y: 185, distance: 129.5
click at [609, 185] on body "Order details for influencer event: https://app.shippit.com/tracking/PPE6OsIQrA…" at bounding box center [497, 167] width 243 height 43
copy table "WEB0049271303 20401162-03 AVAEVR Ava And Ever Venus Thong Slide Sandals Black 0…"
click at [788, 12] on button "Search" at bounding box center [793, 9] width 14 height 14
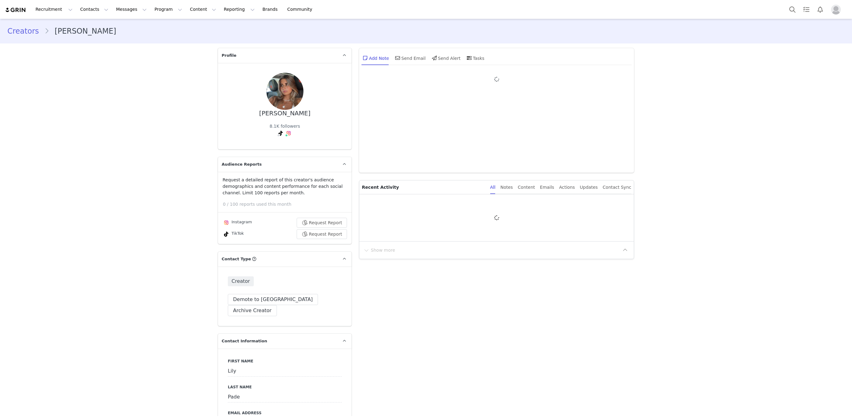
type input "+1 ([GEOGRAPHIC_DATA])"
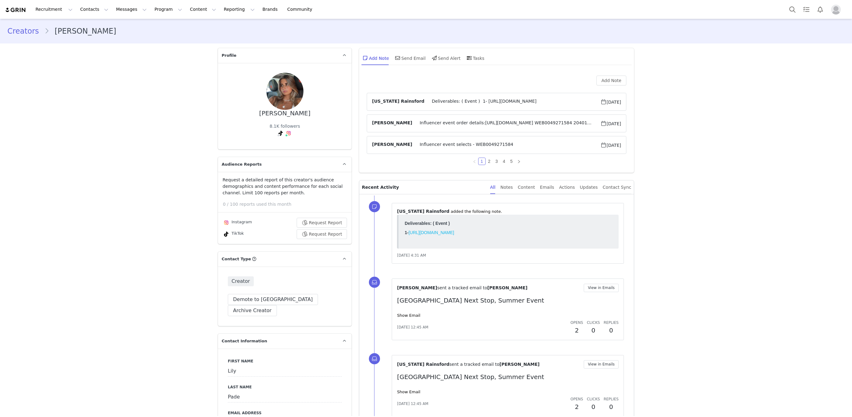
click at [416, 120] on span "Influencer event order details:[URL][DOMAIN_NAME] WEB0049271584 20401854-05 AVA…" at bounding box center [506, 123] width 188 height 7
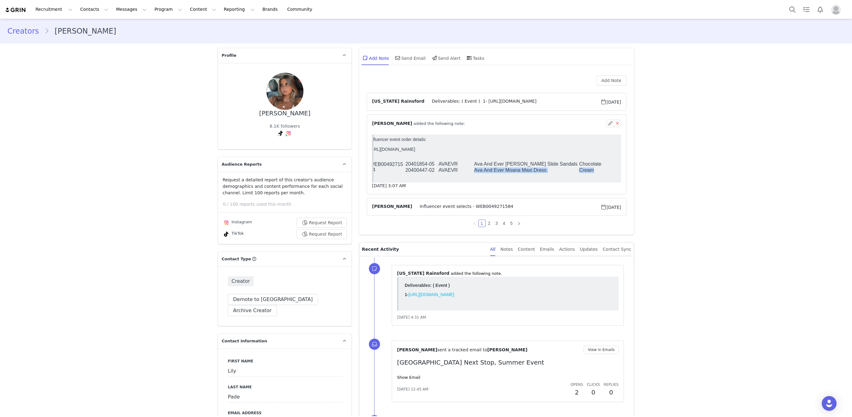
drag, startPoint x: 479, startPoint y: 170, endPoint x: 618, endPoint y: 174, distance: 139.0
click at [618, 174] on tr "20400447-02 AVAEVR Ava And Ever Moana Maxi Dress Cream 04" at bounding box center [516, 170] width 292 height 6
copy tr "Ava And Ever Moana Maxi Dress Cream"
click at [796, 11] on button "Search" at bounding box center [793, 9] width 14 height 14
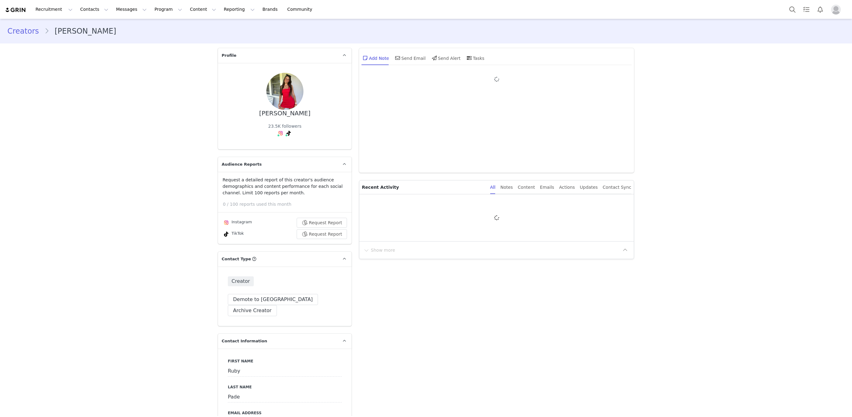
type input "+1 ([GEOGRAPHIC_DATA])"
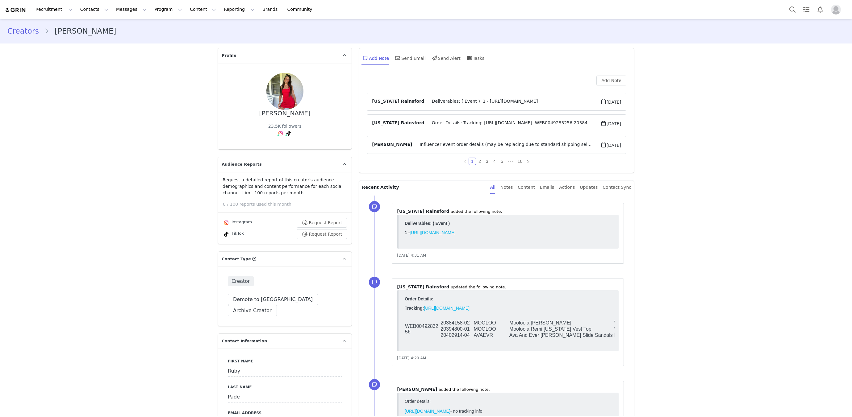
click at [462, 123] on span "Order Details: Tracking: https://app.shippit.com/tracking/PPOMDw1weC0ho WEB0049…" at bounding box center [513, 123] width 176 height 7
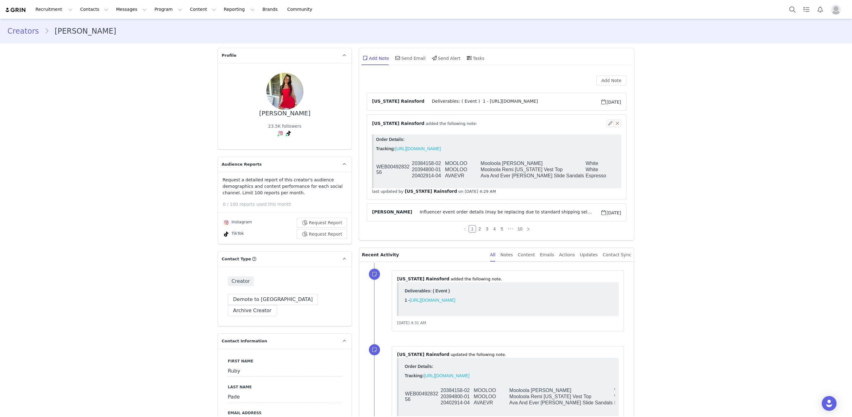
click at [479, 168] on td "MOOLOO" at bounding box center [463, 170] width 36 height 6
drag, startPoint x: 481, startPoint y: 171, endPoint x: 600, endPoint y: 169, distance: 119.8
click at [600, 169] on tr "20394800-01 MOOLOO Mooloola Remi Hawaii Vest Top White 04" at bounding box center [522, 170] width 292 height 6
copy tr "Mooloola Remi Hawaii Vest Top White"
drag, startPoint x: 482, startPoint y: 165, endPoint x: 598, endPoint y: 163, distance: 116.4
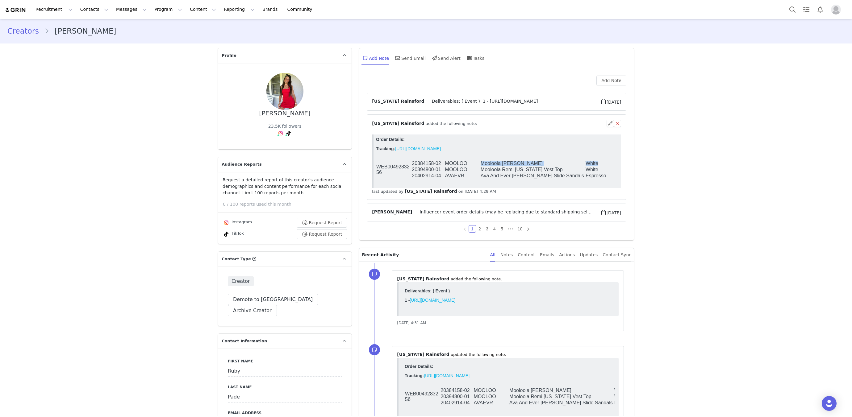
click at [598, 163] on tr "WEB0049283256 20384158-02 MOOLOO Mooloola Vanessa Skort White 06" at bounding box center [522, 164] width 292 height 6
copy tr "Mooloola Vanessa Skort White"
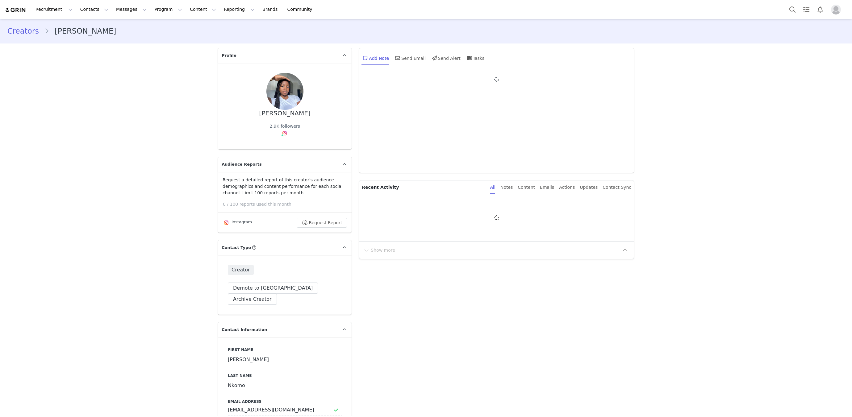
type input "+1 ([GEOGRAPHIC_DATA])"
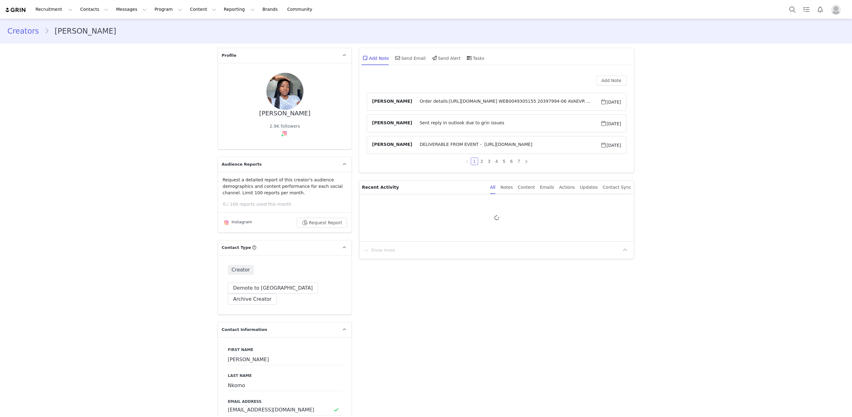
click at [433, 104] on span "Order details:[URL][DOMAIN_NAME] WEB0049305155 20397994-06 AVAEVR Ava And Ever …" at bounding box center [506, 101] width 188 height 7
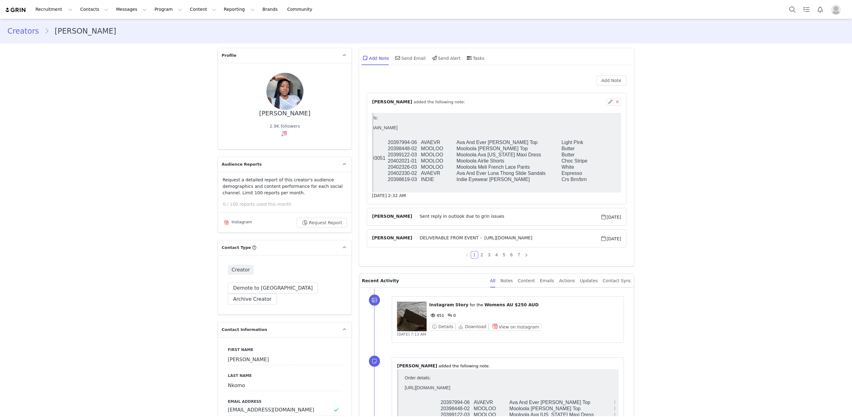
scroll to position [0, 23]
click at [483, 254] on link "2" at bounding box center [482, 255] width 7 height 7
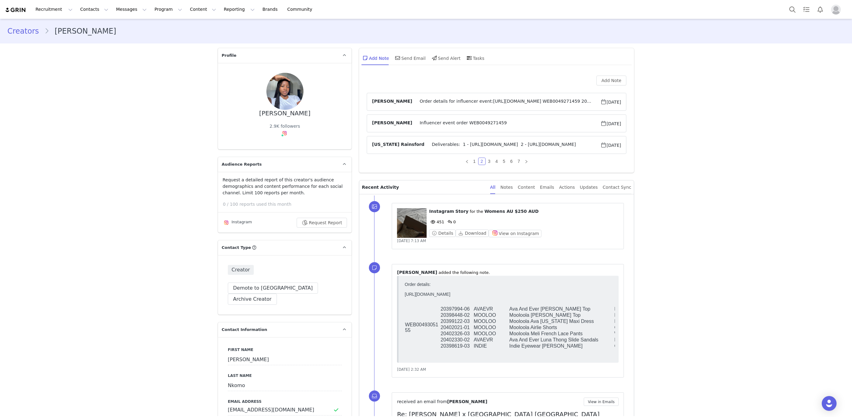
click at [421, 98] on span "Order details for influencer event:[URL][DOMAIN_NAME] WEB0049271459 20401162-04…" at bounding box center [506, 101] width 188 height 7
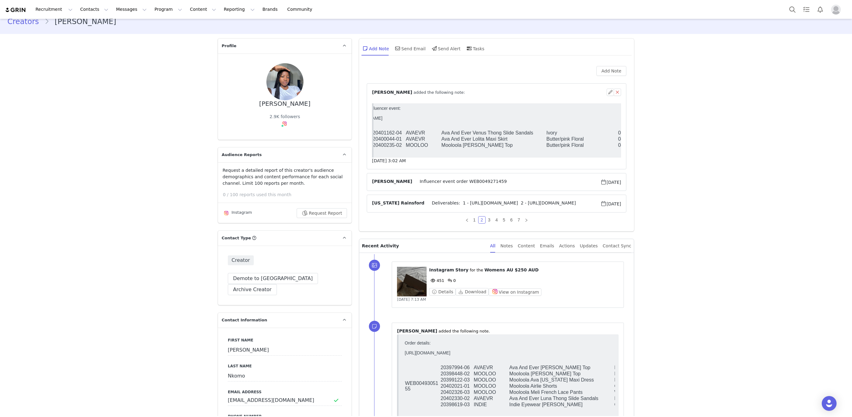
scroll to position [10, 0]
drag, startPoint x: 441, startPoint y: 140, endPoint x: 589, endPoint y: 140, distance: 148.2
click at [589, 140] on tr "20400044-01 AVAEVR Ava And Ever Lolita Maxi Skirt Butter/pink Floral 04" at bounding box center [483, 139] width 292 height 6
copy tr "Ava And Ever Lolita Maxi Skirt Butter/pink Floral"
click at [449, 144] on td "Mooloola [PERSON_NAME] Top" at bounding box center [493, 145] width 105 height 6
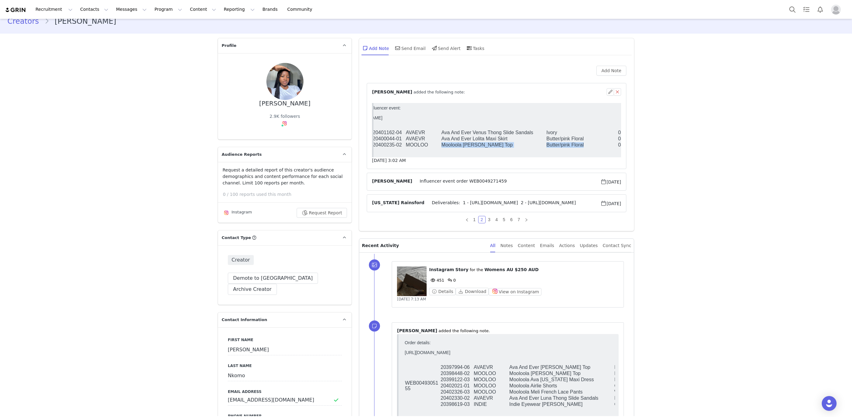
drag, startPoint x: 442, startPoint y: 147, endPoint x: 590, endPoint y: 147, distance: 147.6
click at [590, 147] on tr "20400235-02 MOOLOO Mooloola Lolita Halter Top Butter/pink Floral 04" at bounding box center [483, 145] width 292 height 6
copy tr "Mooloola Lolita Halter Top Butter/pink Floral"
click at [477, 216] on link "1" at bounding box center [474, 219] width 7 height 7
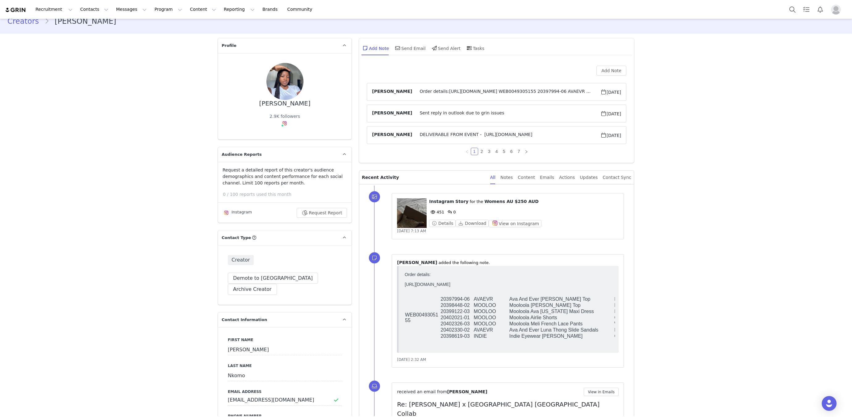
click at [440, 93] on span "Order details:https://app.shippit.com/tracking/PPRNTRYjBBxrb WEB0049305155 2039…" at bounding box center [506, 91] width 188 height 7
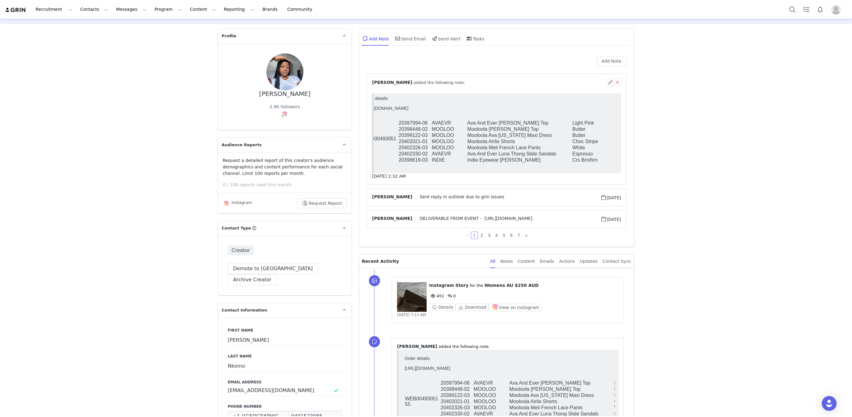
scroll to position [16, 0]
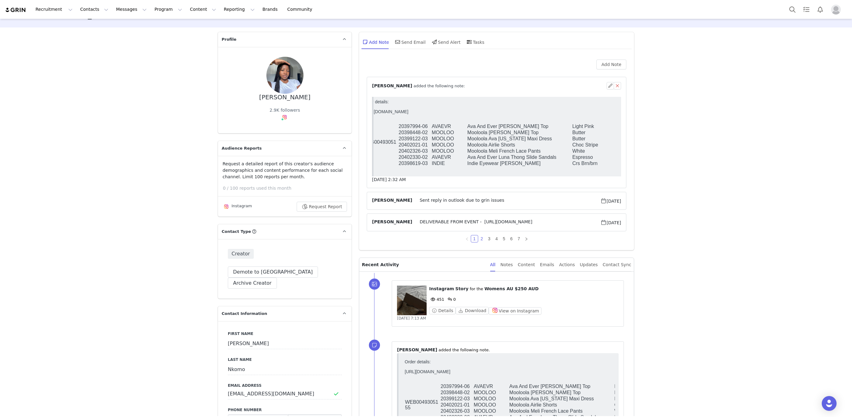
click at [483, 238] on link "2" at bounding box center [482, 239] width 7 height 7
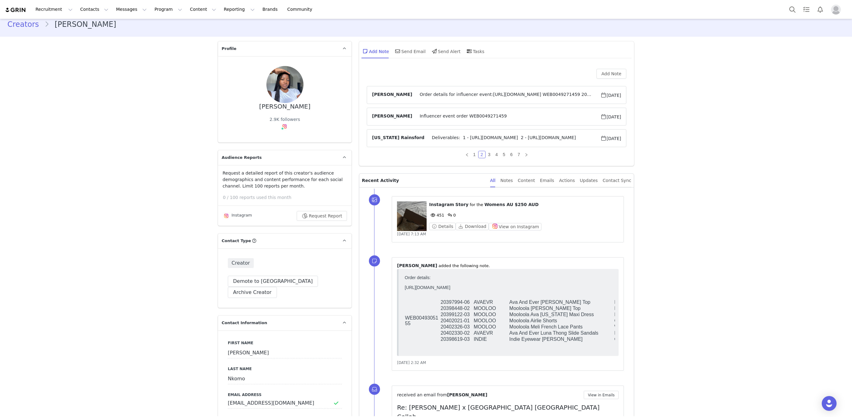
scroll to position [0, 0]
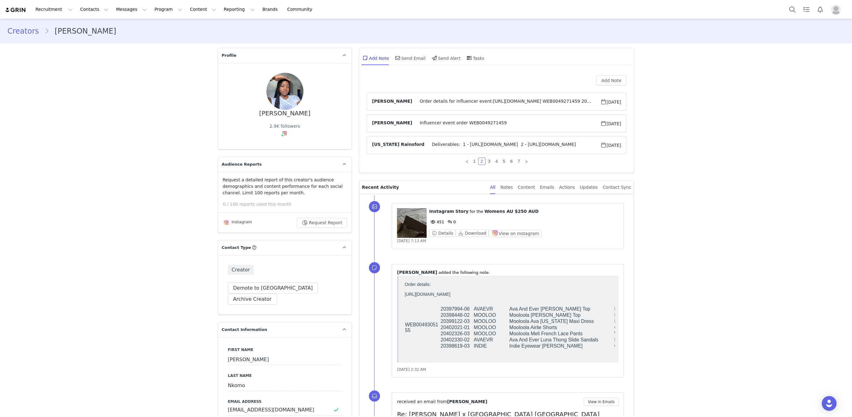
click at [441, 100] on span "Order details for influencer event:https://app.shippit.com/tracking/PPeyfAL4ZD3…" at bounding box center [506, 101] width 188 height 7
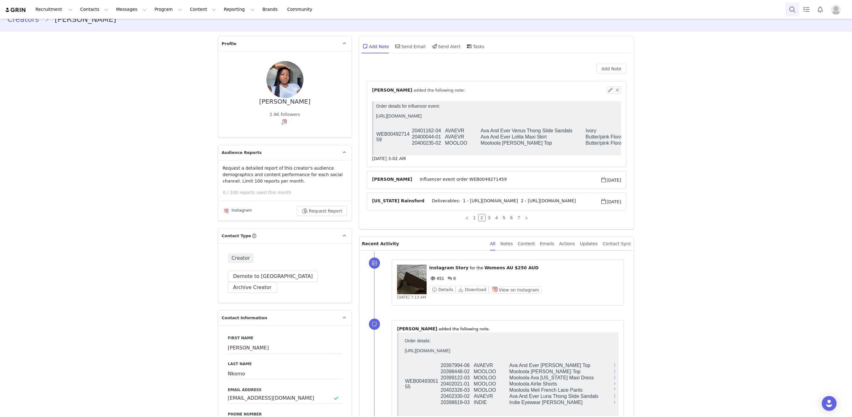
click at [791, 11] on button "Search" at bounding box center [793, 9] width 14 height 14
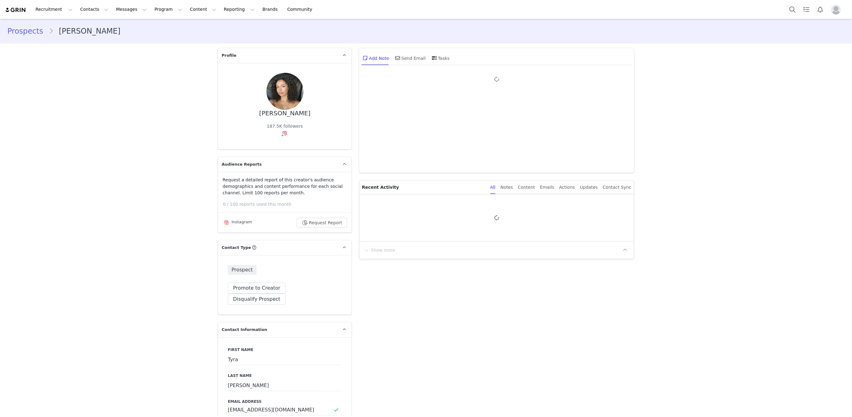
type input "+1 ([GEOGRAPHIC_DATA])"
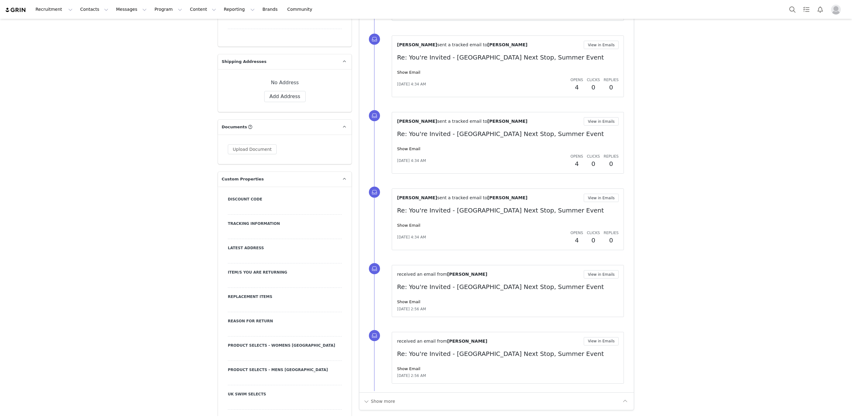
click at [411, 149] on div "Show Email" at bounding box center [508, 149] width 222 height 6
click at [412, 148] on link "Show Email" at bounding box center [408, 149] width 23 height 5
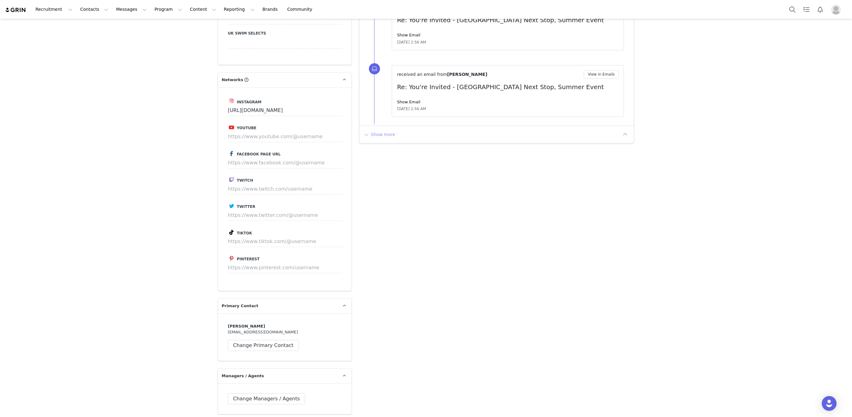
click at [380, 133] on button "Show more" at bounding box center [379, 135] width 32 height 10
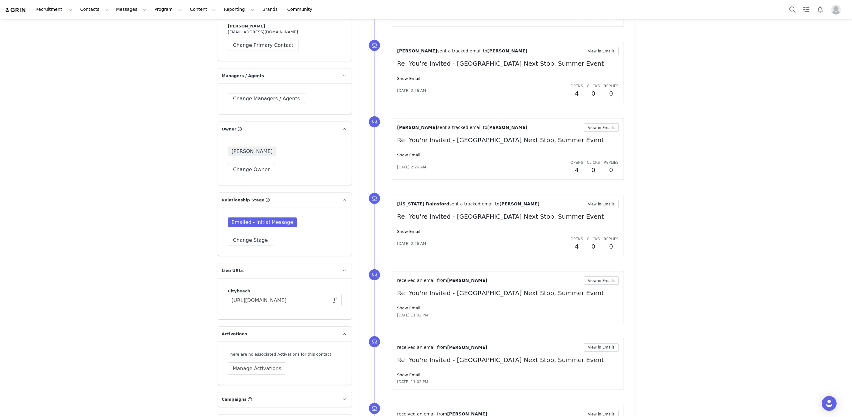
scroll to position [1310, 0]
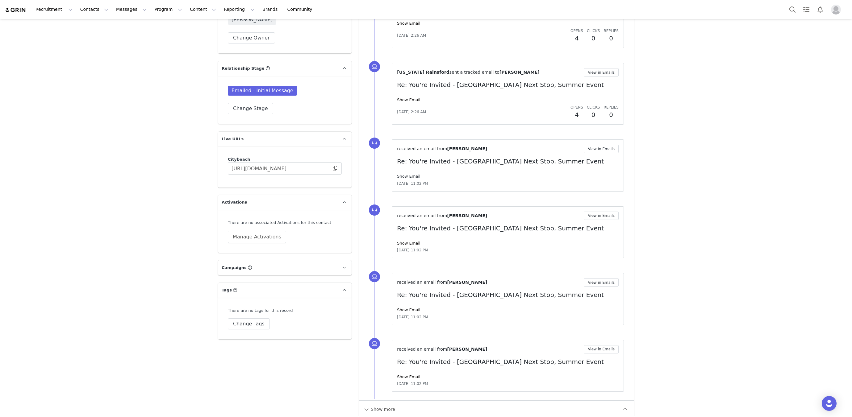
click at [412, 174] on link "Show Email" at bounding box center [408, 176] width 23 height 5
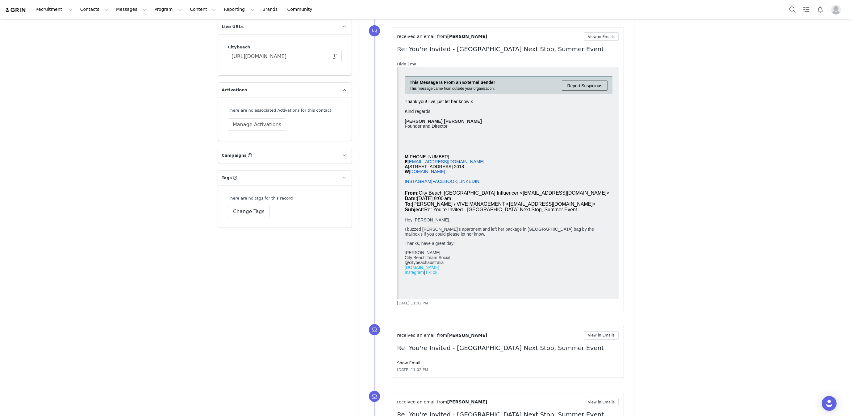
scroll to position [1542, 0]
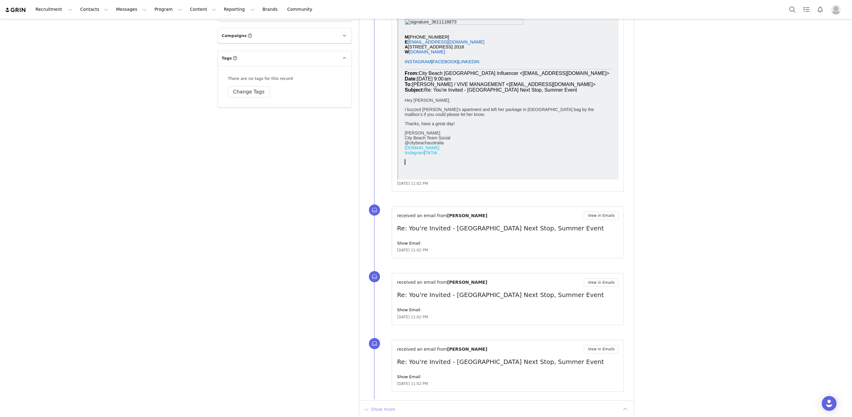
click at [389, 405] on button "Show more" at bounding box center [379, 410] width 32 height 10
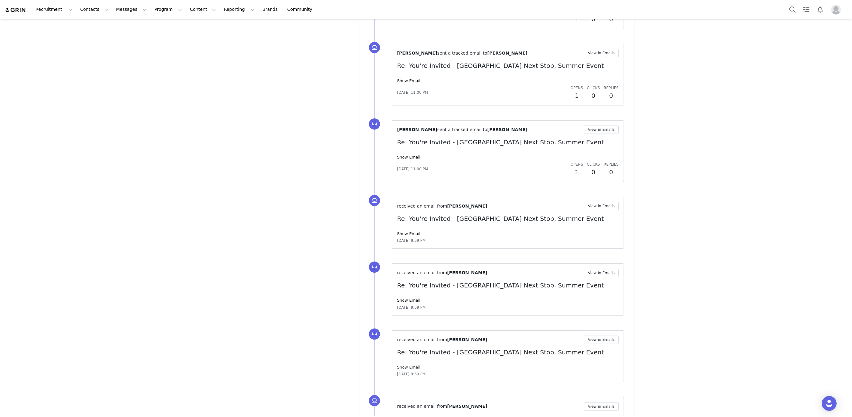
scroll to position [2061, 0]
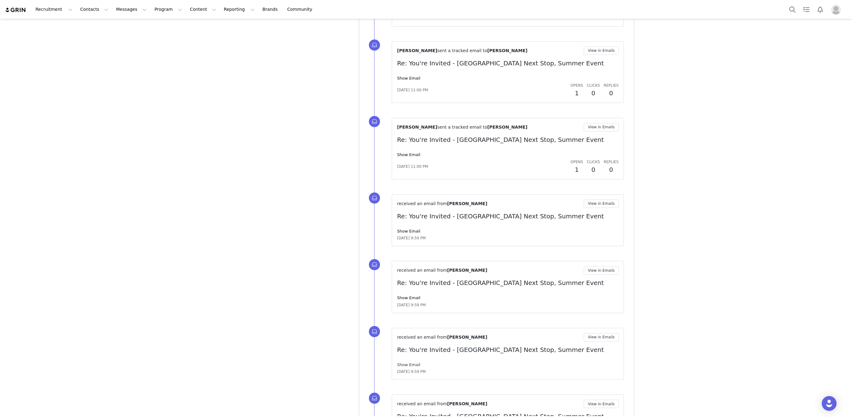
click at [407, 363] on link "Show Email" at bounding box center [408, 365] width 23 height 5
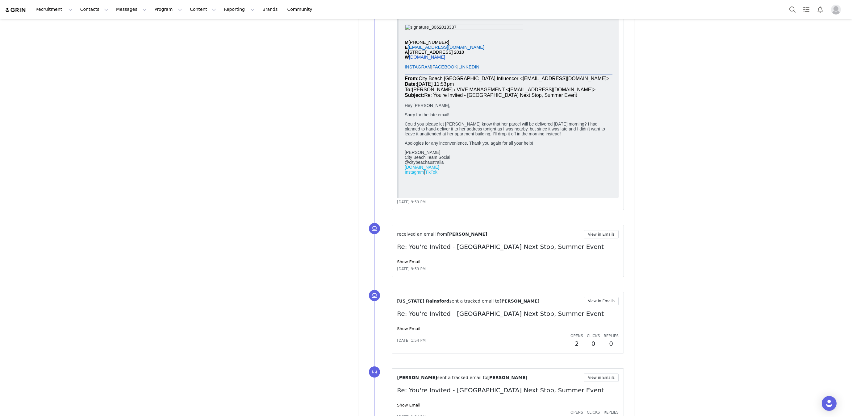
scroll to position [2512, 0]
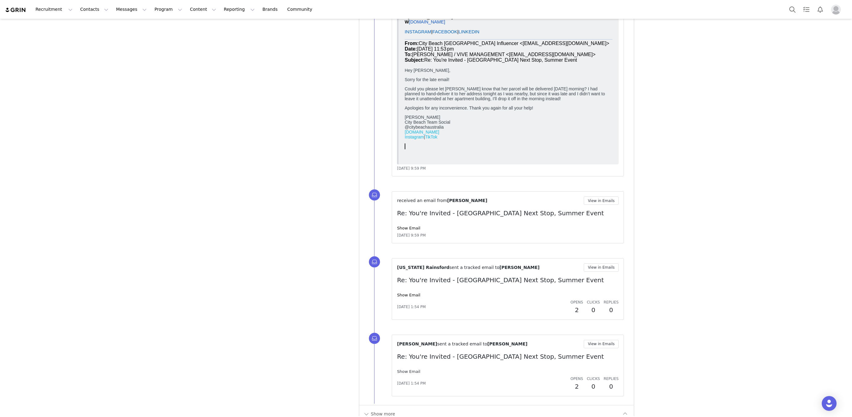
click at [407, 370] on link "Show Email" at bounding box center [408, 372] width 23 height 5
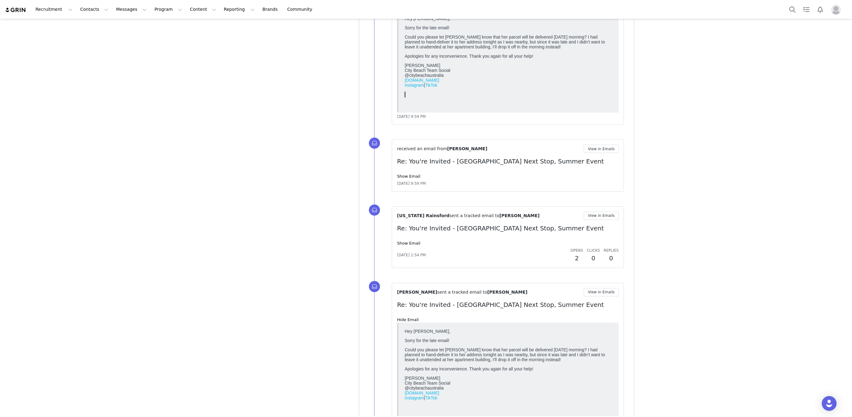
scroll to position [2613, 0]
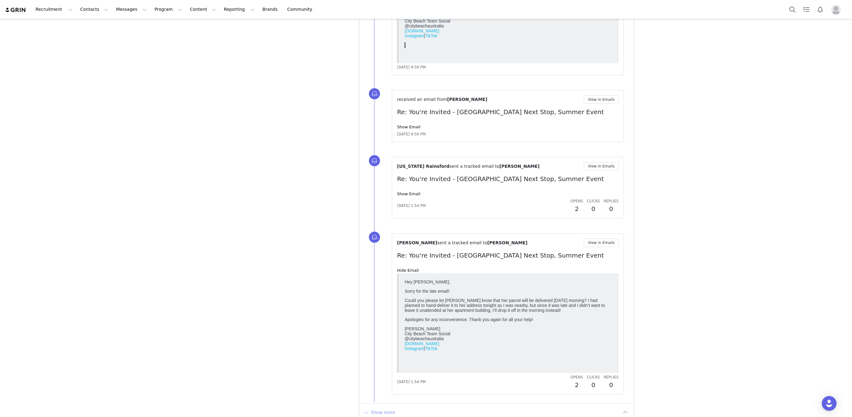
click at [384, 408] on button "Show more" at bounding box center [379, 413] width 32 height 10
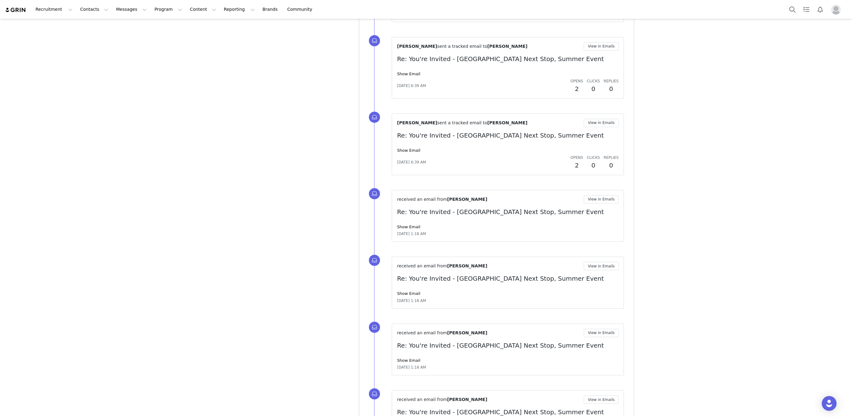
scroll to position [3337, 0]
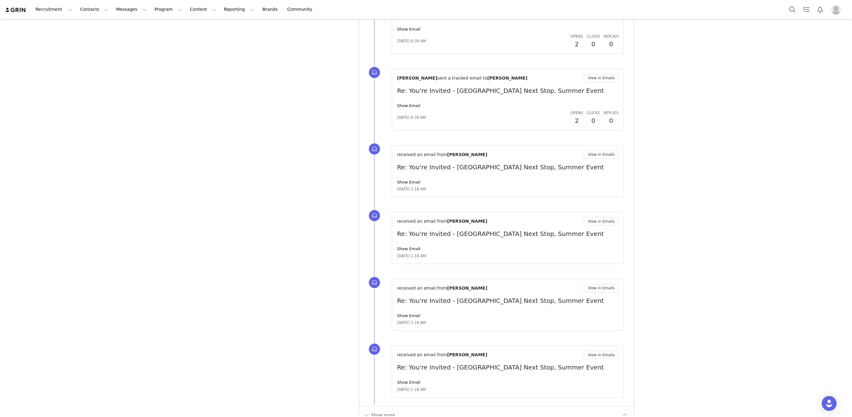
click at [395, 306] on div "received an email from Tyra Johannes View in Emails Re: You're Invited - City B…" at bounding box center [508, 305] width 232 height 52
click at [401, 314] on link "Show Email" at bounding box center [408, 316] width 23 height 5
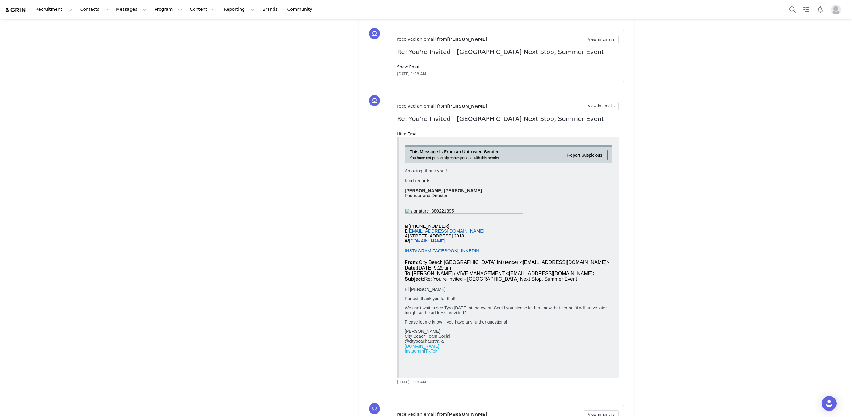
scroll to position [3579, 0]
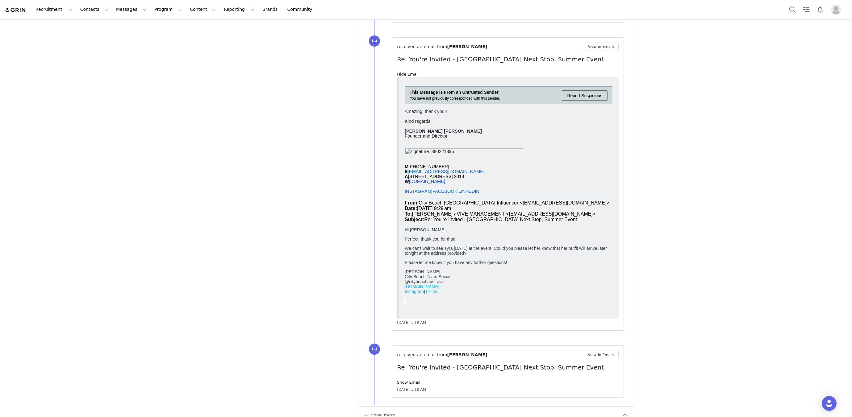
drag, startPoint x: 393, startPoint y: 404, endPoint x: 395, endPoint y: 400, distance: 5.1
click at [393, 411] on div "Show more" at bounding box center [491, 416] width 257 height 10
click at [382, 411] on button "Show more" at bounding box center [379, 416] width 32 height 10
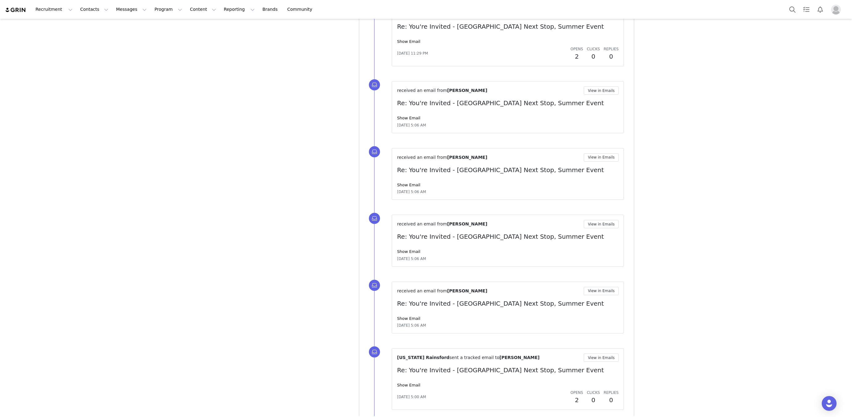
scroll to position [4303, 0]
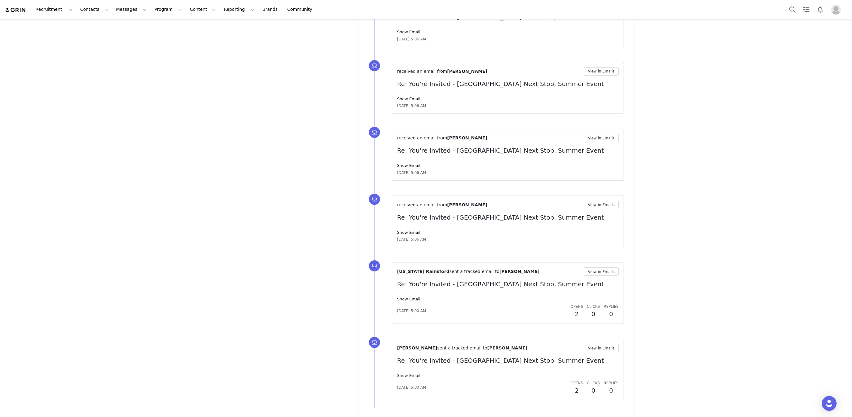
drag, startPoint x: 407, startPoint y: 365, endPoint x: 406, endPoint y: 361, distance: 4.3
click at [407, 363] on div "Olivia Annable sent a tracked email to Tyra Johannes View in Emails Re: You're …" at bounding box center [508, 369] width 222 height 51
click at [406, 374] on link "Show Email" at bounding box center [408, 376] width 23 height 5
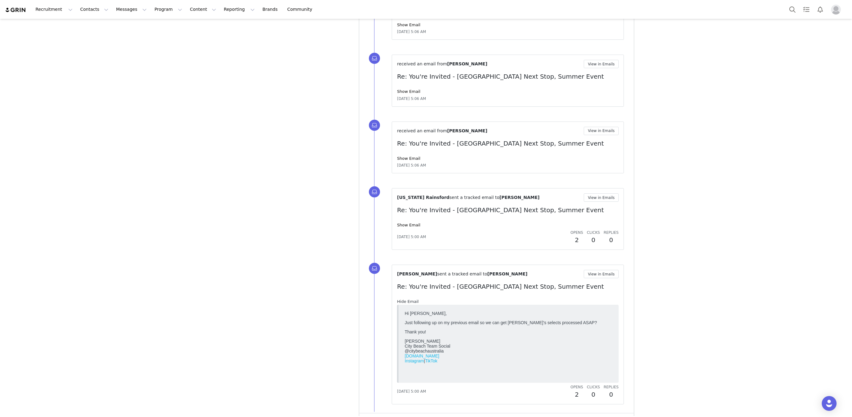
scroll to position [4381, 0]
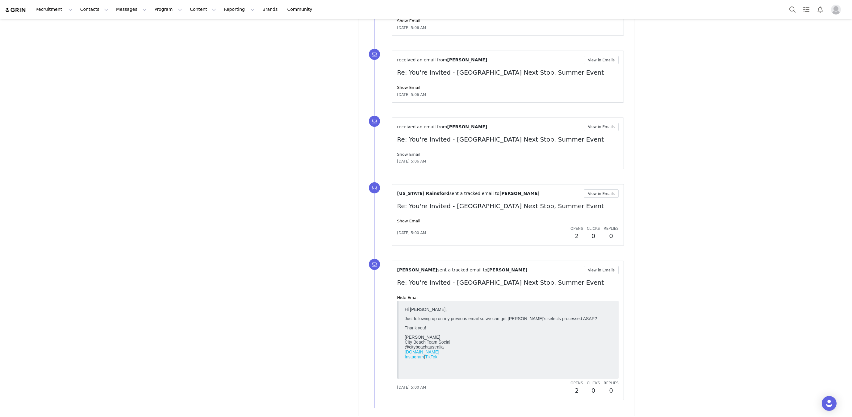
click at [401, 152] on link "Show Email" at bounding box center [408, 154] width 23 height 5
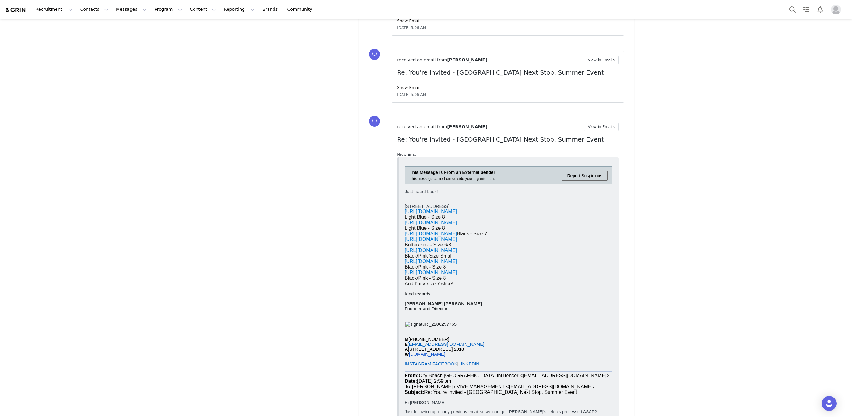
scroll to position [4524, 0]
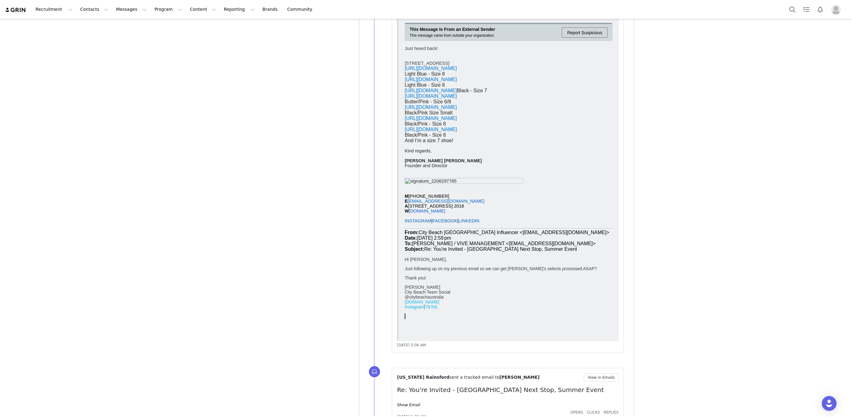
click at [457, 99] on span "[URL][DOMAIN_NAME]" at bounding box center [431, 96] width 52 height 5
click at [798, 13] on button "Search" at bounding box center [793, 9] width 14 height 14
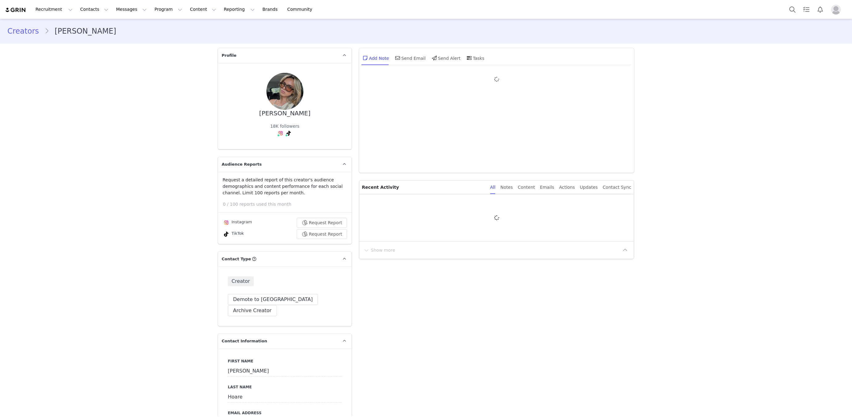
type input "+1 ([GEOGRAPHIC_DATA])"
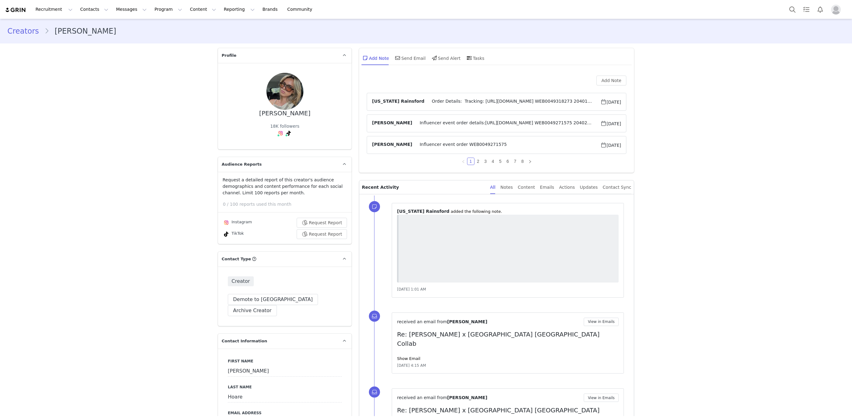
click at [456, 100] on span "Order Details: Tracking: [URL][DOMAIN_NAME] WEB0049318273 20401816-01 KAIAMI Ka…" at bounding box center [513, 101] width 176 height 7
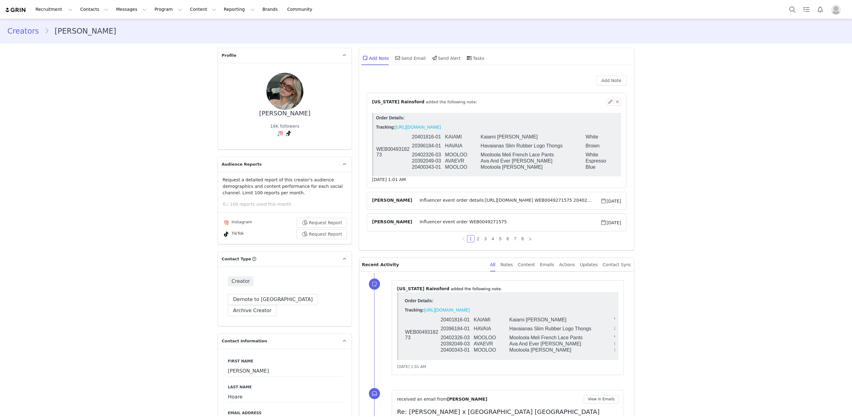
scroll to position [8, 0]
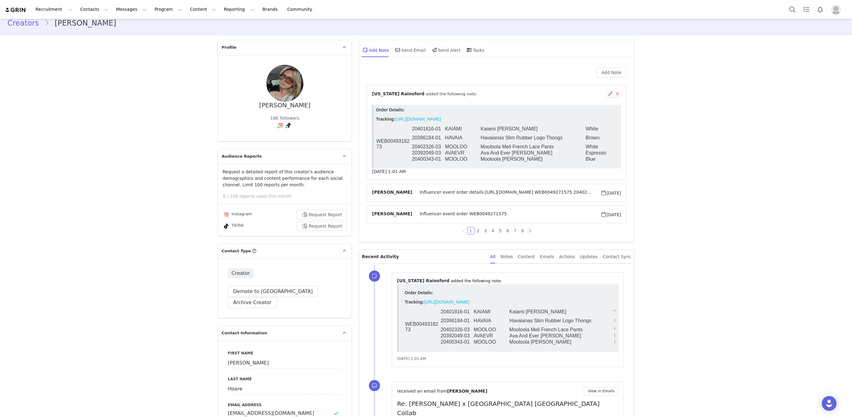
click at [477, 192] on span "Influencer event order details:[URL][DOMAIN_NAME] WEB0049271575 20402330-02 AVA…" at bounding box center [506, 192] width 188 height 7
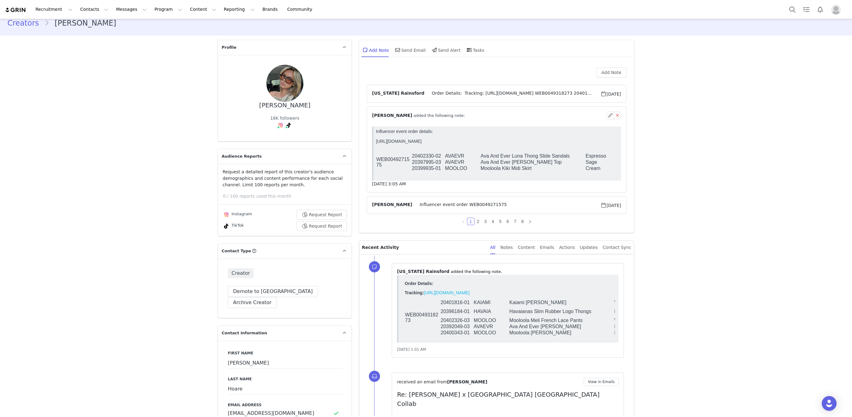
scroll to position [0, 0]
drag, startPoint x: 482, startPoint y: 171, endPoint x: 614, endPoint y: 173, distance: 132.5
click at [614, 172] on tr "20399935-01 MOOLOO Mooloola Kiki Midi Skirt Cream 04" at bounding box center [522, 168] width 292 height 6
copy tr "Mooloola Kiki Midi Skirt Cream"
click at [120, 13] on button "Messages Messages" at bounding box center [131, 9] width 38 height 14
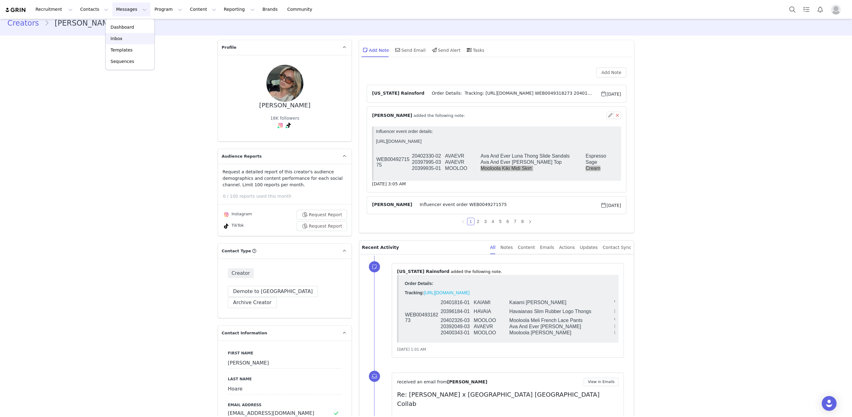
click at [116, 40] on p "Inbox" at bounding box center [117, 39] width 12 height 6
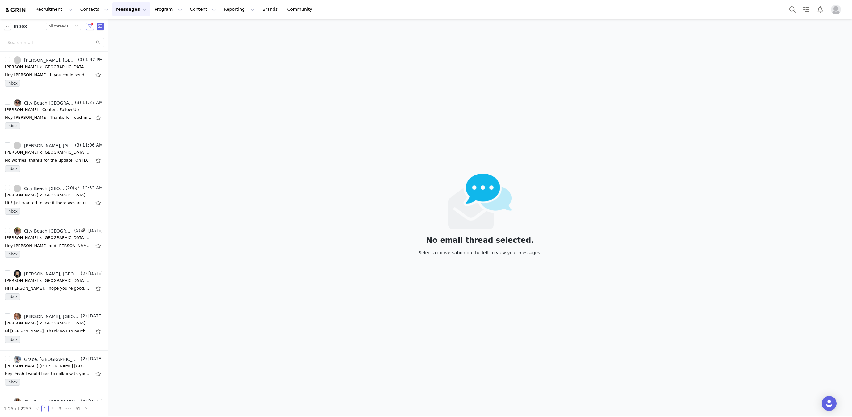
click at [91, 29] on button "button" at bounding box center [90, 26] width 8 height 7
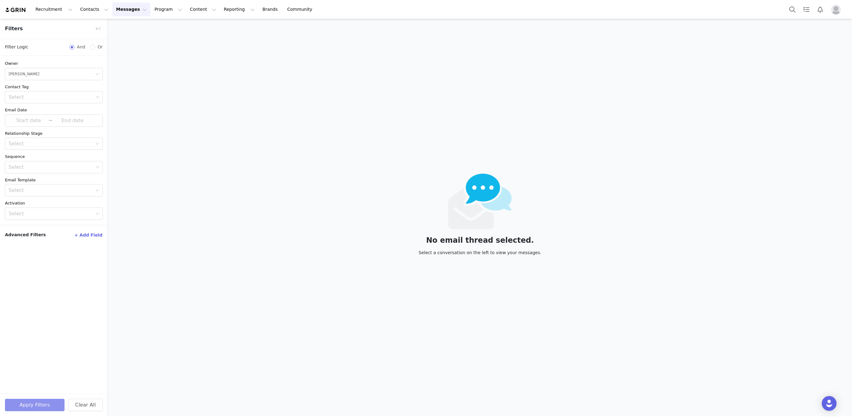
click at [27, 409] on button "Apply Filters" at bounding box center [35, 405] width 60 height 12
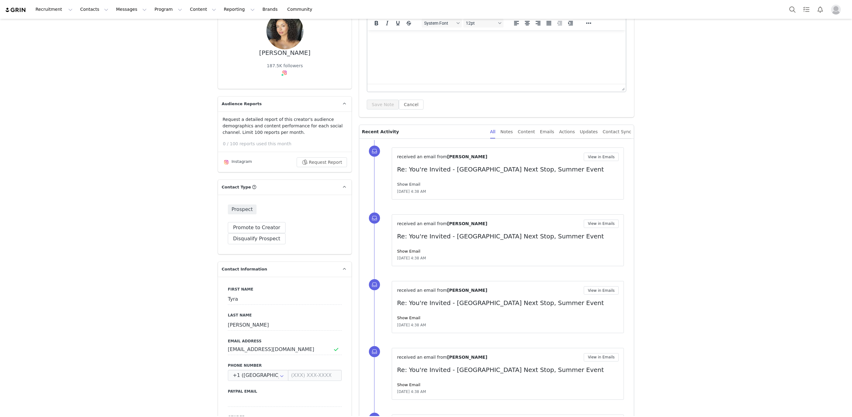
click at [408, 182] on link "Show Email" at bounding box center [408, 184] width 23 height 5
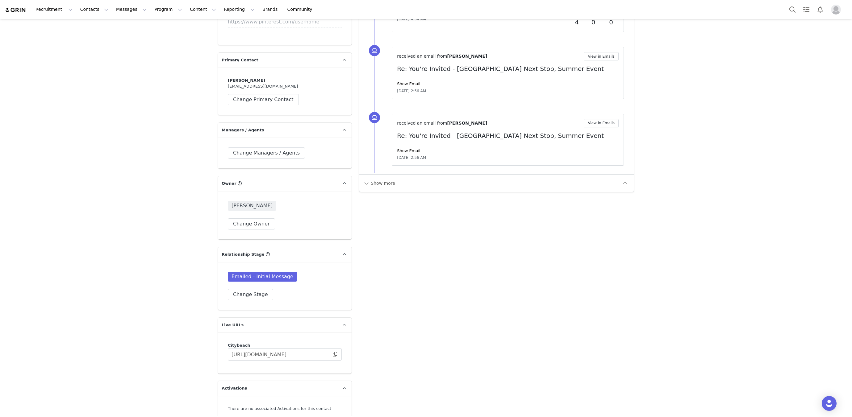
scroll to position [1226, 0]
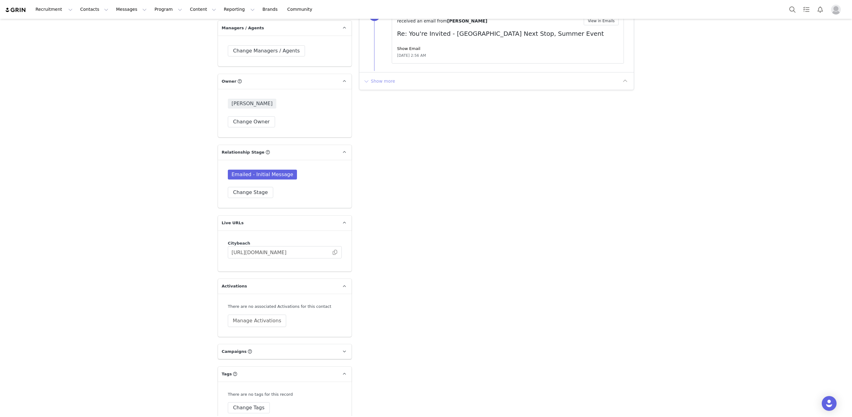
click at [384, 77] on button "Show more" at bounding box center [379, 81] width 32 height 10
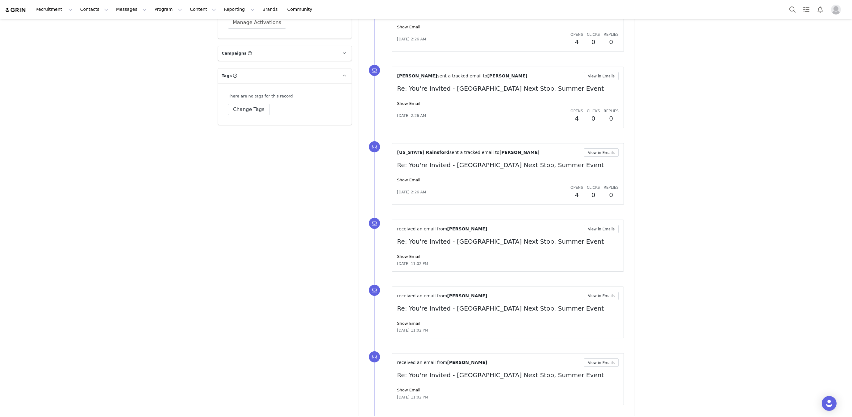
scroll to position [1605, 0]
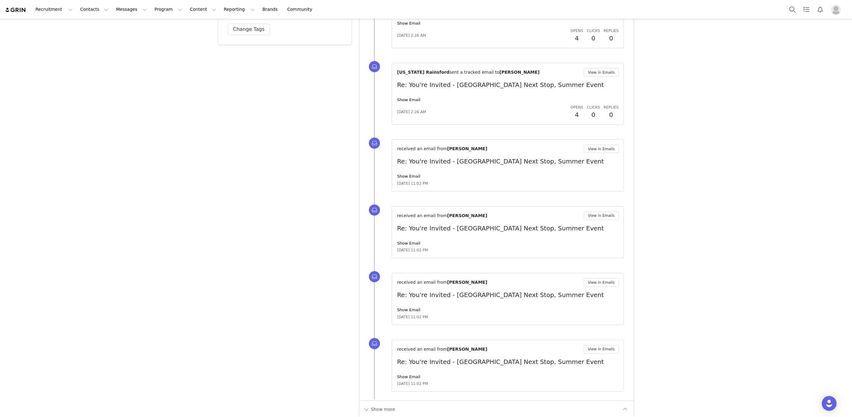
click at [397, 241] on div "Show Email" at bounding box center [508, 244] width 222 height 6
click at [405, 241] on div "Show Email" at bounding box center [508, 244] width 222 height 6
click at [404, 241] on div "Show Email" at bounding box center [508, 244] width 222 height 6
click at [404, 241] on link "Show Email" at bounding box center [408, 243] width 23 height 5
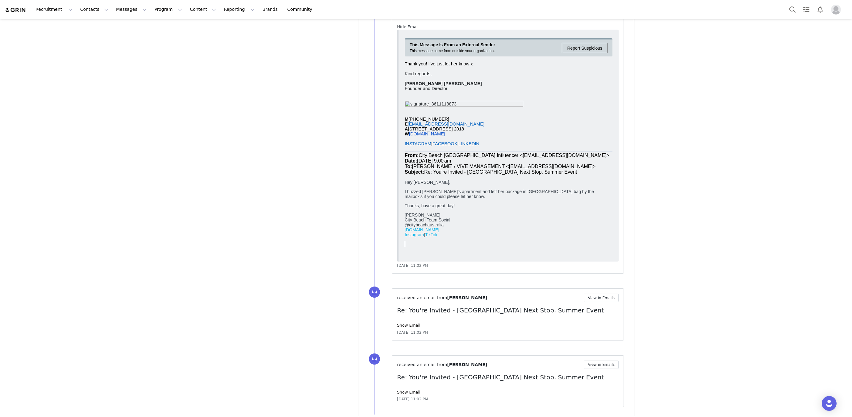
scroll to position [1837, 0]
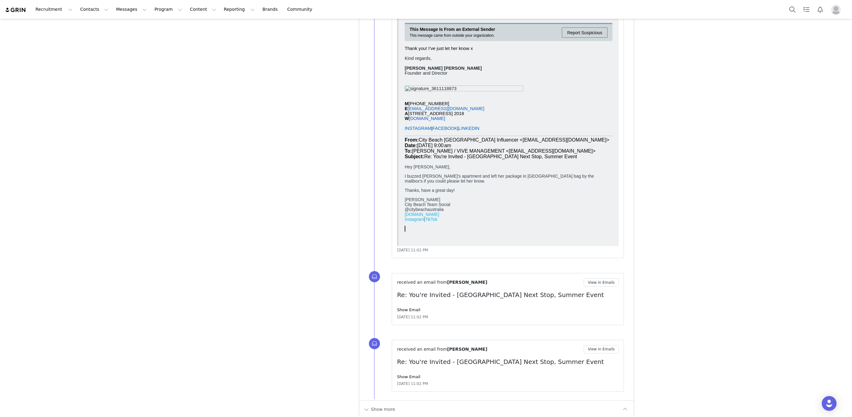
click at [376, 408] on div "Show more" at bounding box center [496, 410] width 274 height 18
click at [375, 405] on button "Show more" at bounding box center [379, 410] width 32 height 10
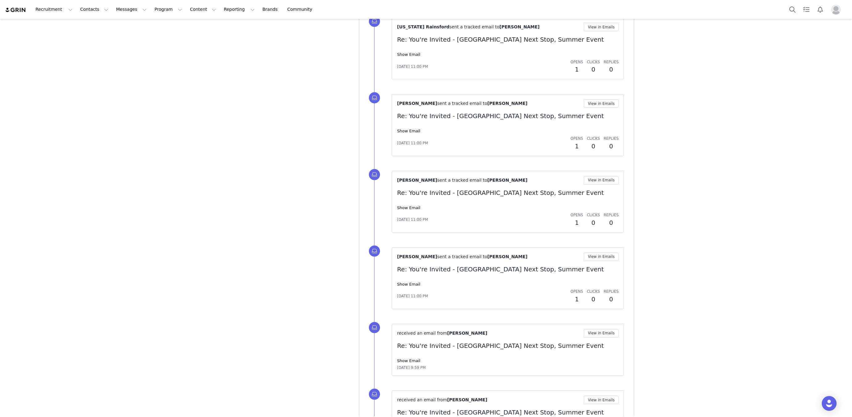
scroll to position [2561, 0]
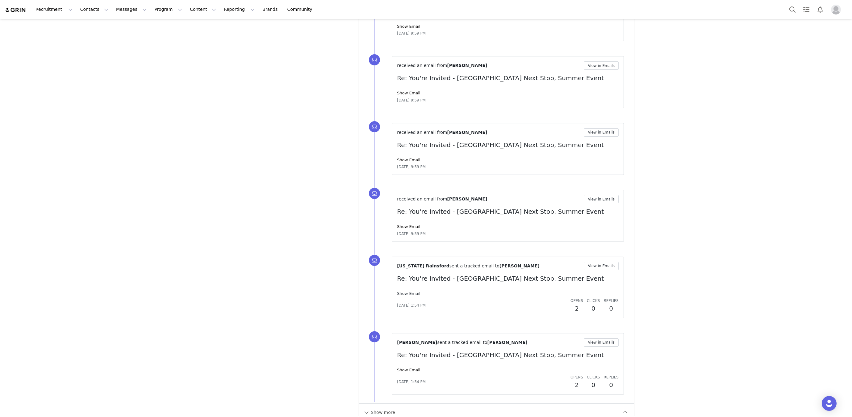
click at [397, 291] on link "Show Email" at bounding box center [408, 293] width 23 height 5
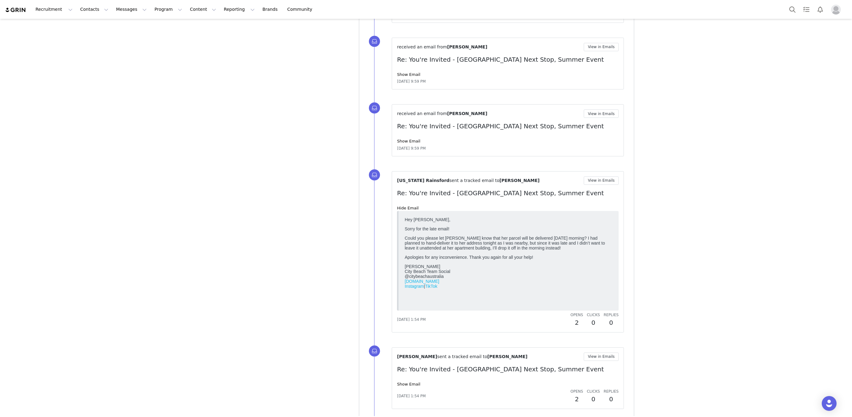
scroll to position [2661, 0]
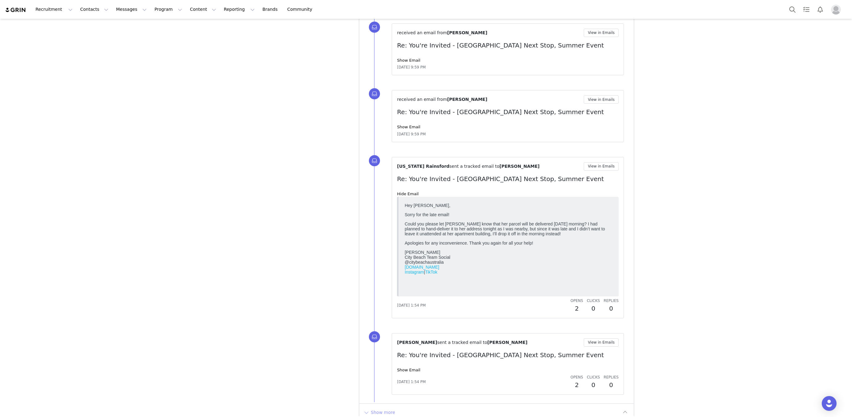
click at [393, 408] on button "Show more" at bounding box center [379, 413] width 32 height 10
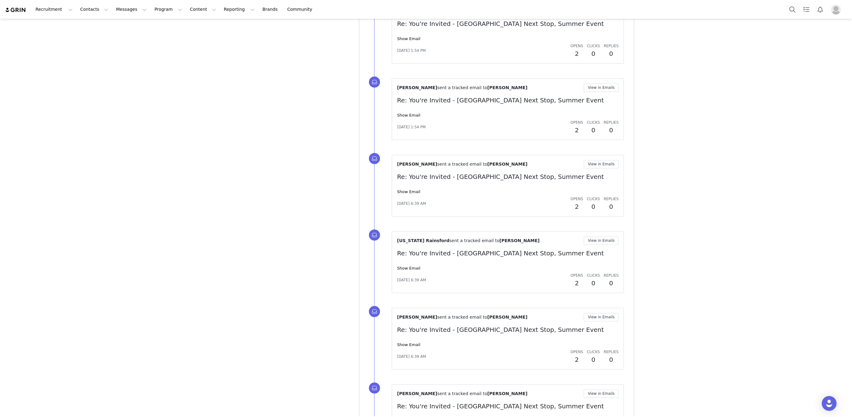
scroll to position [3190, 0]
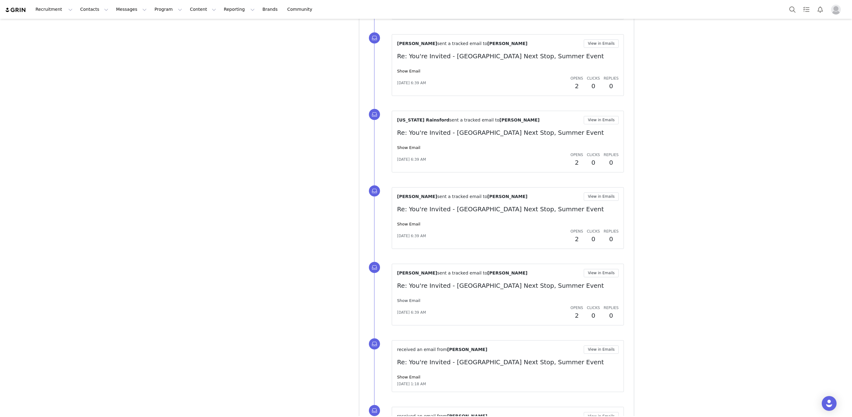
click at [409, 299] on link "Show Email" at bounding box center [408, 301] width 23 height 5
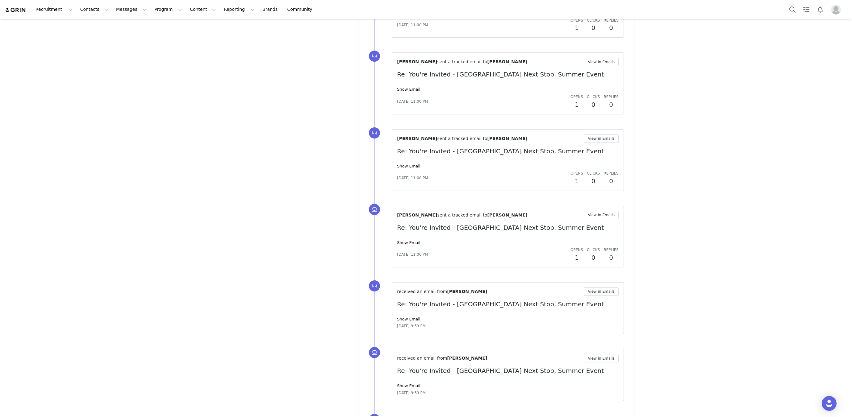
scroll to position [2245, 0]
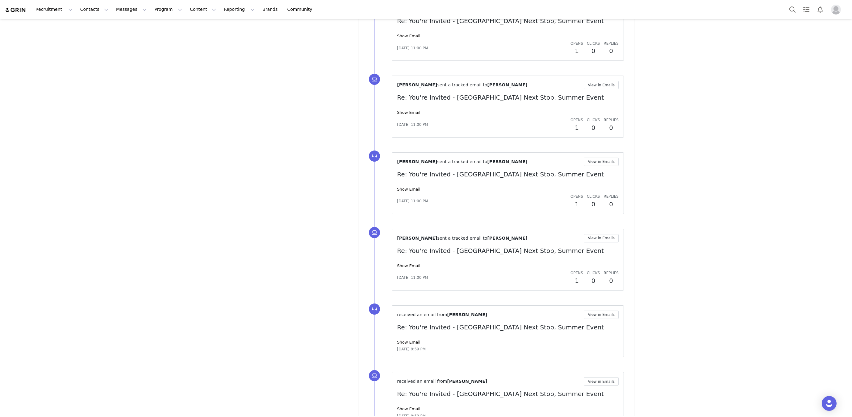
click at [412, 255] on div "[PERSON_NAME] sent a tracked email to [PERSON_NAME] View in Emails Re: You're I…" at bounding box center [508, 259] width 222 height 51
click at [411, 264] on link "Show Email" at bounding box center [408, 266] width 23 height 5
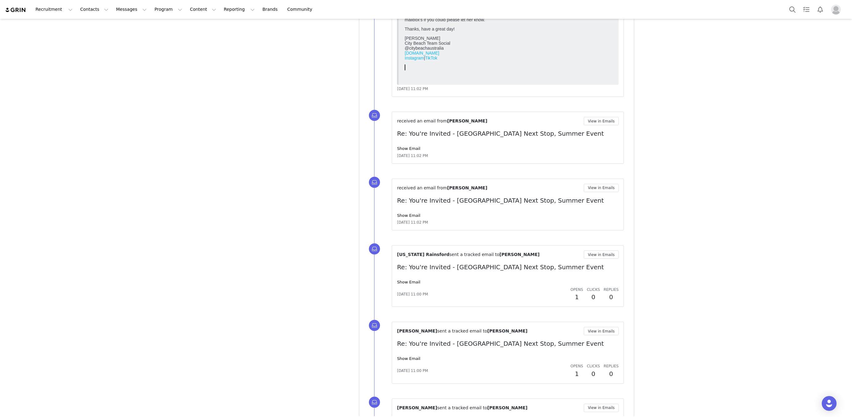
scroll to position [1999, 0]
click at [405, 279] on link "Show Email" at bounding box center [408, 281] width 23 height 5
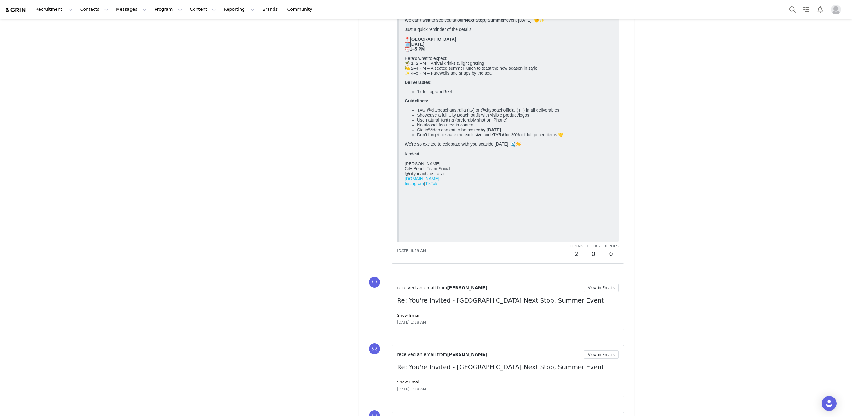
scroll to position [3760, 0]
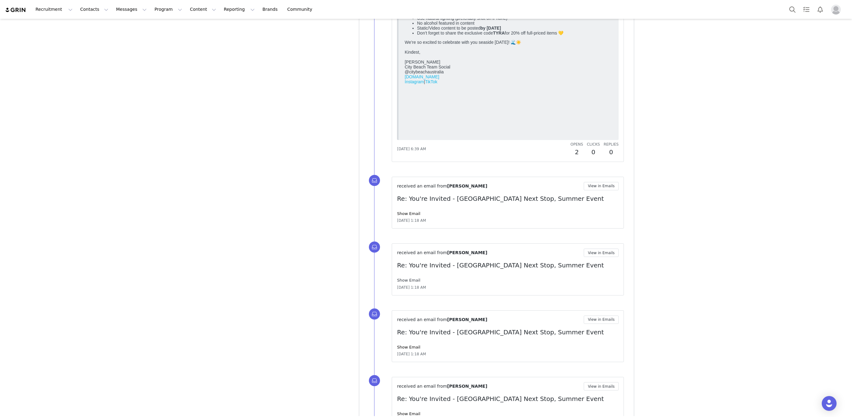
click at [405, 278] on link "Show Email" at bounding box center [408, 280] width 23 height 5
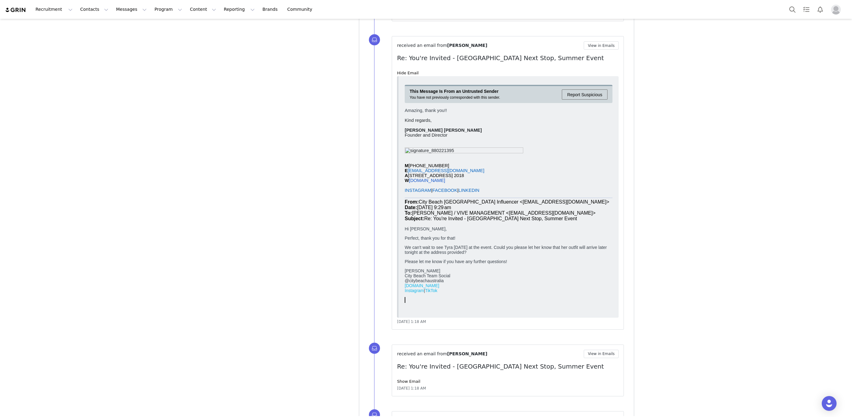
scroll to position [4034, 0]
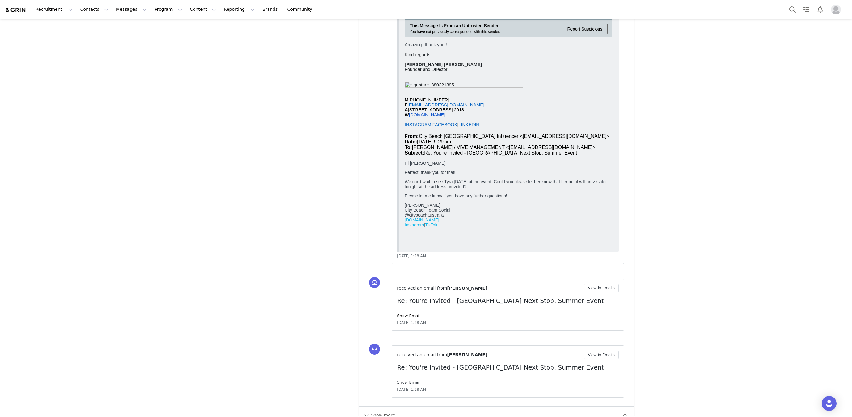
click at [403, 380] on link "Show Email" at bounding box center [408, 382] width 23 height 5
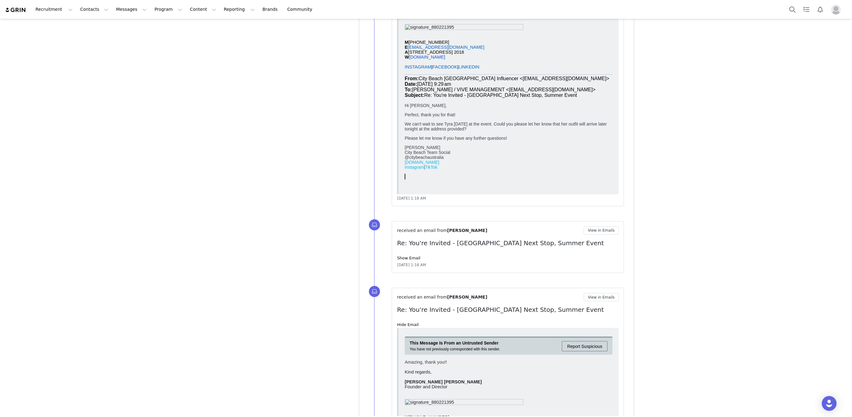
scroll to position [4275, 0]
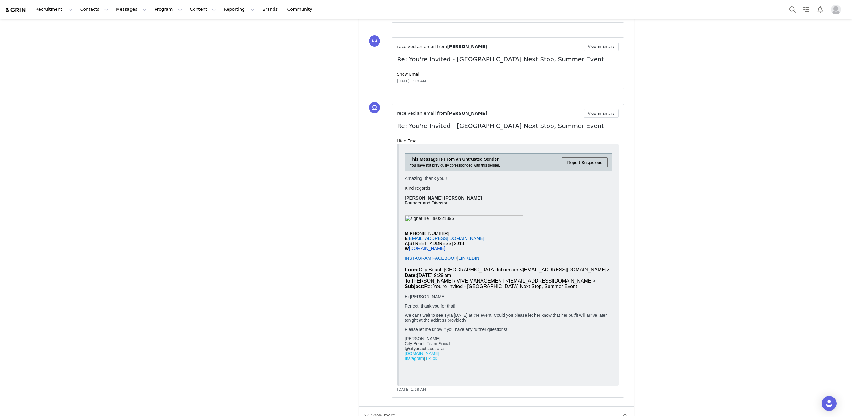
click at [383, 408] on div "Show more" at bounding box center [496, 416] width 274 height 18
click at [380, 411] on button "Show more" at bounding box center [379, 416] width 32 height 10
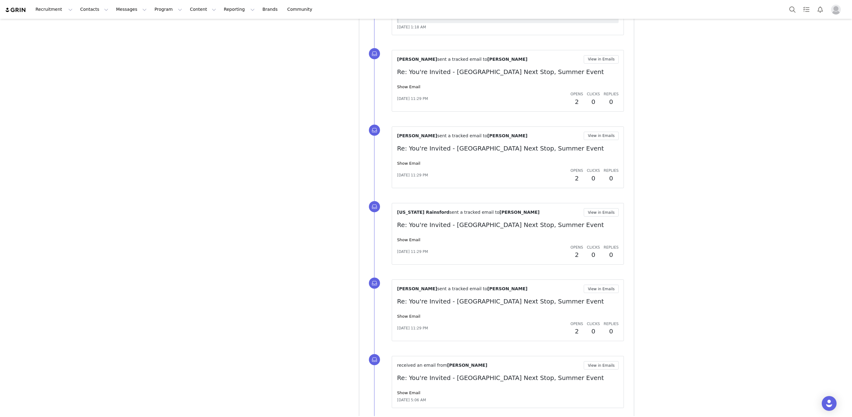
scroll to position [4999, 0]
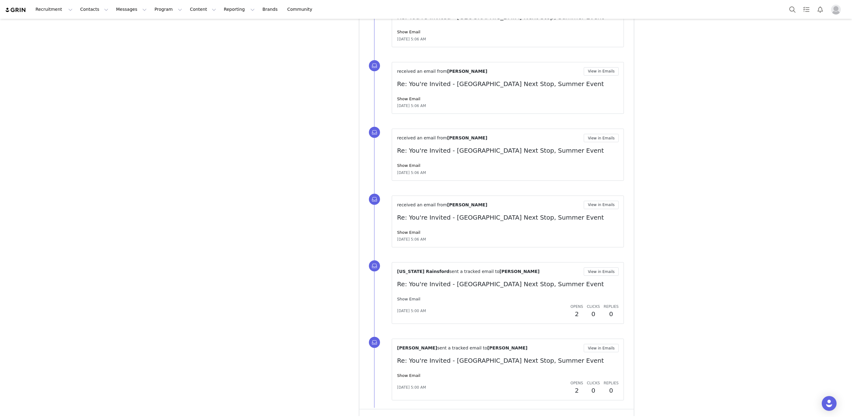
click at [400, 297] on link "Show Email" at bounding box center [408, 299] width 23 height 5
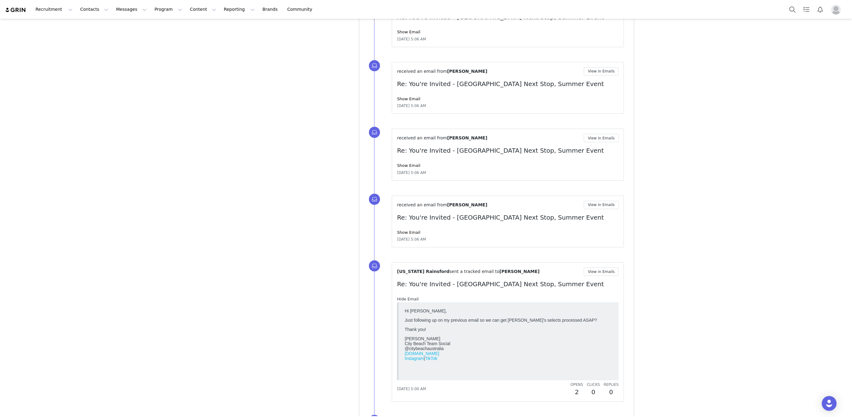
scroll to position [5078, 0]
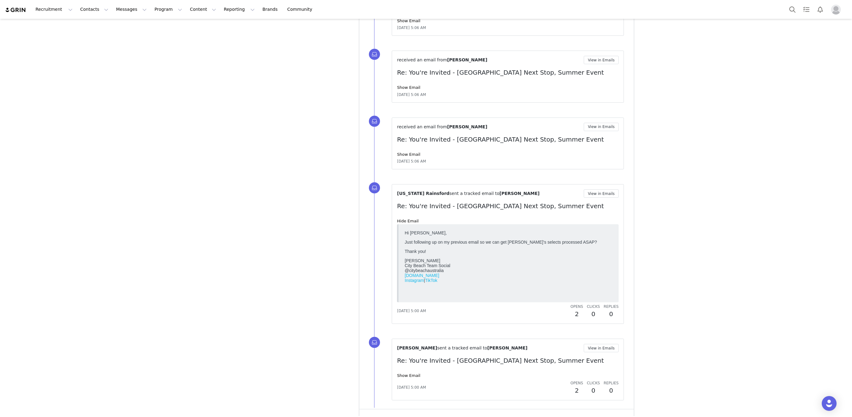
click at [390, 413] on button "Show more" at bounding box center [379, 418] width 32 height 10
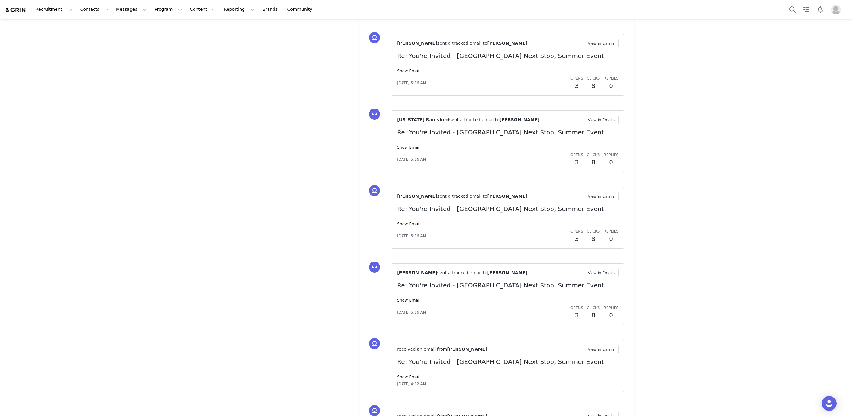
scroll to position [5802, 0]
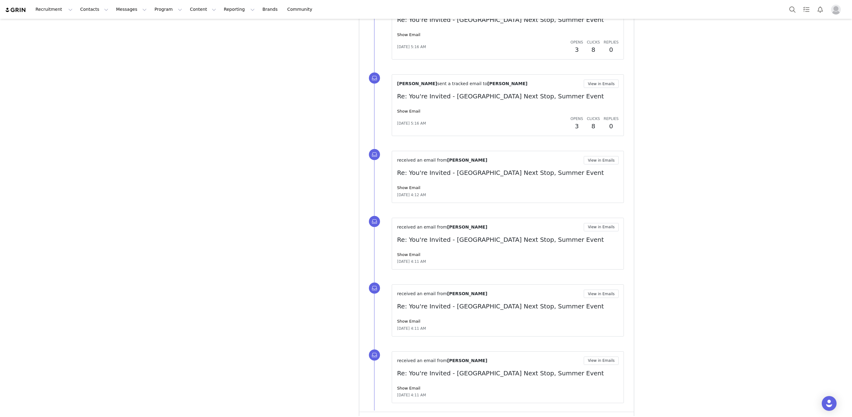
click at [406, 308] on div "received an email from [PERSON_NAME] View in Emails Re: You're Invited - [GEOGR…" at bounding box center [508, 311] width 222 height 42
click at [405, 319] on div "Show Email" at bounding box center [508, 322] width 222 height 6
click at [406, 319] on link "Show Email" at bounding box center [408, 321] width 23 height 5
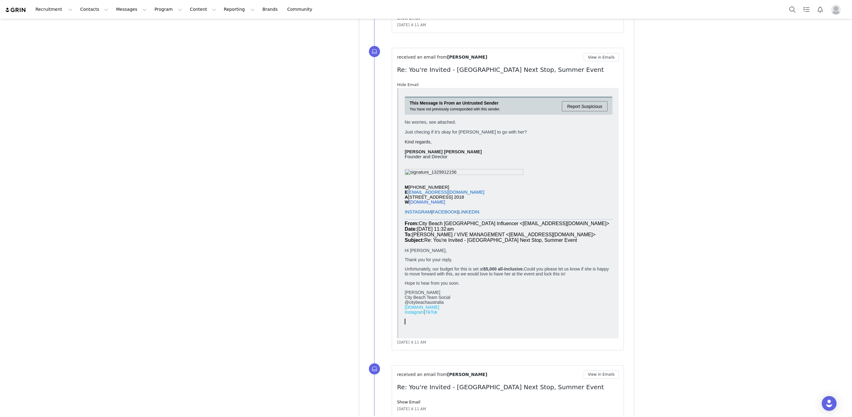
scroll to position [6054, 0]
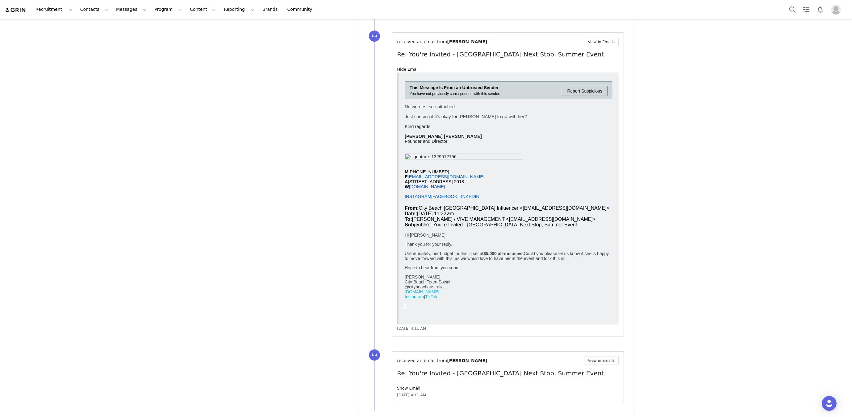
click at [387, 416] on button "Show more" at bounding box center [379, 421] width 32 height 10
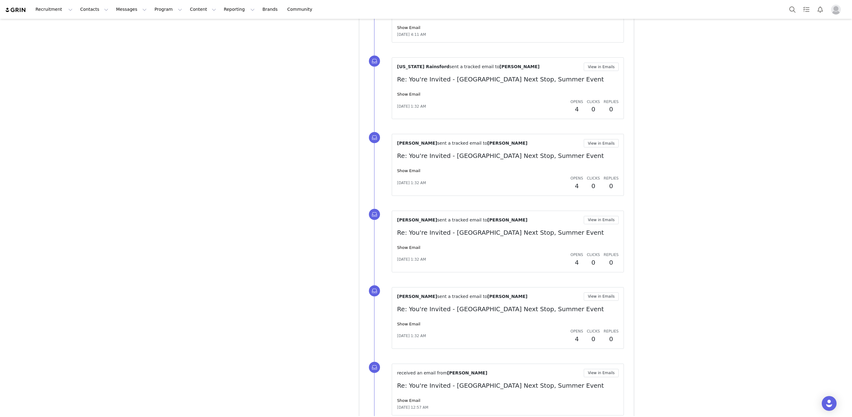
scroll to position [0, 0]
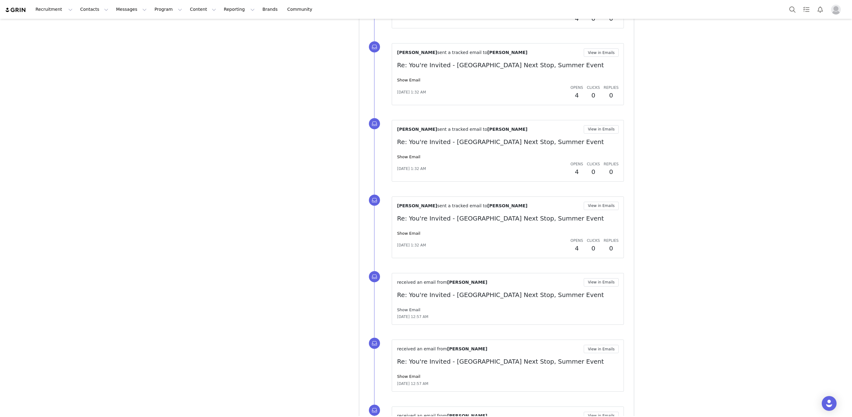
click at [414, 308] on link "Show Email" at bounding box center [408, 310] width 23 height 5
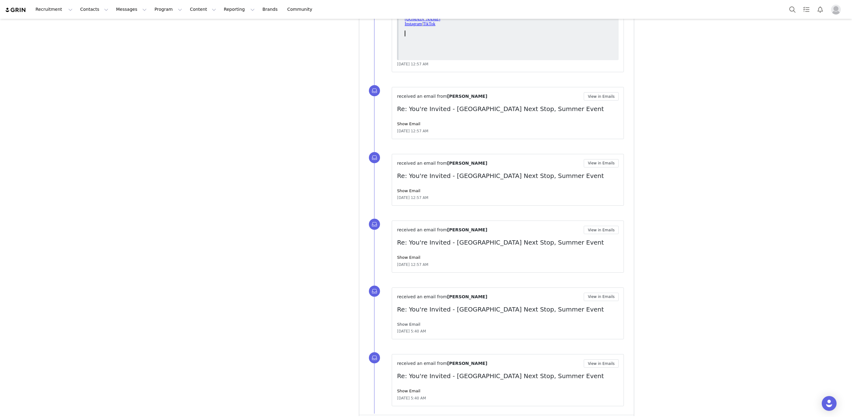
click at [401, 322] on link "Show Email" at bounding box center [408, 324] width 23 height 5
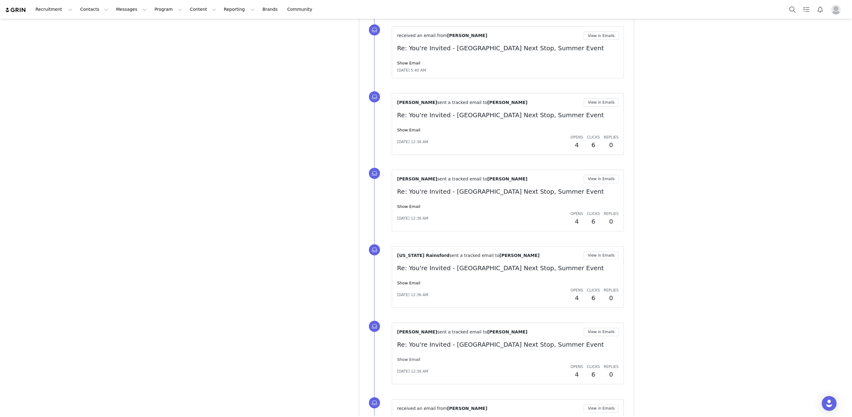
click at [411, 358] on link "Show Email" at bounding box center [408, 360] width 23 height 5
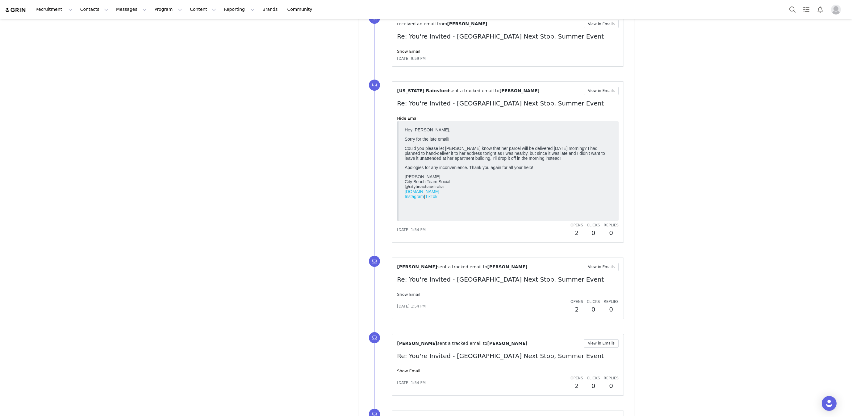
click at [400, 292] on link "Show Email" at bounding box center [408, 294] width 23 height 5
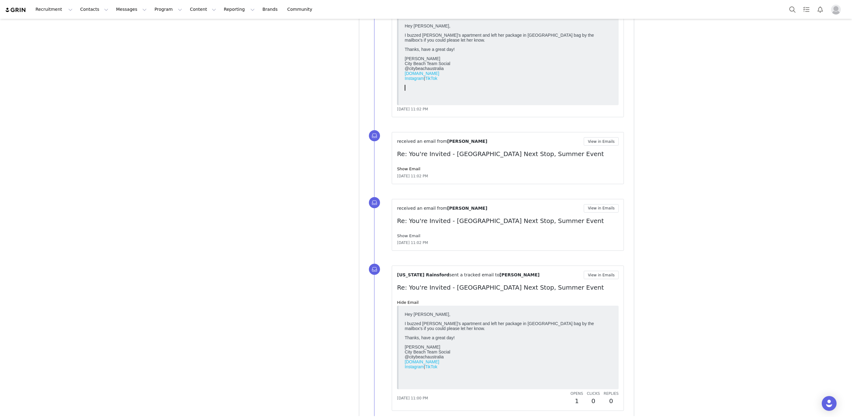
click at [408, 234] on link "Show Email" at bounding box center [408, 236] width 23 height 5
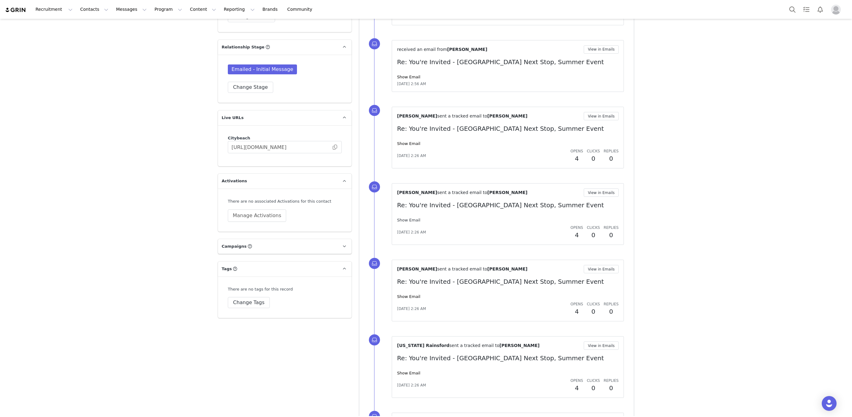
click at [401, 218] on link "Show Email" at bounding box center [408, 220] width 23 height 5
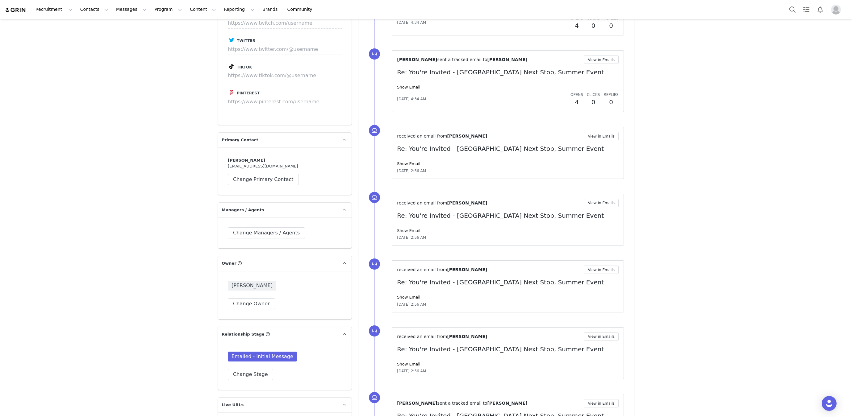
drag, startPoint x: 397, startPoint y: 223, endPoint x: 399, endPoint y: 226, distance: 3.9
click at [398, 224] on div "received an email from [PERSON_NAME] View in Emails Re: You're Invited - [GEOGR…" at bounding box center [508, 220] width 222 height 42
click at [399, 228] on link "Show Email" at bounding box center [408, 230] width 23 height 5
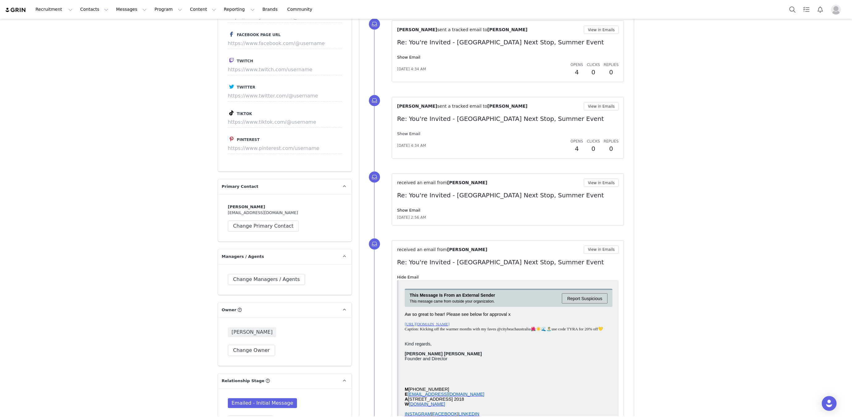
click at [412, 136] on div "[PERSON_NAME] sent a tracked email to [PERSON_NAME] View in Emails Re: You're I…" at bounding box center [508, 127] width 222 height 51
click at [403, 132] on link "Show Email" at bounding box center [408, 134] width 23 height 5
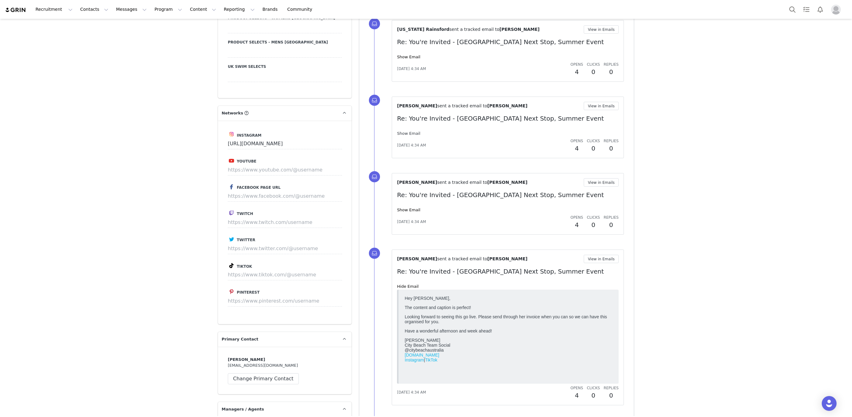
click at [408, 133] on link "Show Email" at bounding box center [408, 133] width 23 height 5
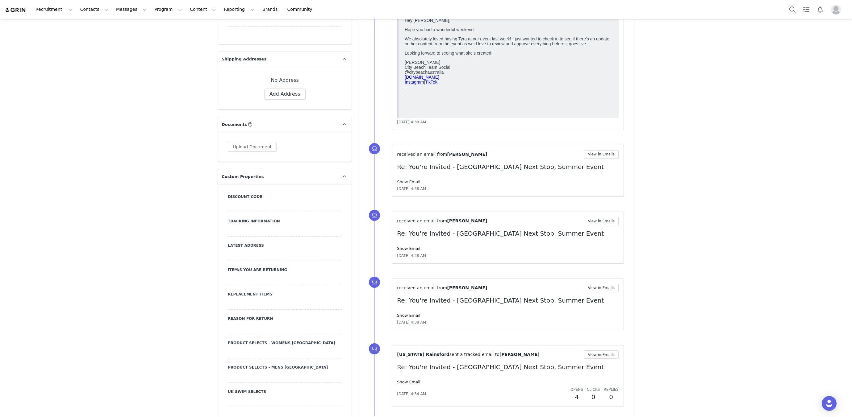
click at [411, 181] on link "Show Email" at bounding box center [408, 182] width 23 height 5
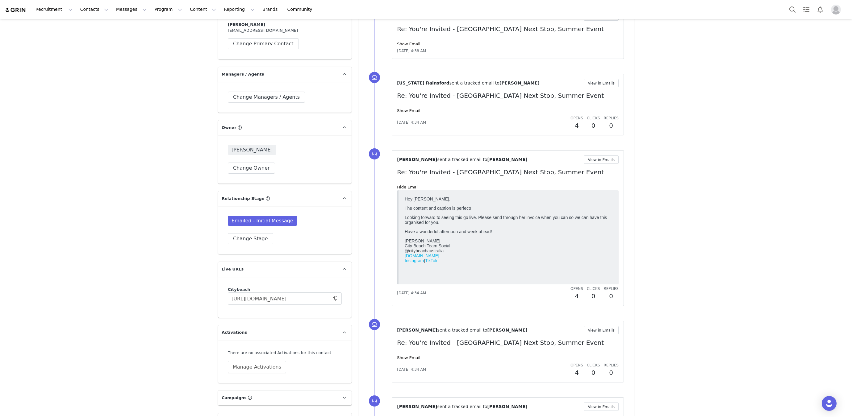
scroll to position [1186, 0]
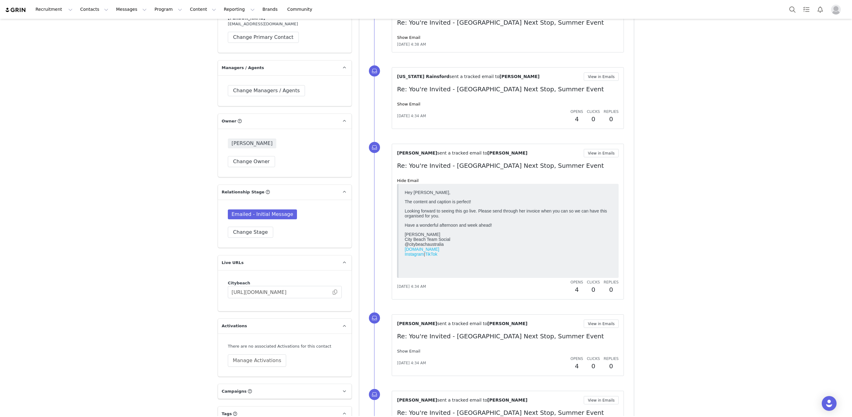
click at [400, 350] on link "Show Email" at bounding box center [408, 351] width 23 height 5
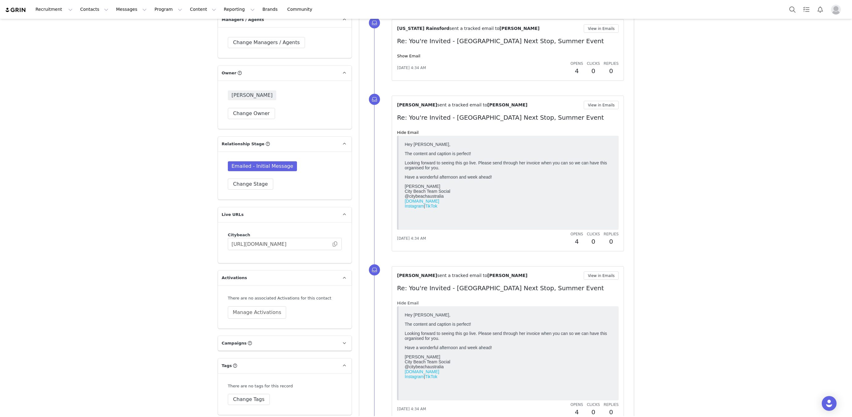
scroll to position [1312, 0]
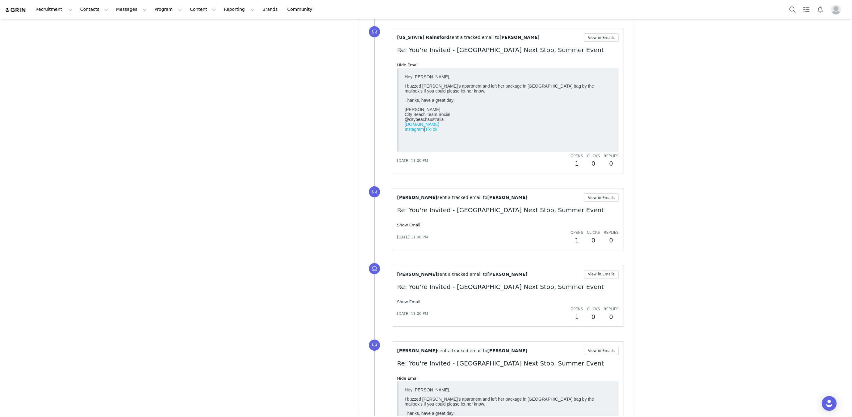
drag, startPoint x: 408, startPoint y: 293, endPoint x: 410, endPoint y: 296, distance: 3.3
click at [408, 300] on link "Show Email" at bounding box center [408, 302] width 23 height 5
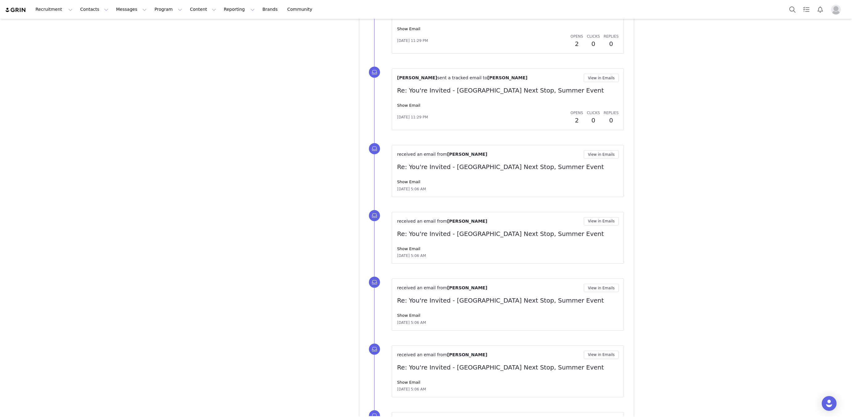
scroll to position [6368, 0]
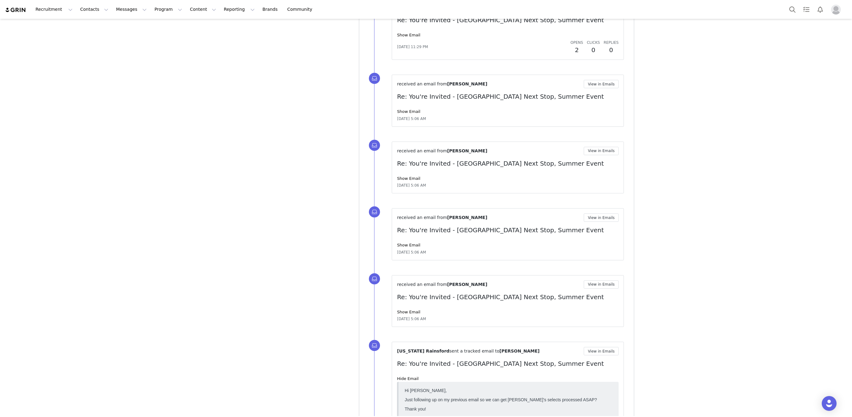
click at [414, 292] on div "received an email from [PERSON_NAME] View in Emails Re: You're Invited - [GEOGR…" at bounding box center [508, 302] width 222 height 42
click at [413, 310] on link "Show Email" at bounding box center [408, 312] width 23 height 5
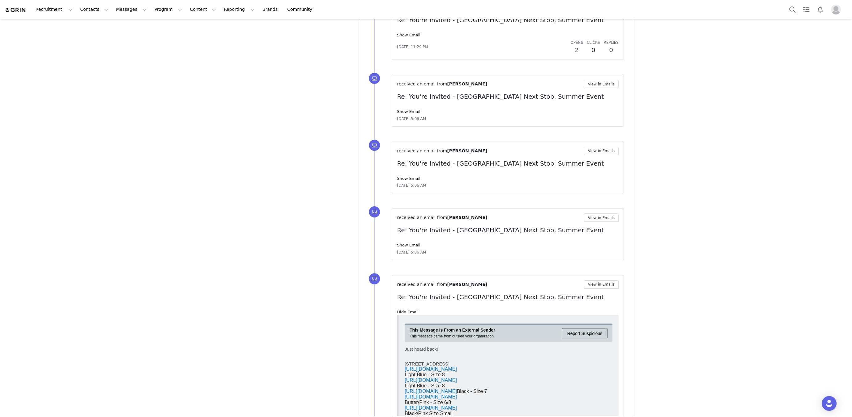
scroll to position [6622, 0]
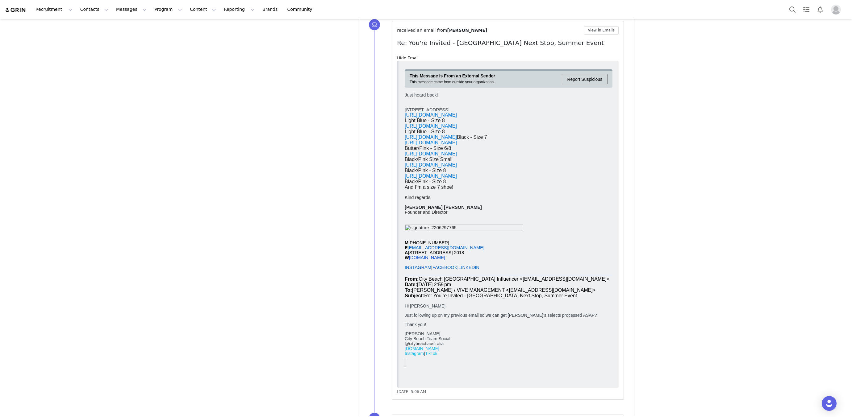
click at [457, 145] on span "[URL][DOMAIN_NAME]" at bounding box center [431, 142] width 52 height 5
